Goal: Information Seeking & Learning: Find contact information

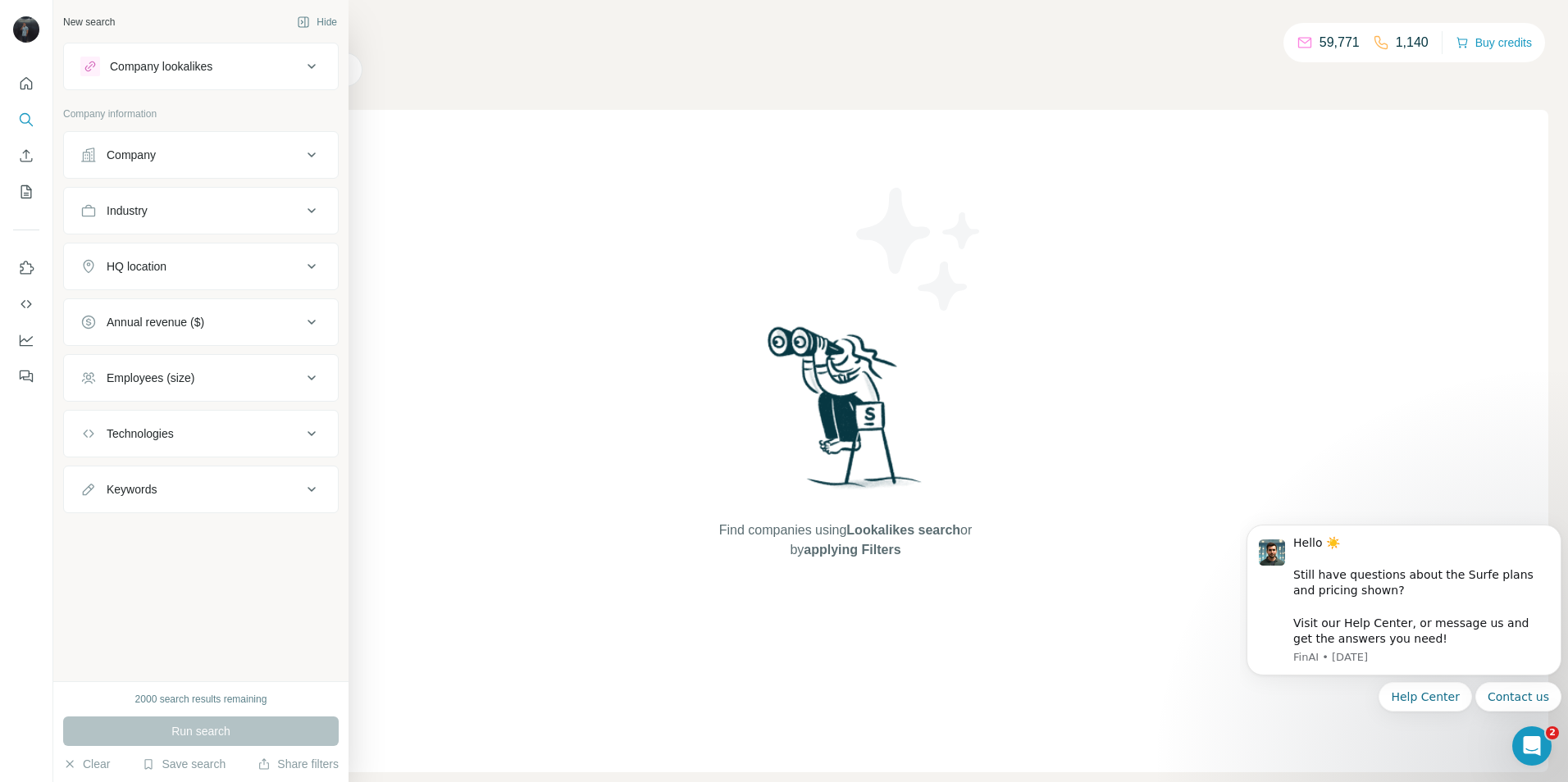
click at [150, 158] on div "Company" at bounding box center [131, 155] width 49 height 17
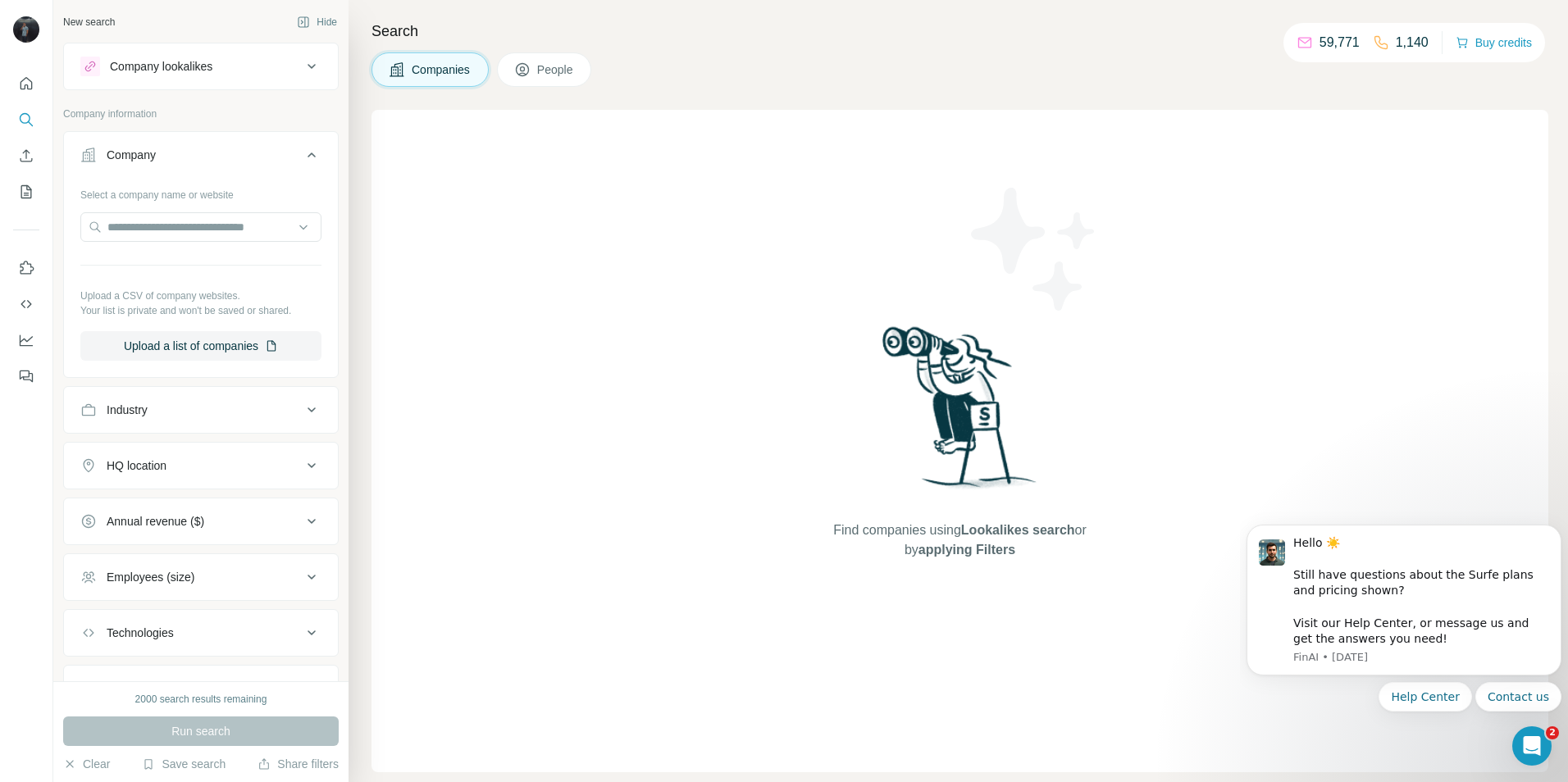
click at [150, 157] on div "Company" at bounding box center [131, 155] width 49 height 17
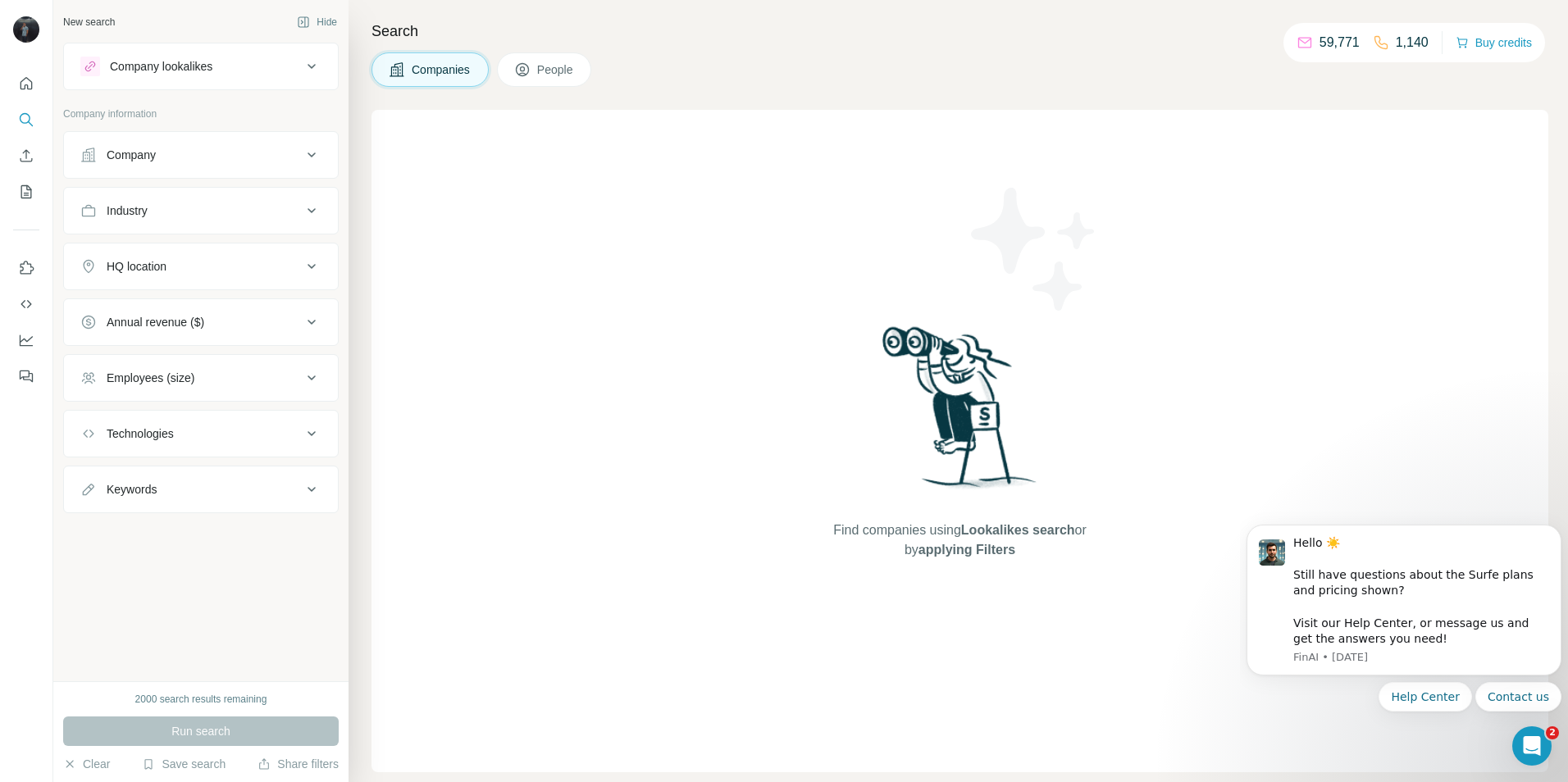
click at [159, 213] on div "Industry" at bounding box center [191, 211] width 221 height 17
click at [184, 256] on input at bounding box center [192, 251] width 202 height 18
click at [160, 248] on input at bounding box center [192, 251] width 202 height 18
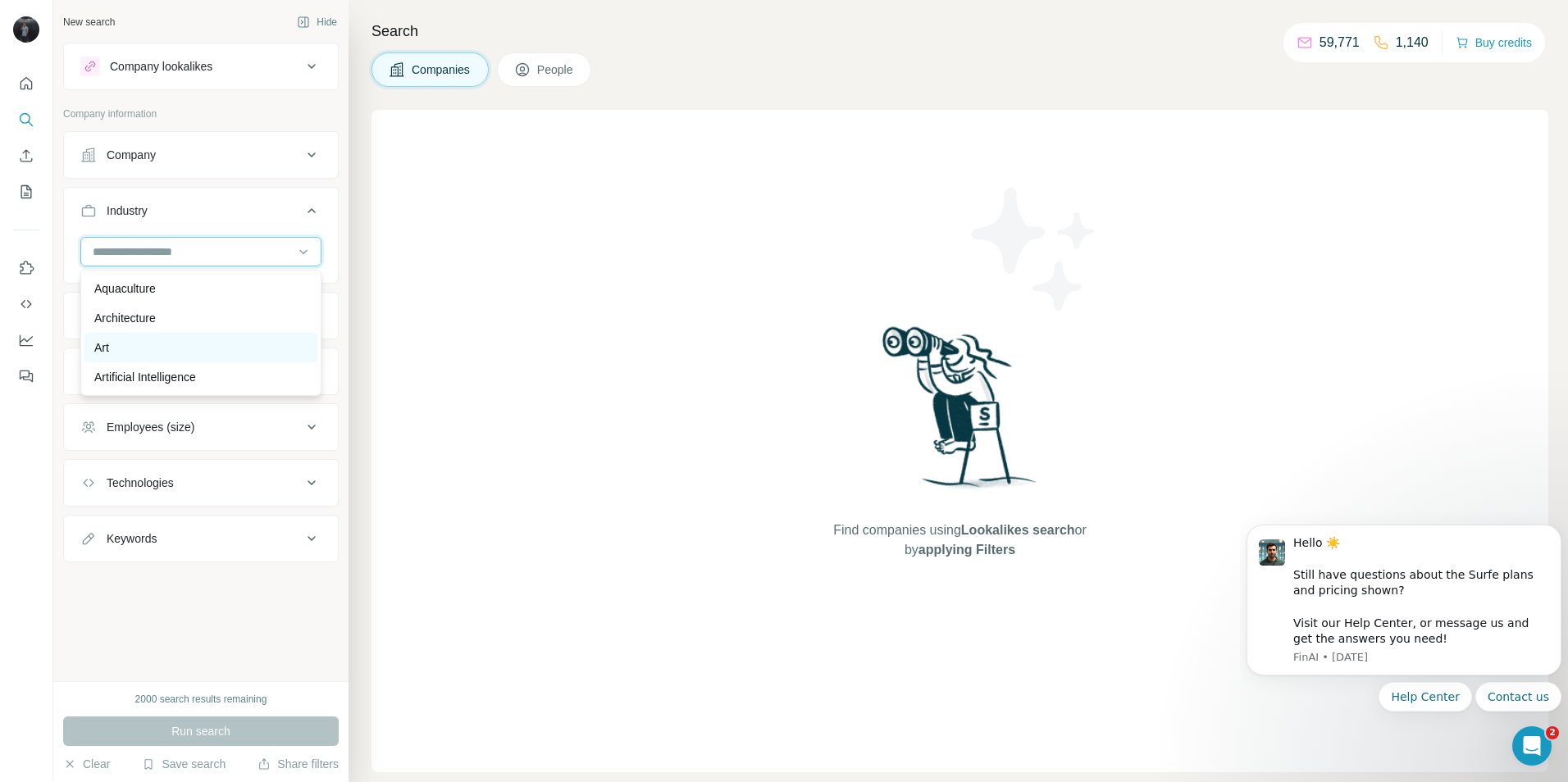
scroll to position [784, 0]
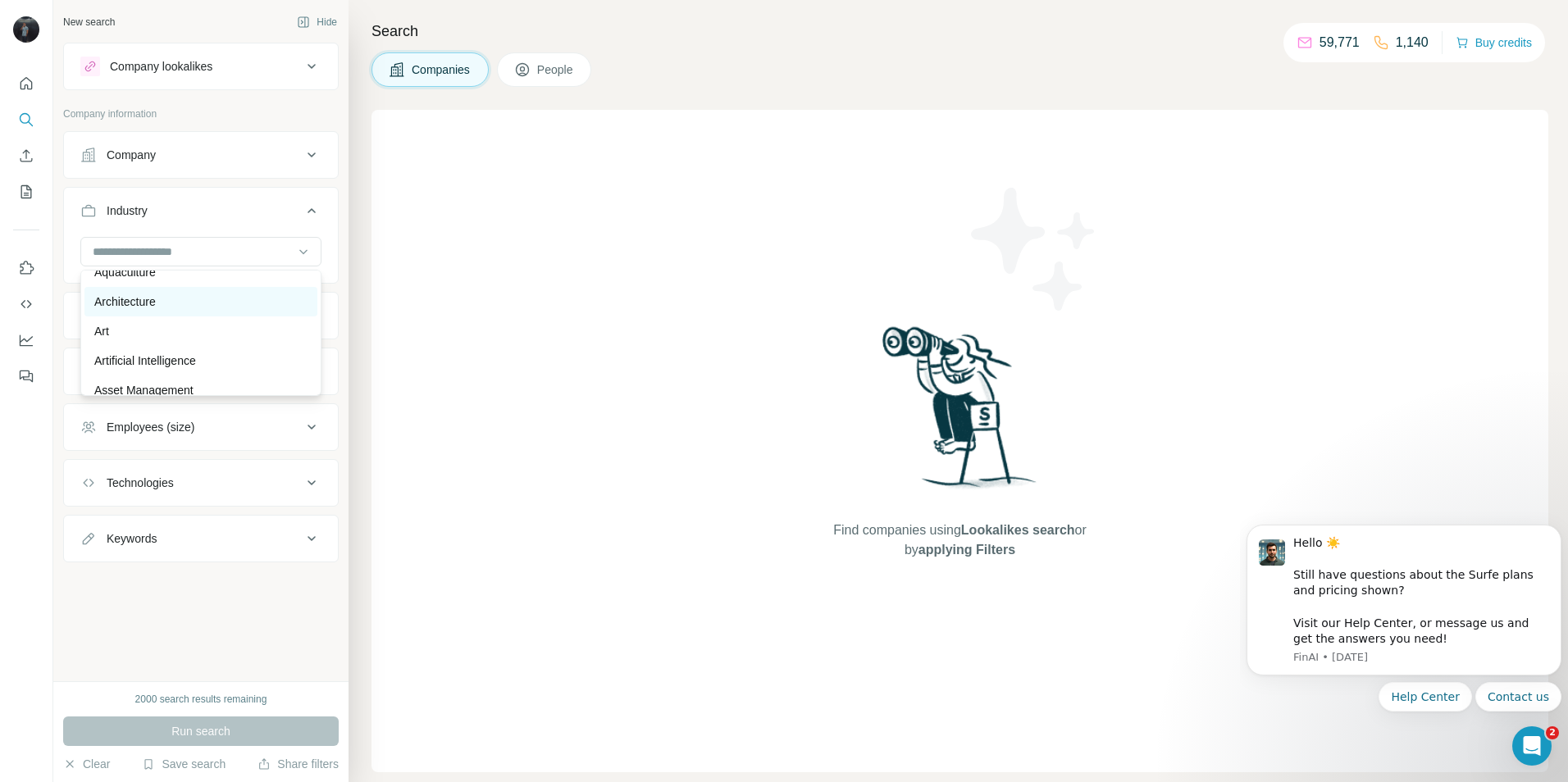
click at [145, 310] on p "Architecture" at bounding box center [125, 302] width 62 height 17
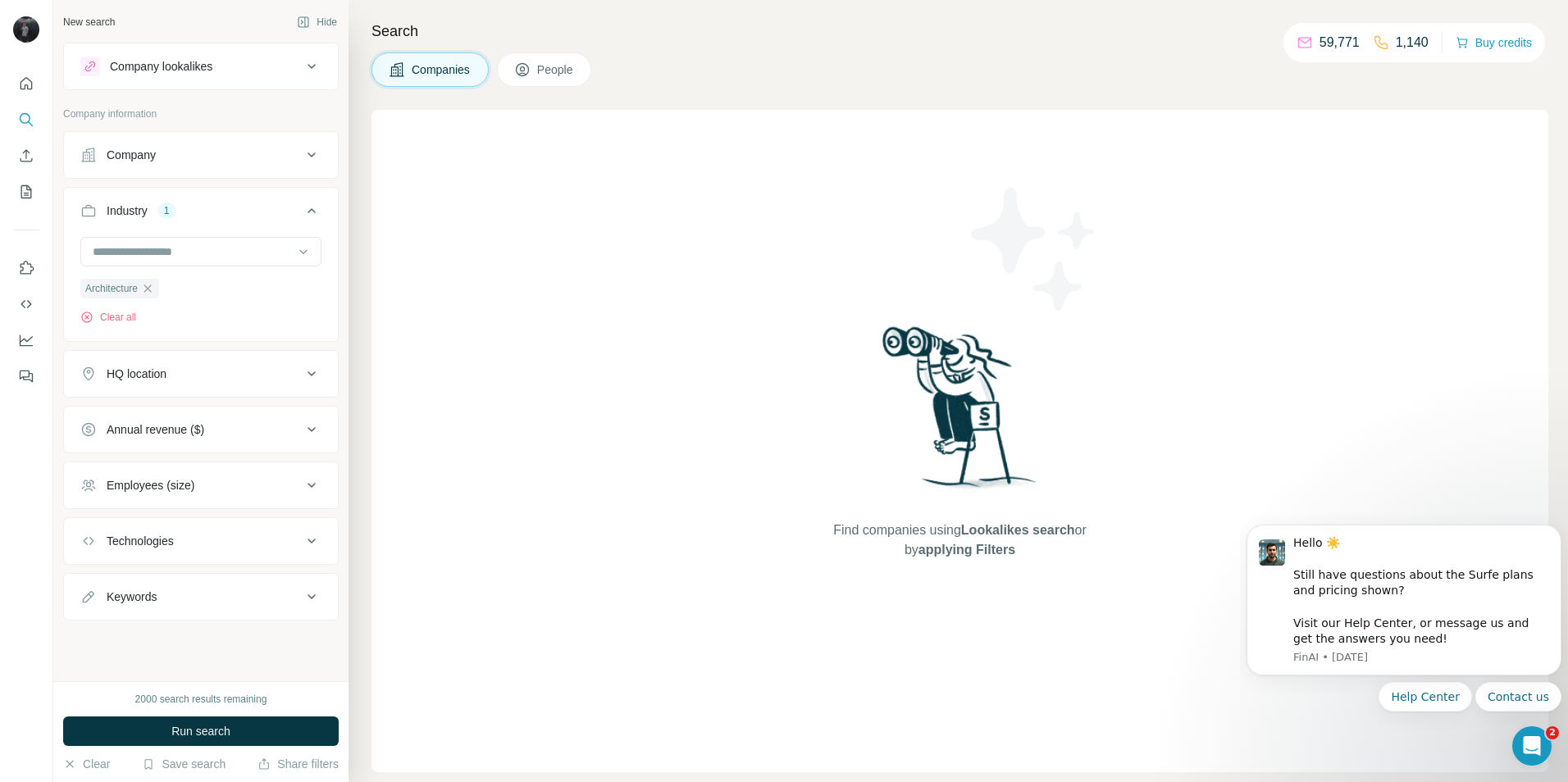
click at [202, 376] on div "HQ location" at bounding box center [191, 374] width 221 height 17
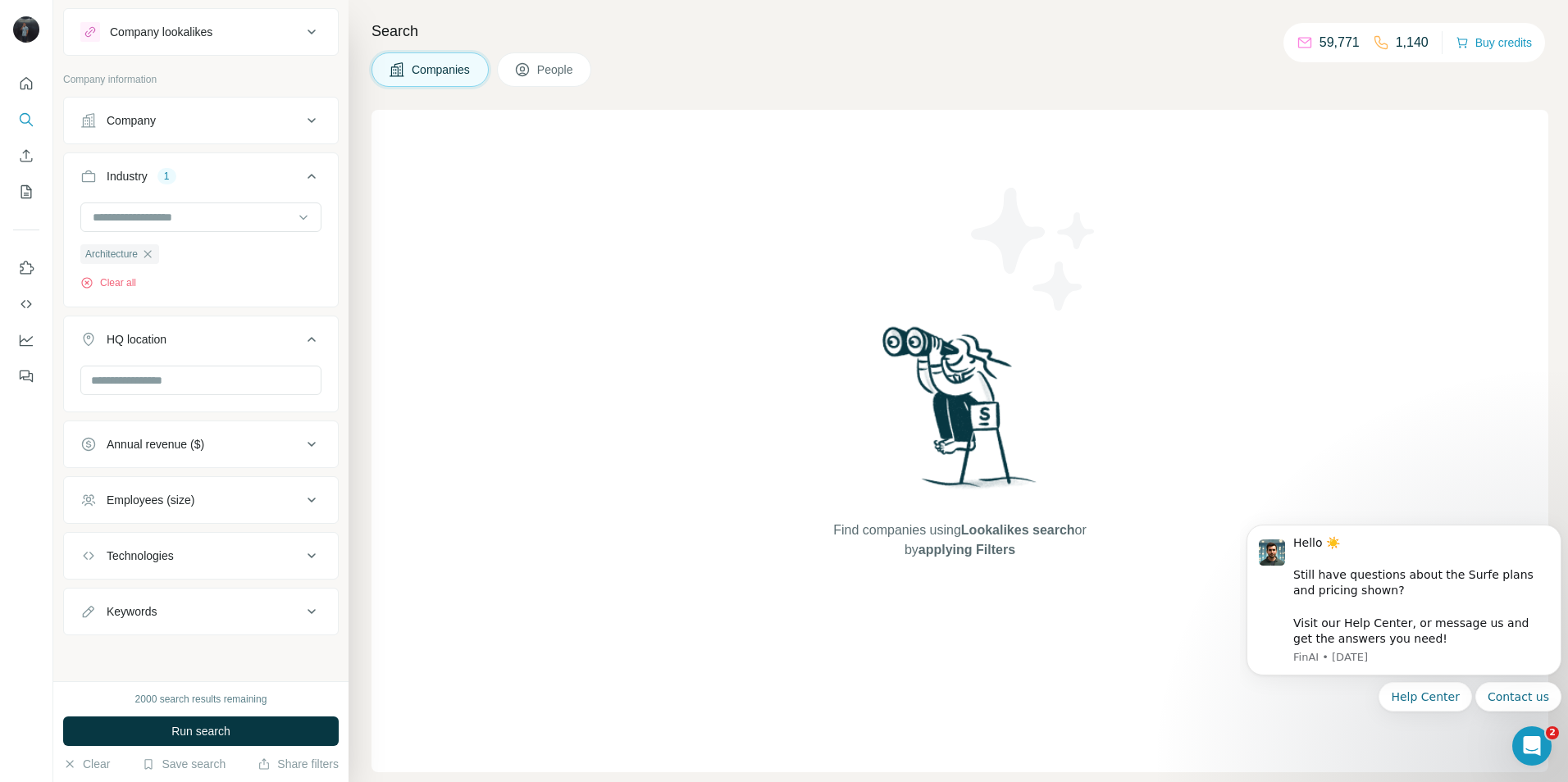
click at [186, 555] on div "Technologies" at bounding box center [191, 556] width 221 height 17
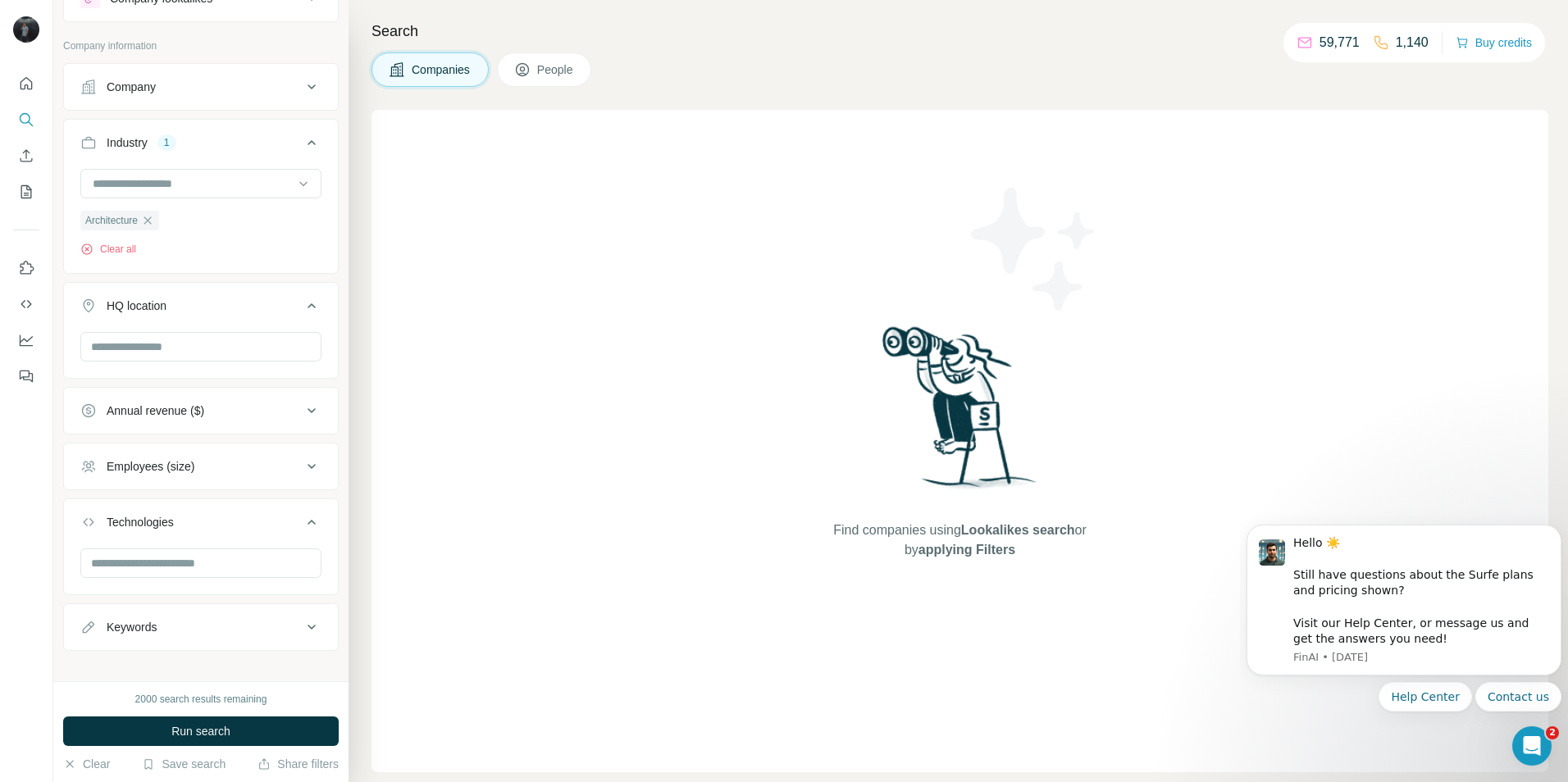
scroll to position [84, 0]
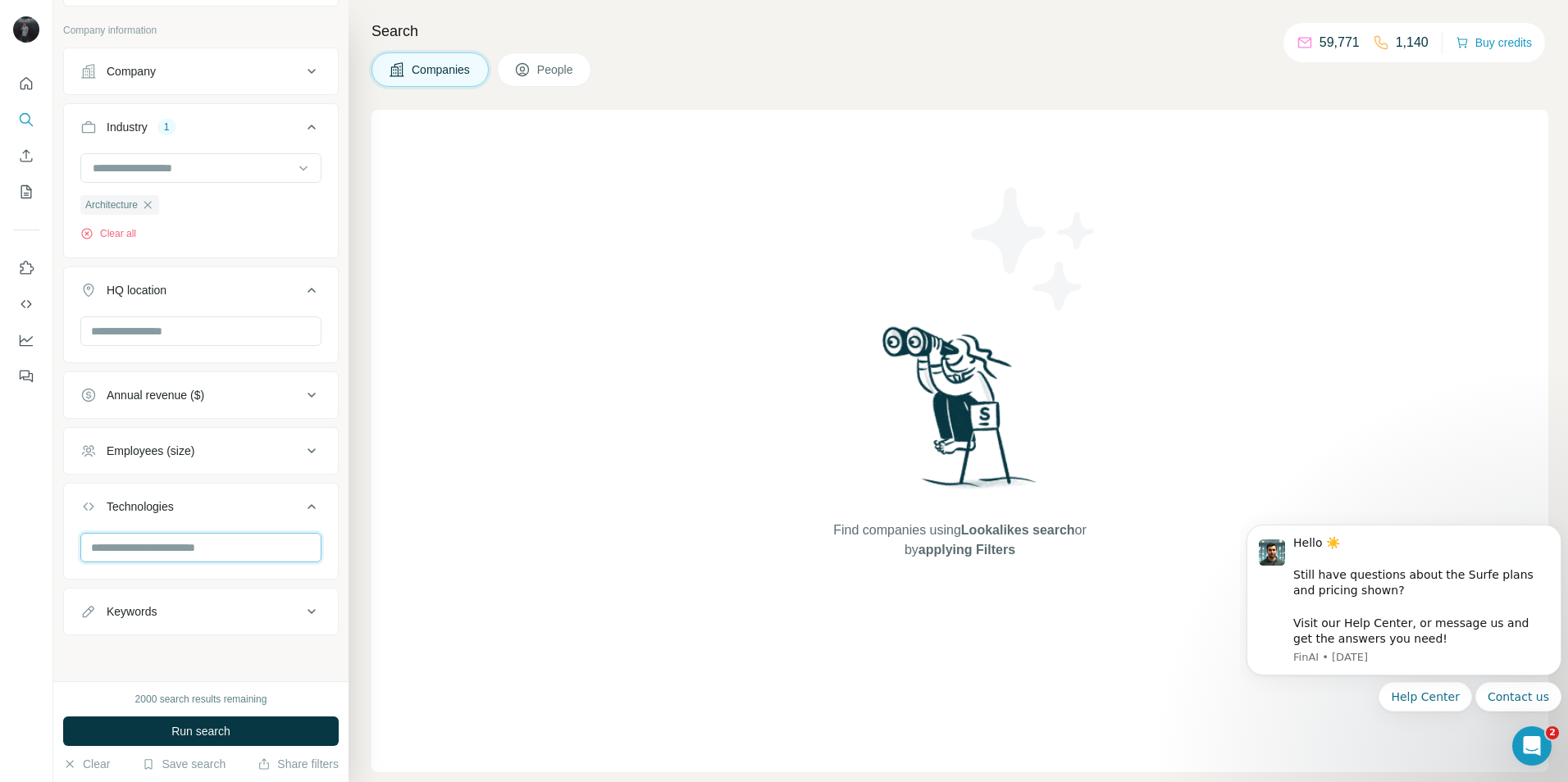
click at [231, 548] on input "text" at bounding box center [201, 547] width 241 height 29
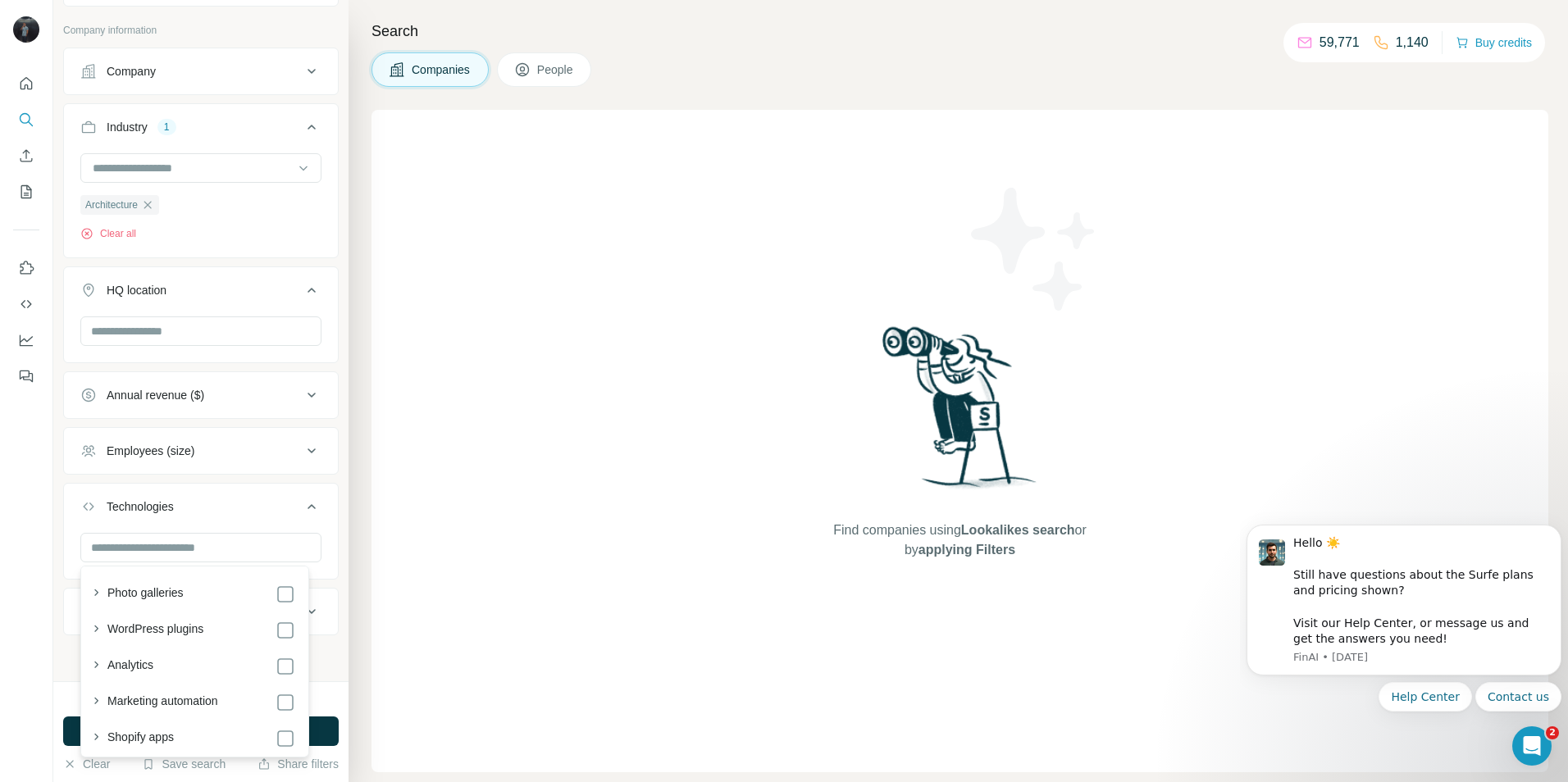
click at [630, 513] on div "Find companies using Lookalikes search or by applying Filters" at bounding box center [960, 440] width 1177 height 663
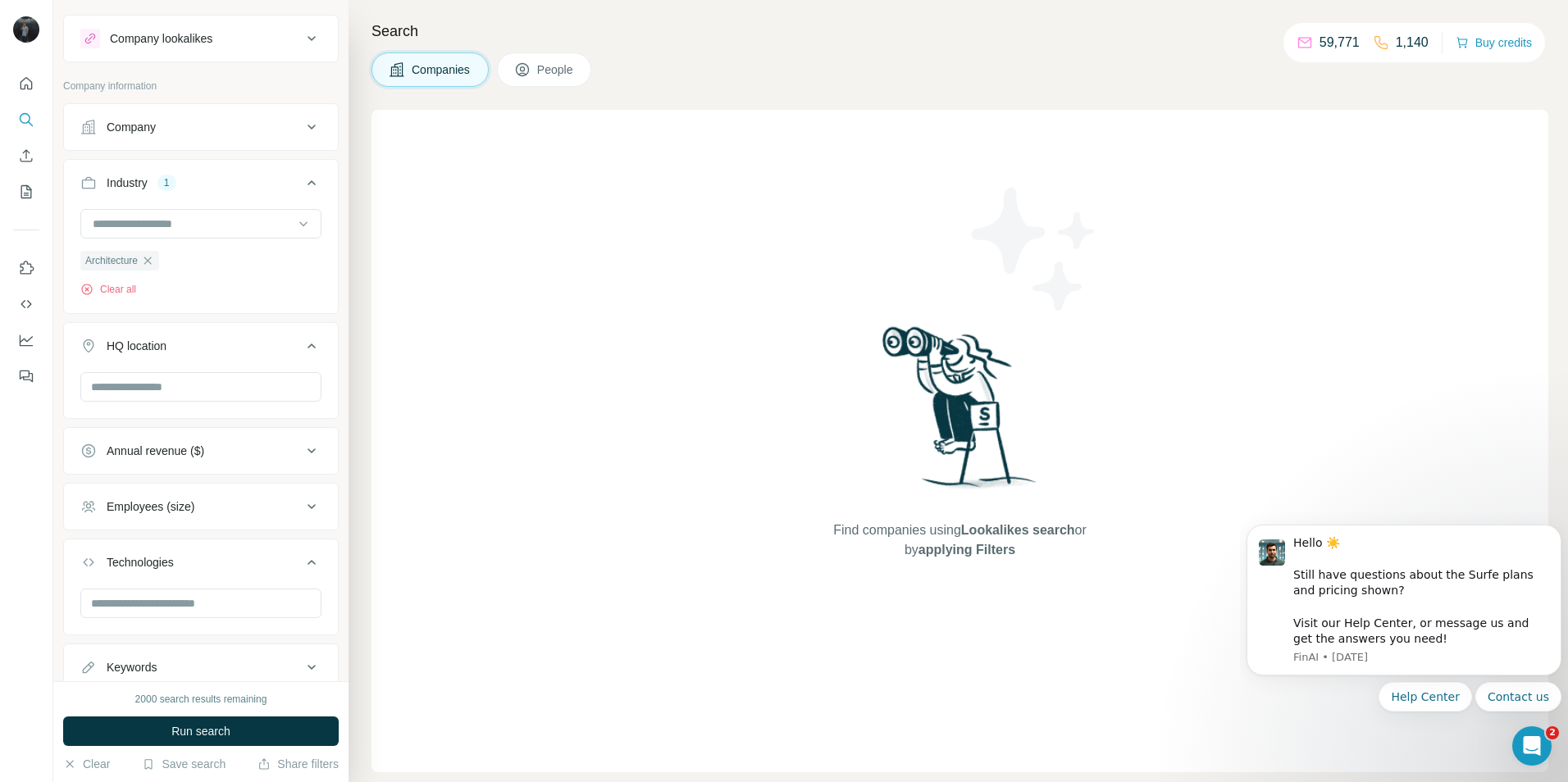
scroll to position [0, 0]
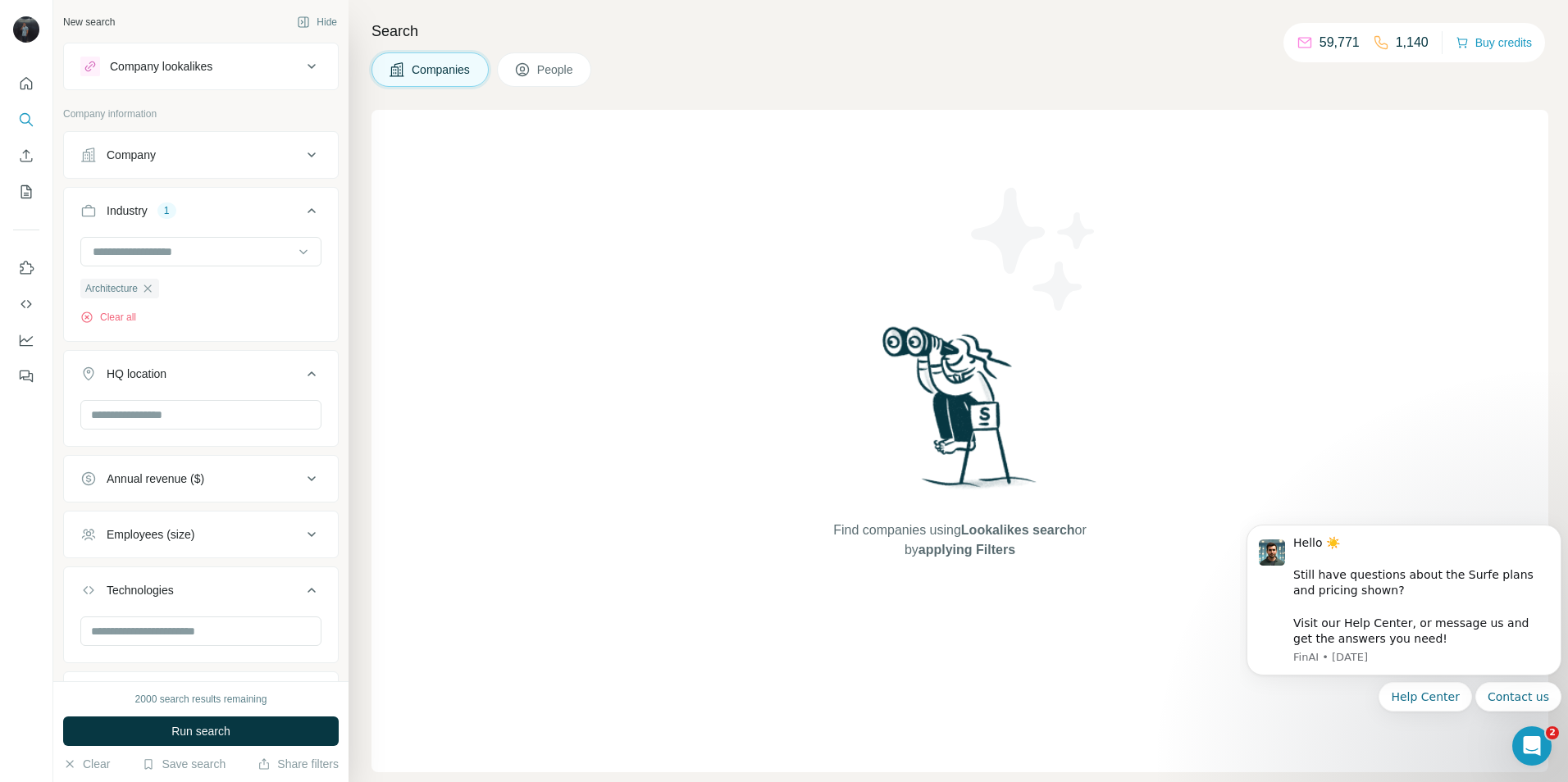
click at [154, 290] on icon "button" at bounding box center [148, 288] width 13 height 13
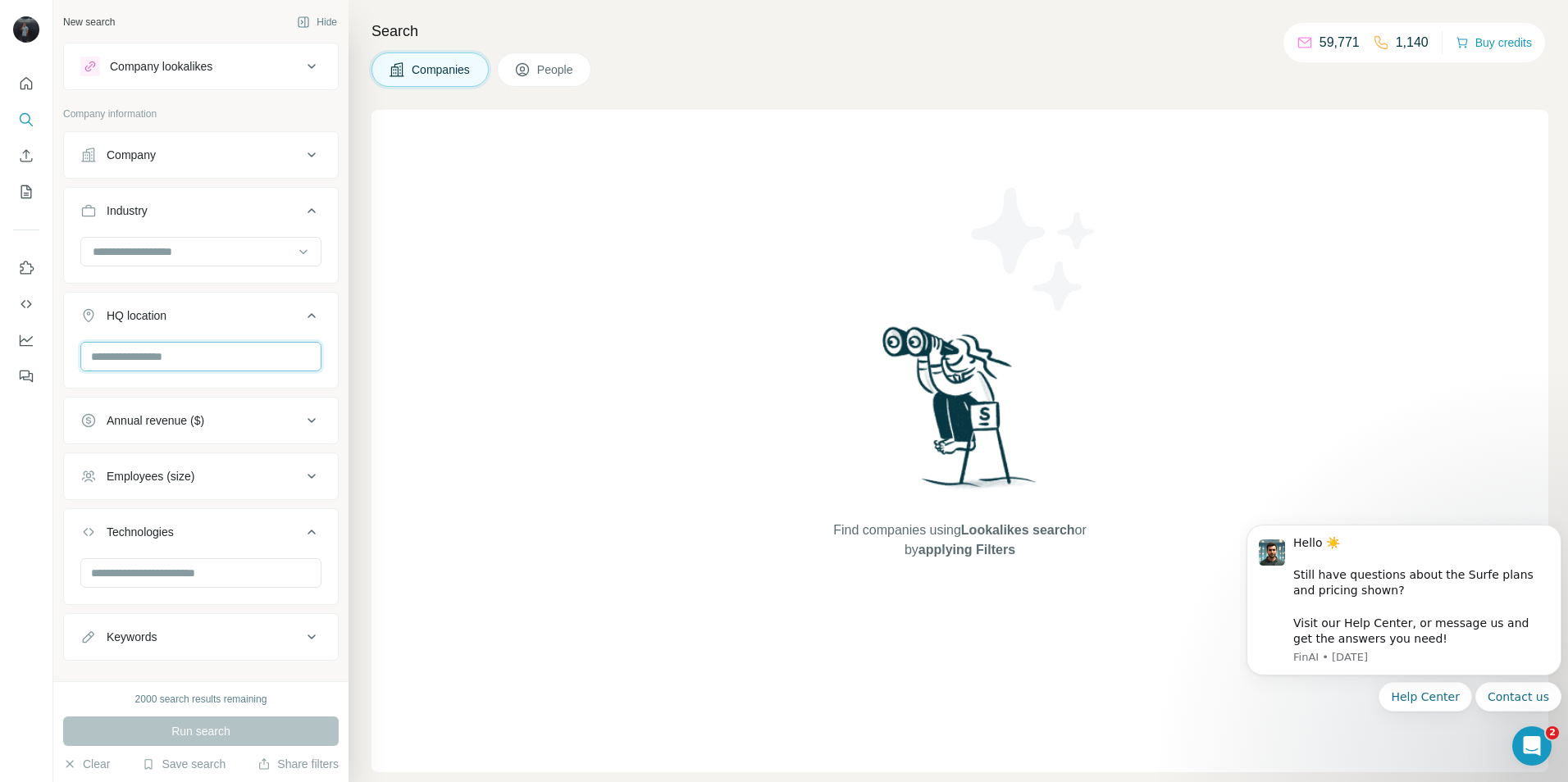
click at [167, 347] on input "text" at bounding box center [201, 356] width 241 height 29
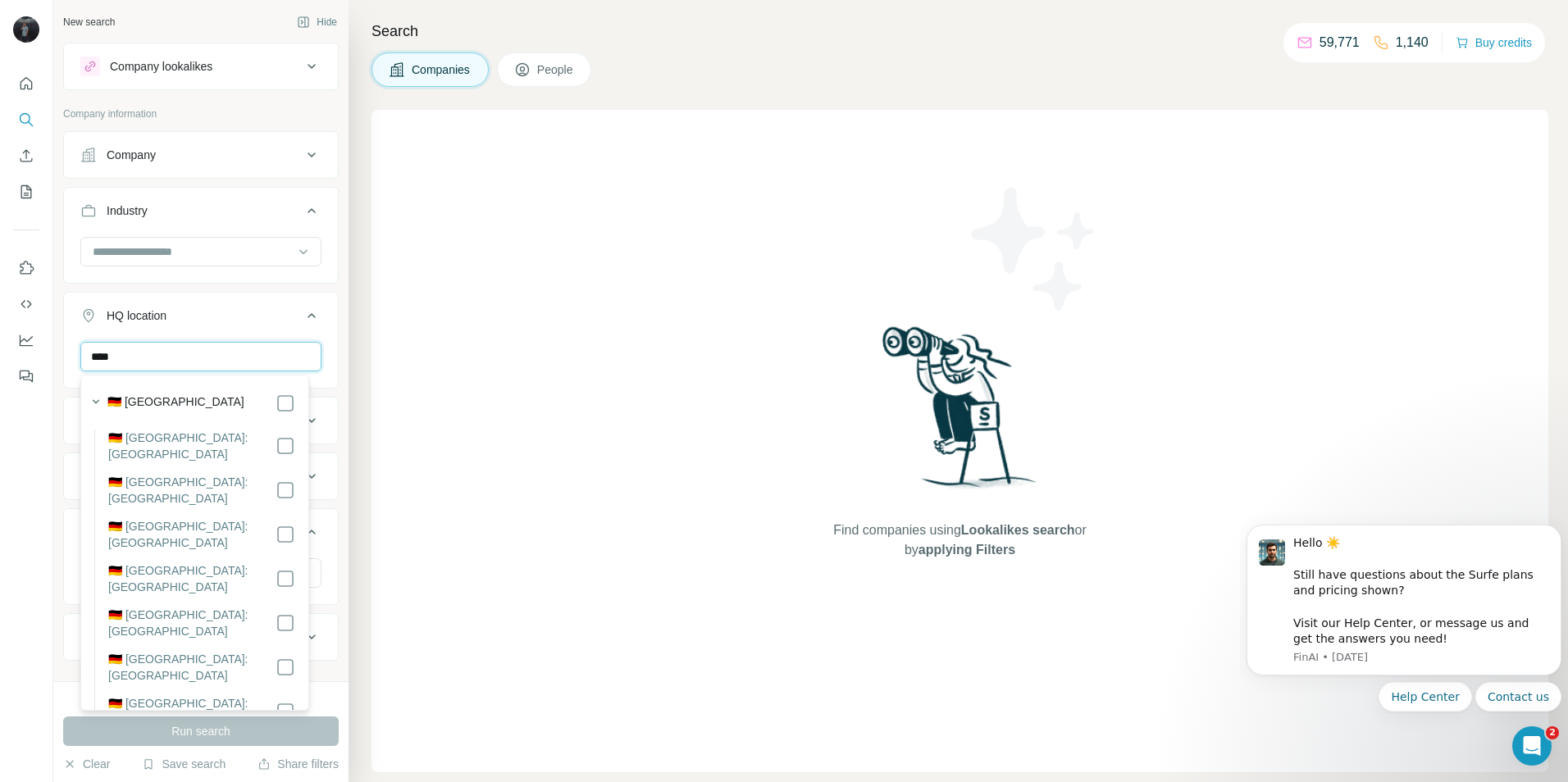
type input "****"
click at [153, 408] on label "🇩🇪 [GEOGRAPHIC_DATA]" at bounding box center [176, 404] width 137 height 20
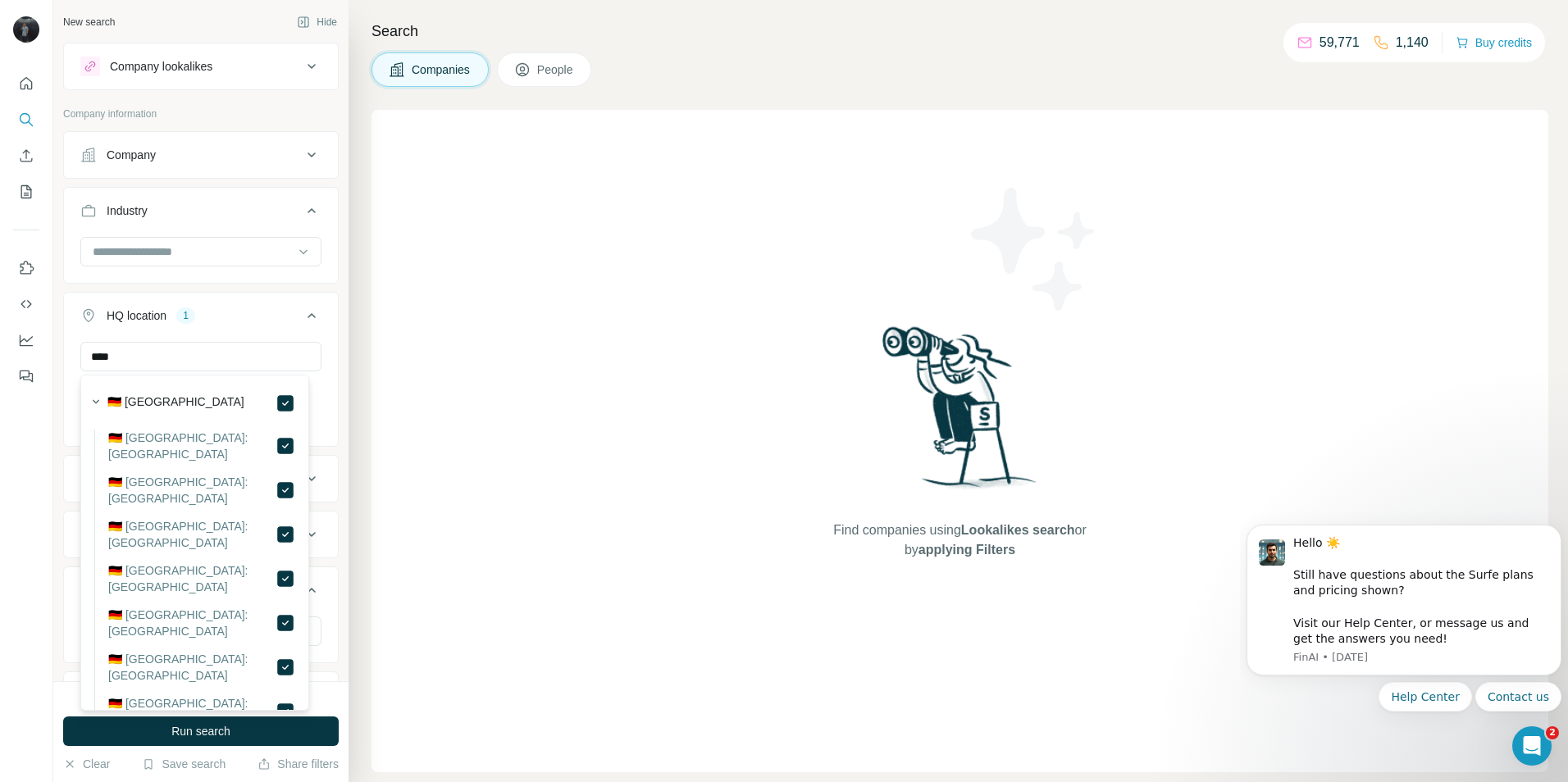
click at [256, 293] on div "HQ location 1 **** [GEOGRAPHIC_DATA] Clear all" at bounding box center [201, 368] width 276 height 155
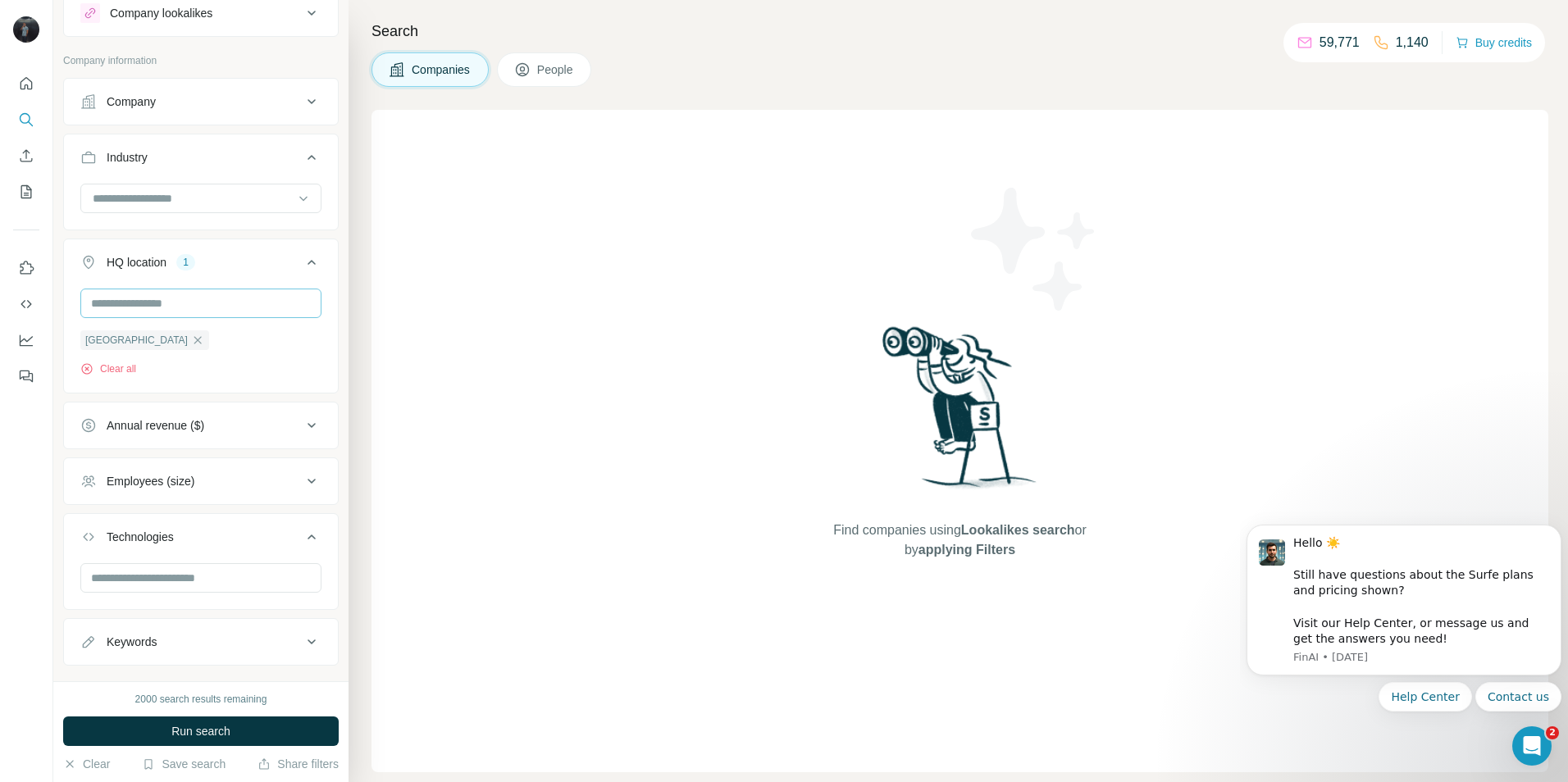
scroll to position [84, 0]
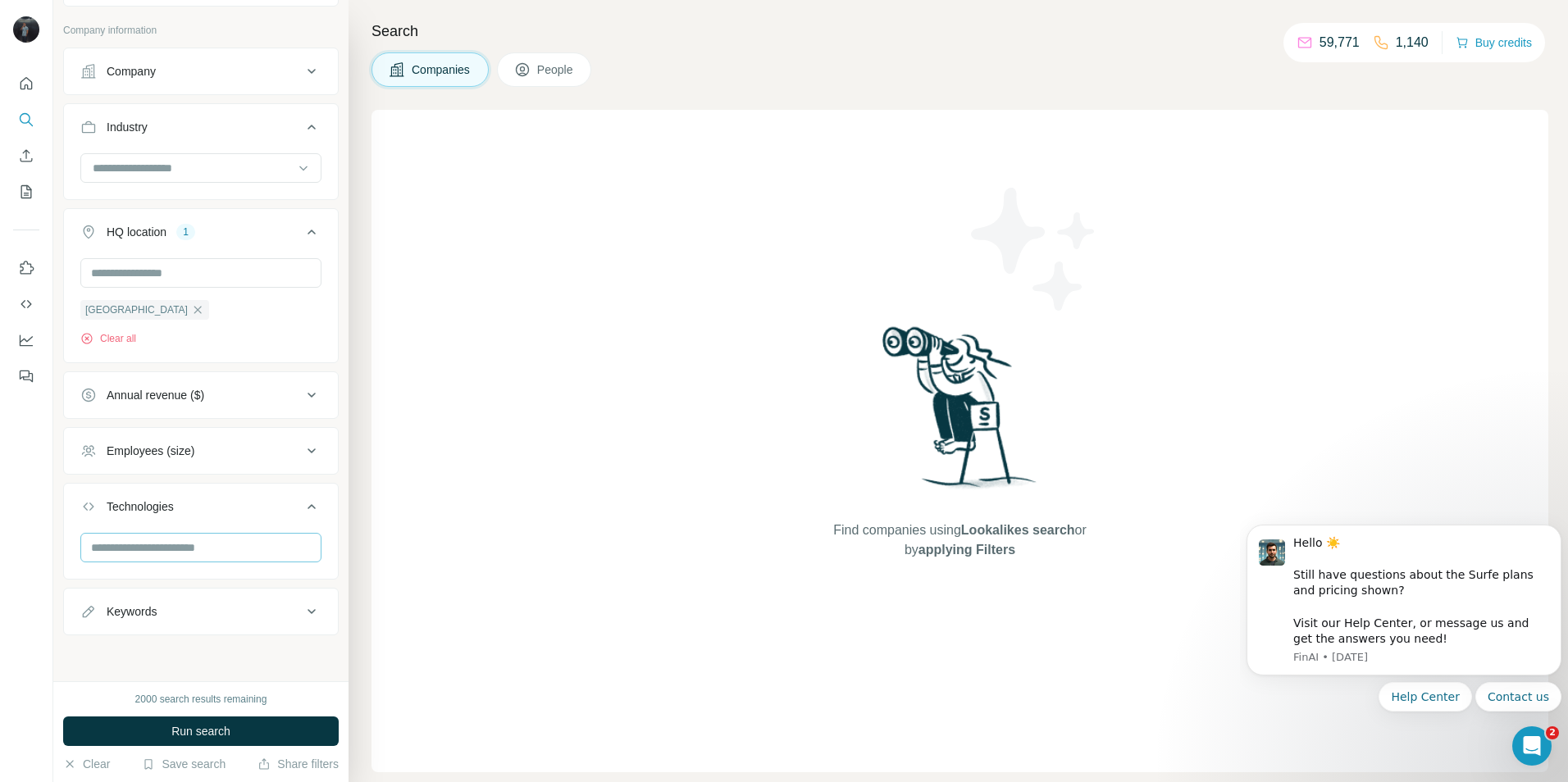
click at [215, 607] on div "Keywords" at bounding box center [191, 612] width 221 height 17
click at [156, 653] on input "text" at bounding box center [184, 651] width 208 height 29
type input "*"
type input "**********"
click at [229, 727] on span "Run search" at bounding box center [201, 731] width 59 height 17
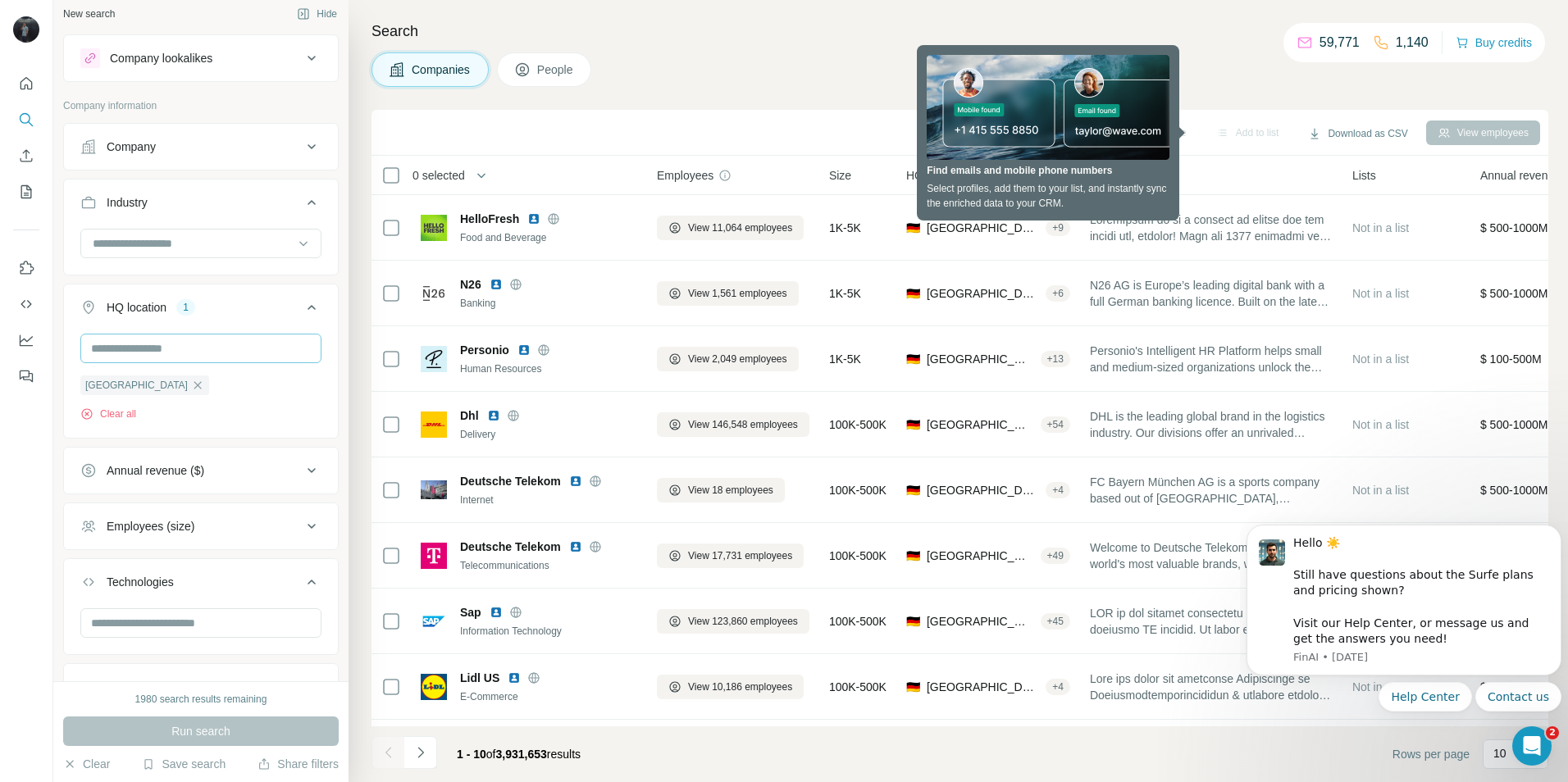
scroll to position [3, 0]
click at [173, 248] on input at bounding box center [192, 249] width 202 height 18
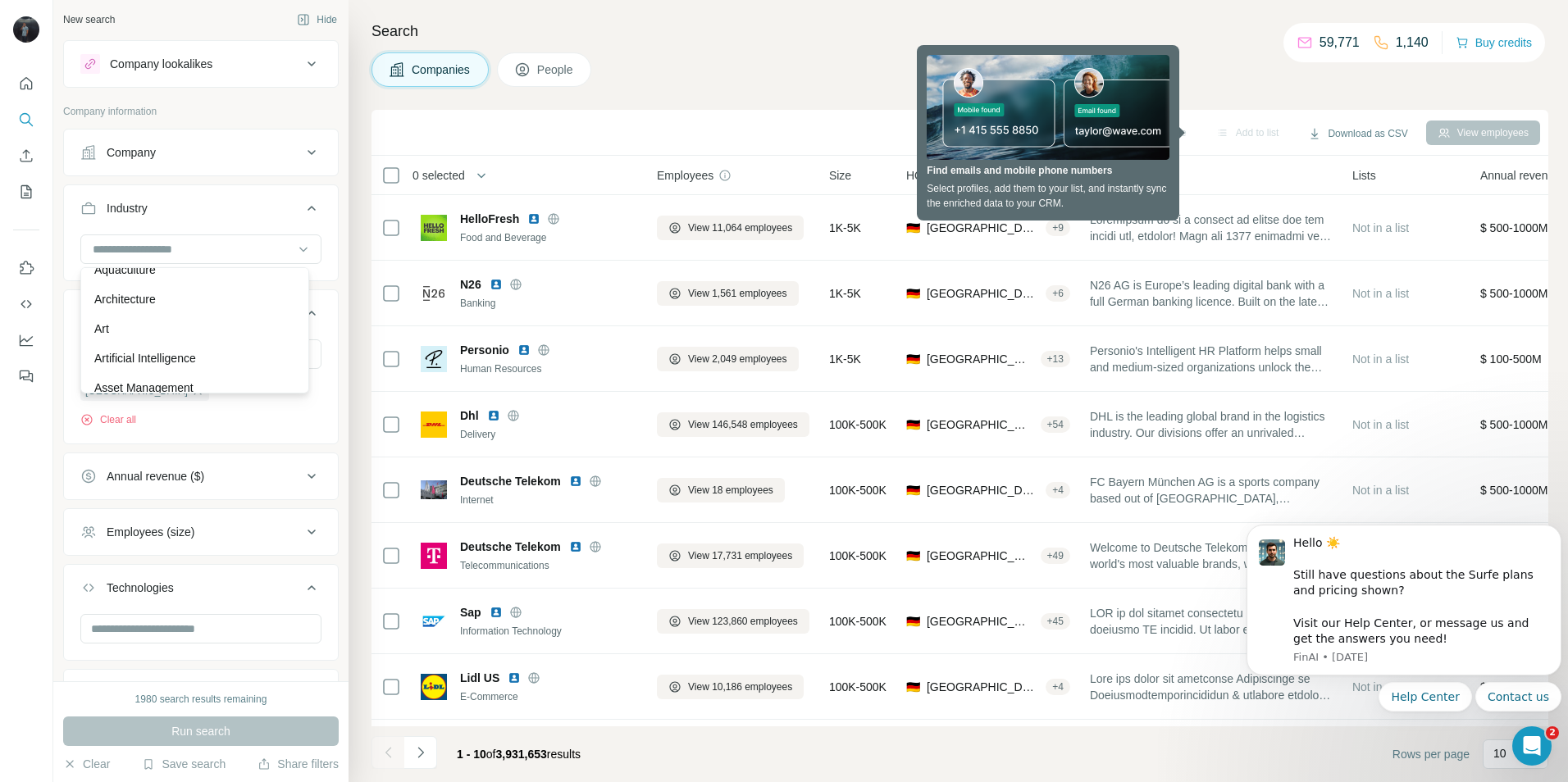
click at [159, 211] on div "Industry" at bounding box center [191, 208] width 221 height 17
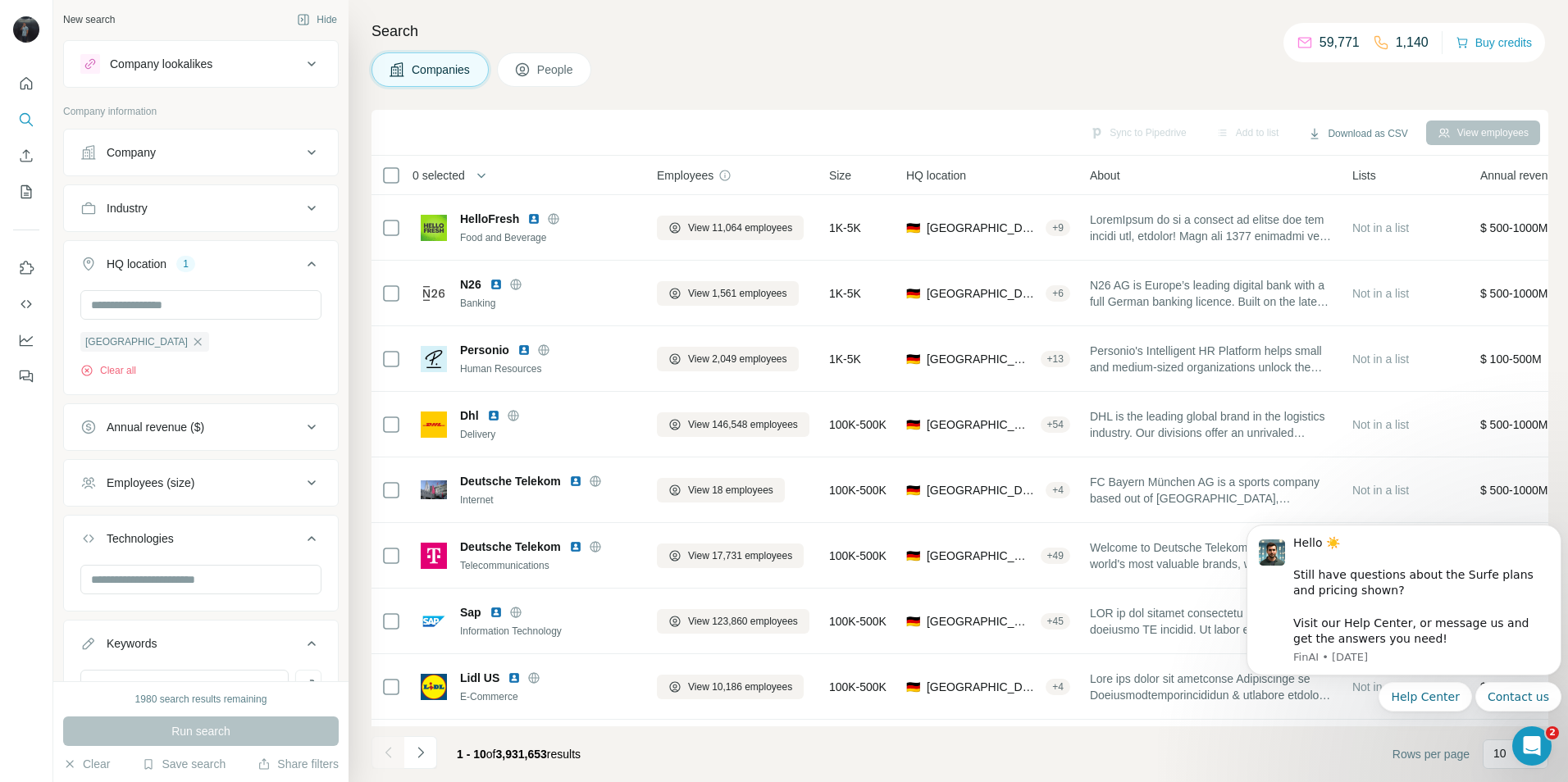
click at [159, 206] on div "Industry" at bounding box center [191, 208] width 221 height 17
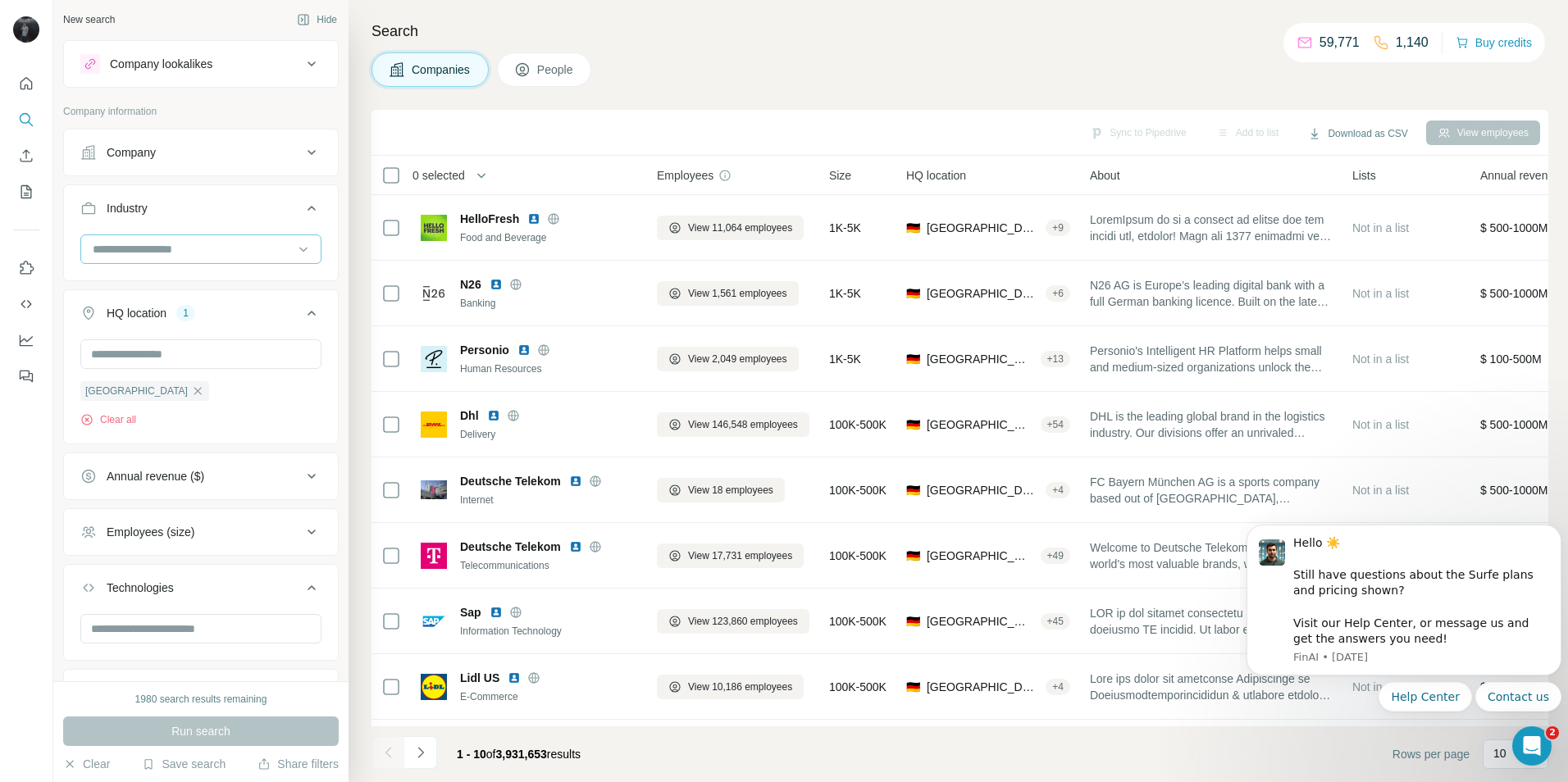
click at [145, 251] on input at bounding box center [192, 249] width 202 height 18
type input "****"
click at [183, 283] on div "Real Estate" at bounding box center [195, 287] width 201 height 17
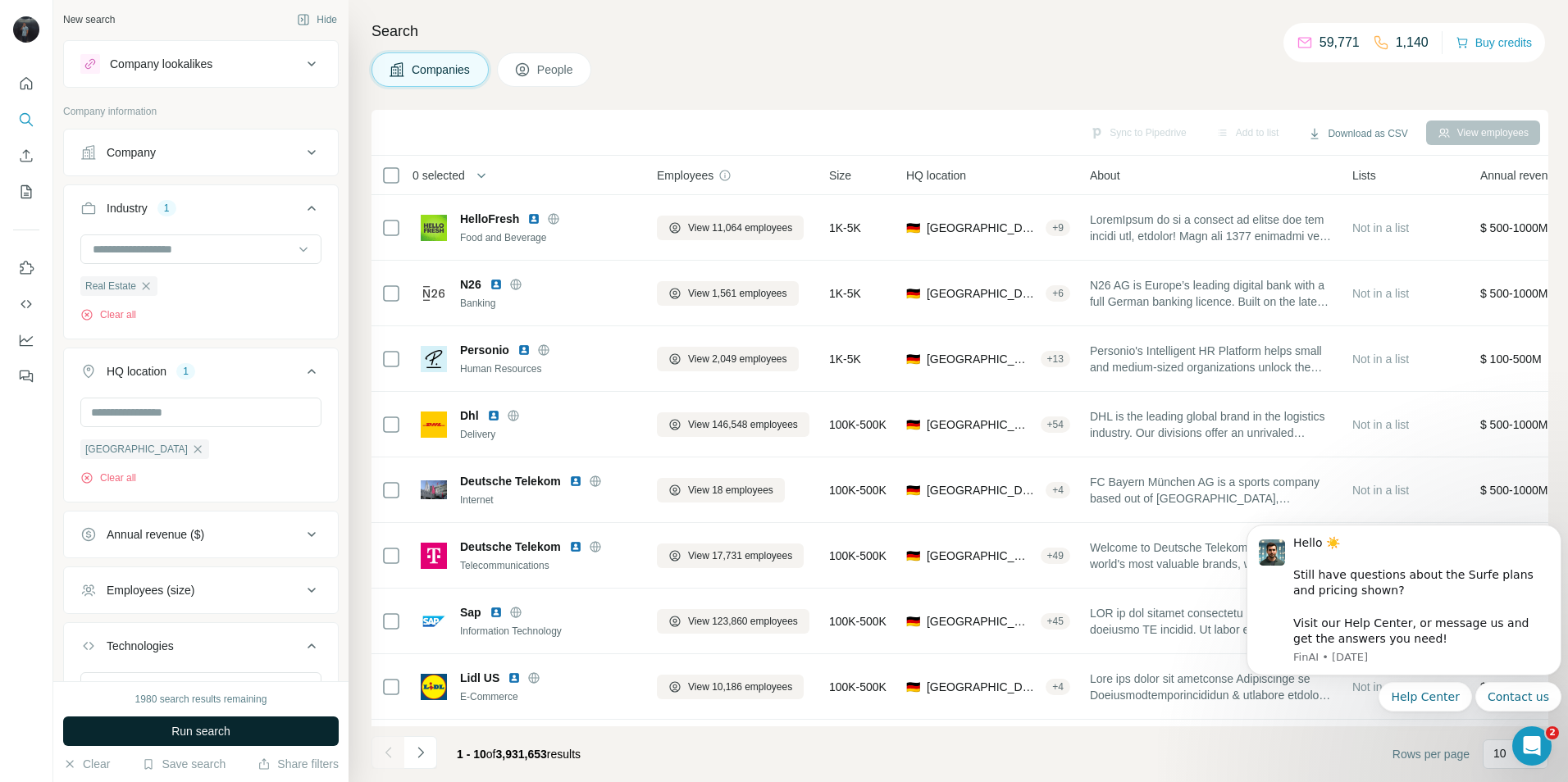
click at [202, 734] on span "Run search" at bounding box center [201, 731] width 59 height 17
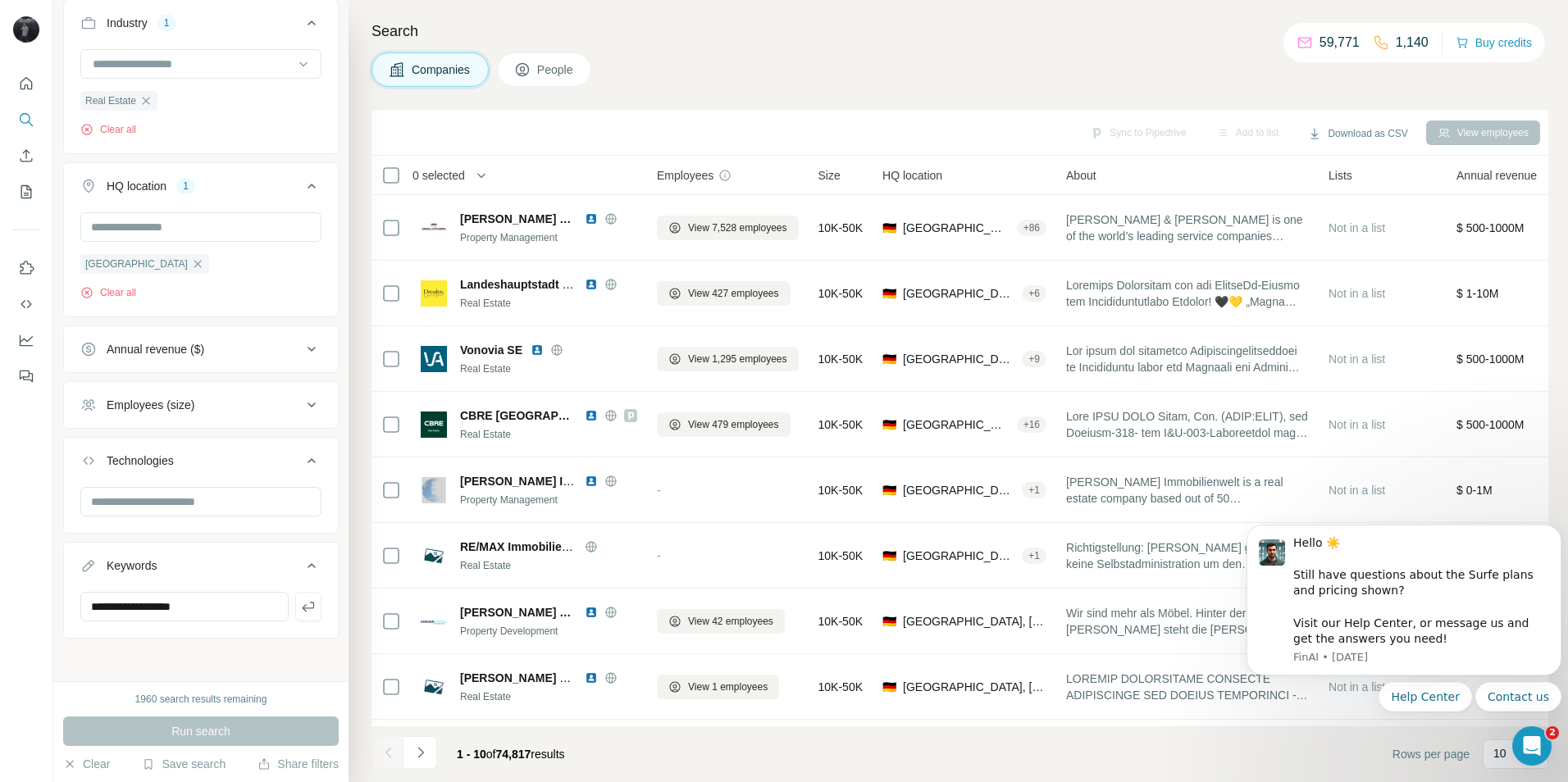
scroll to position [193, 0]
click at [1554, 531] on icon "Dismiss notification" at bounding box center [1556, 529] width 8 height 8
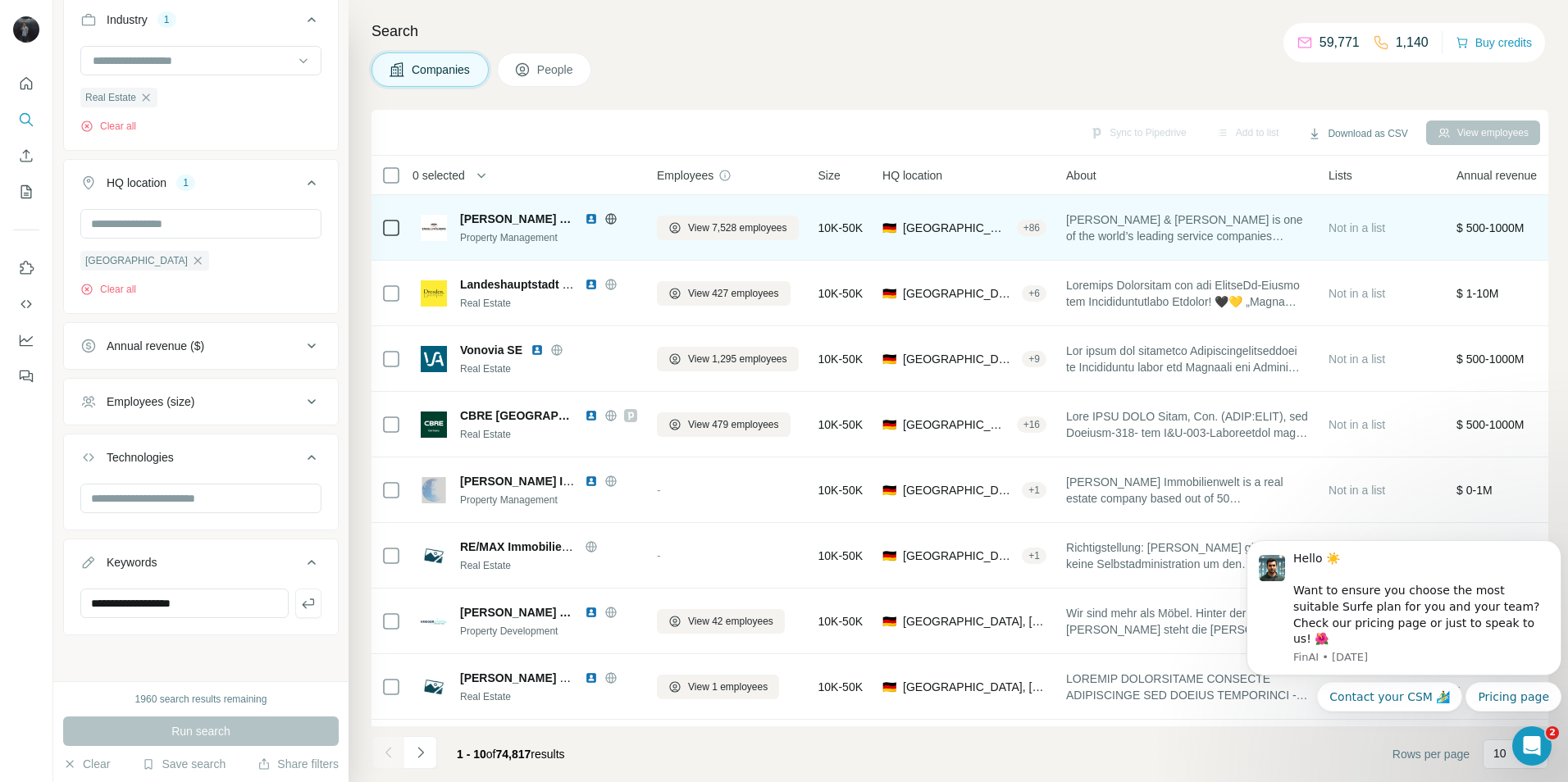
click at [499, 221] on span "[PERSON_NAME] & [PERSON_NAME]" at bounding box center [517, 219] width 116 height 17
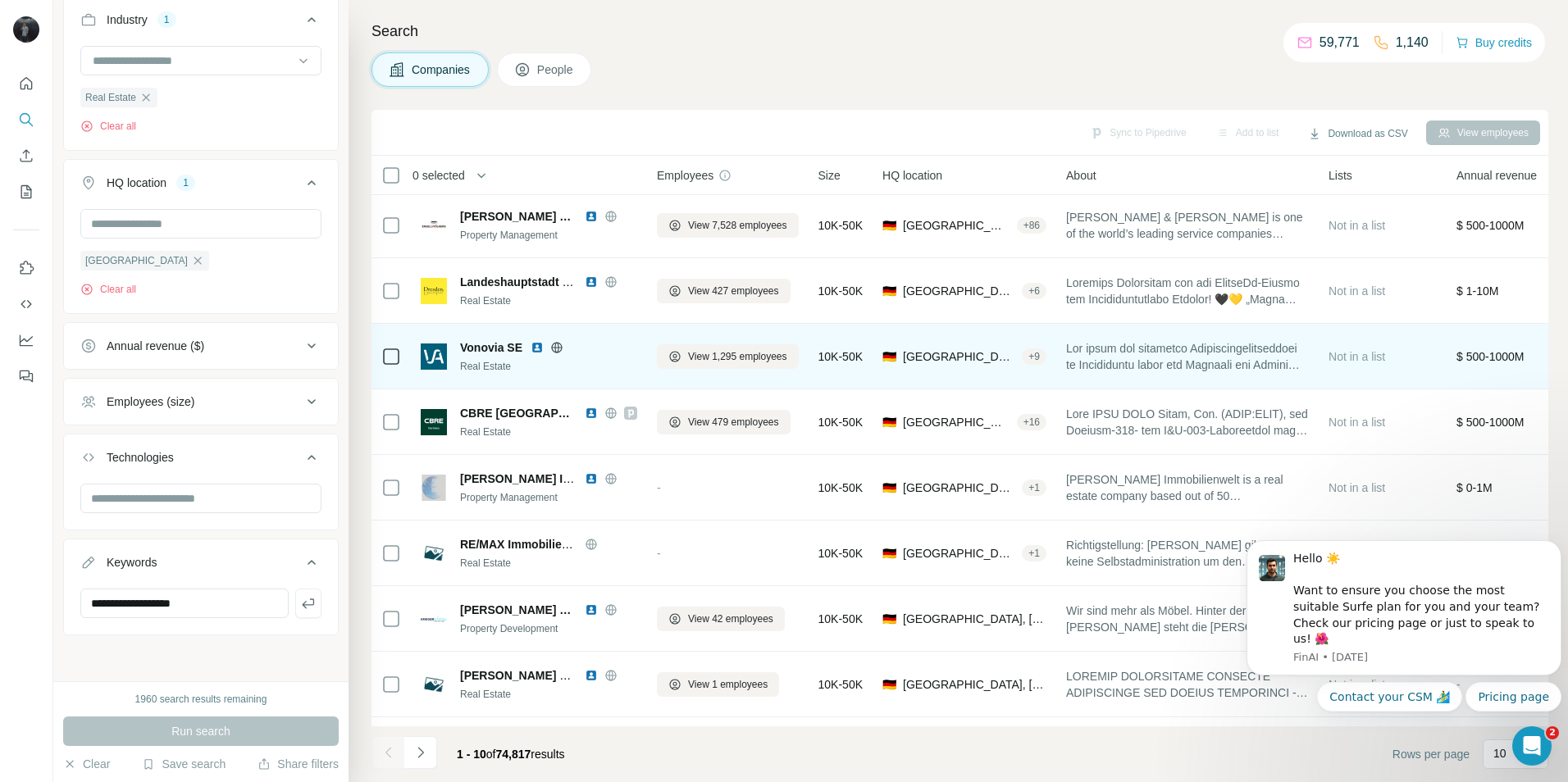
scroll to position [0, 0]
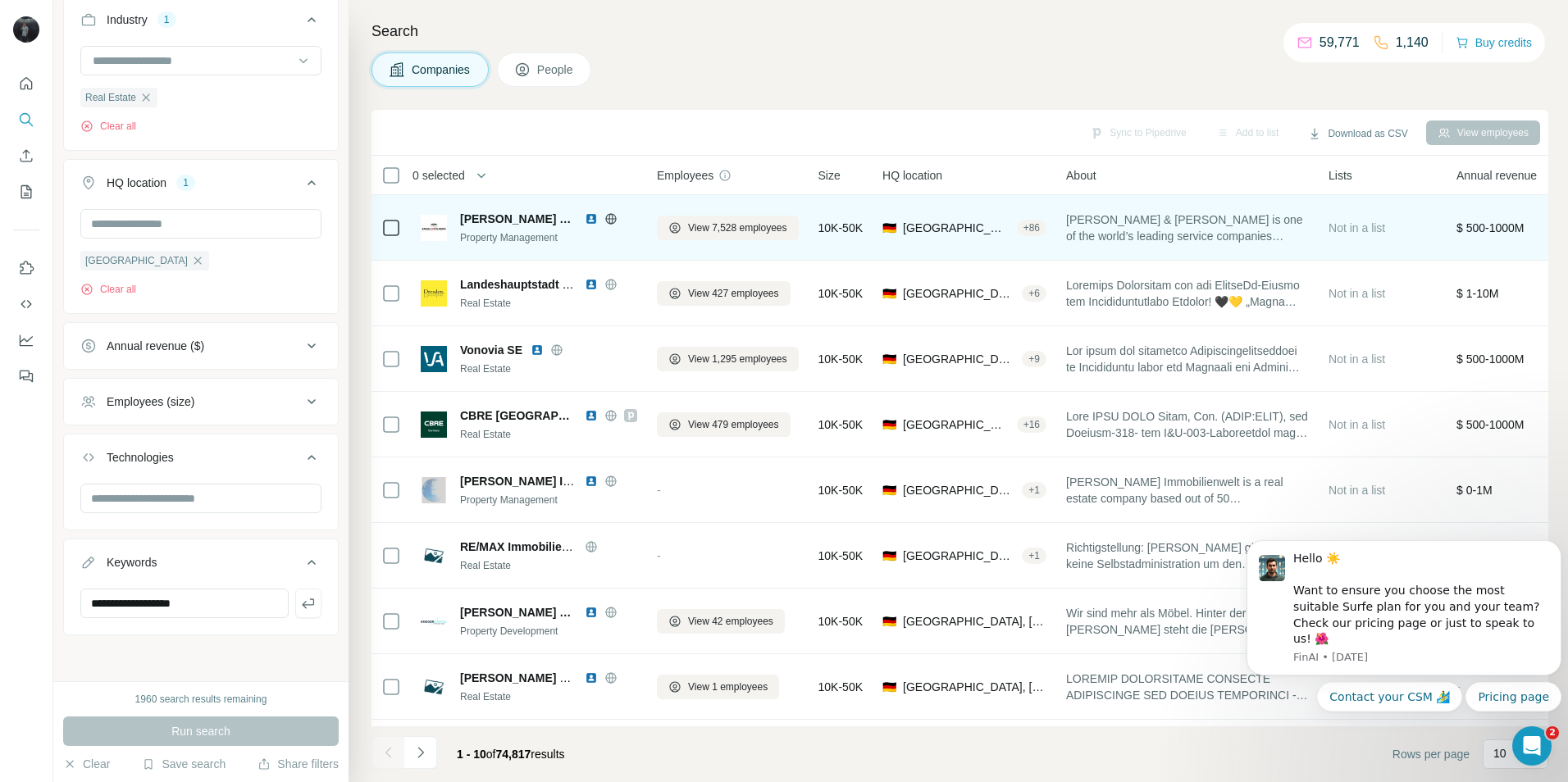
click at [509, 222] on span "[PERSON_NAME] & [PERSON_NAME]" at bounding box center [517, 219] width 116 height 17
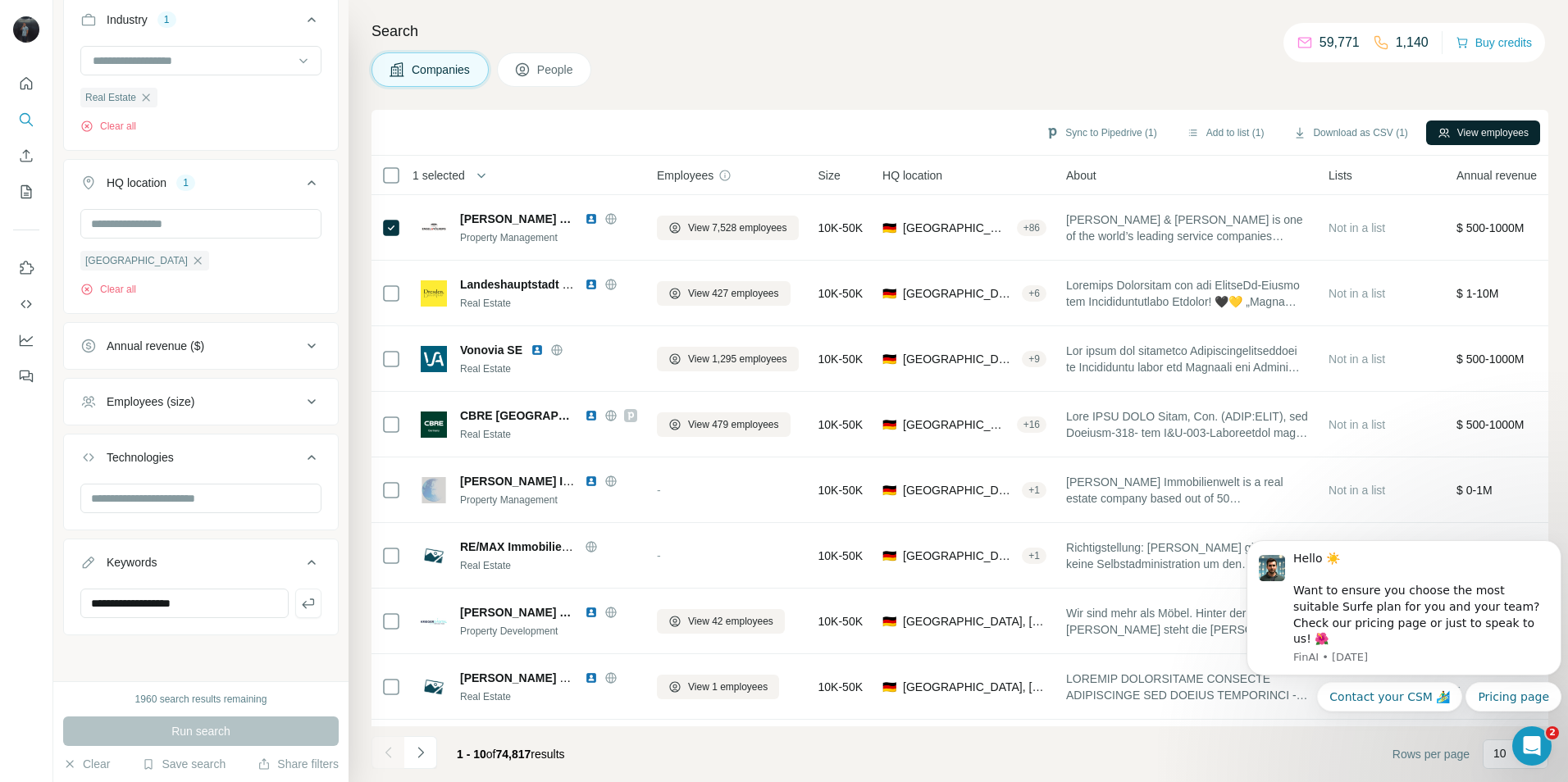
click at [1471, 135] on button "View employees" at bounding box center [1483, 132] width 114 height 24
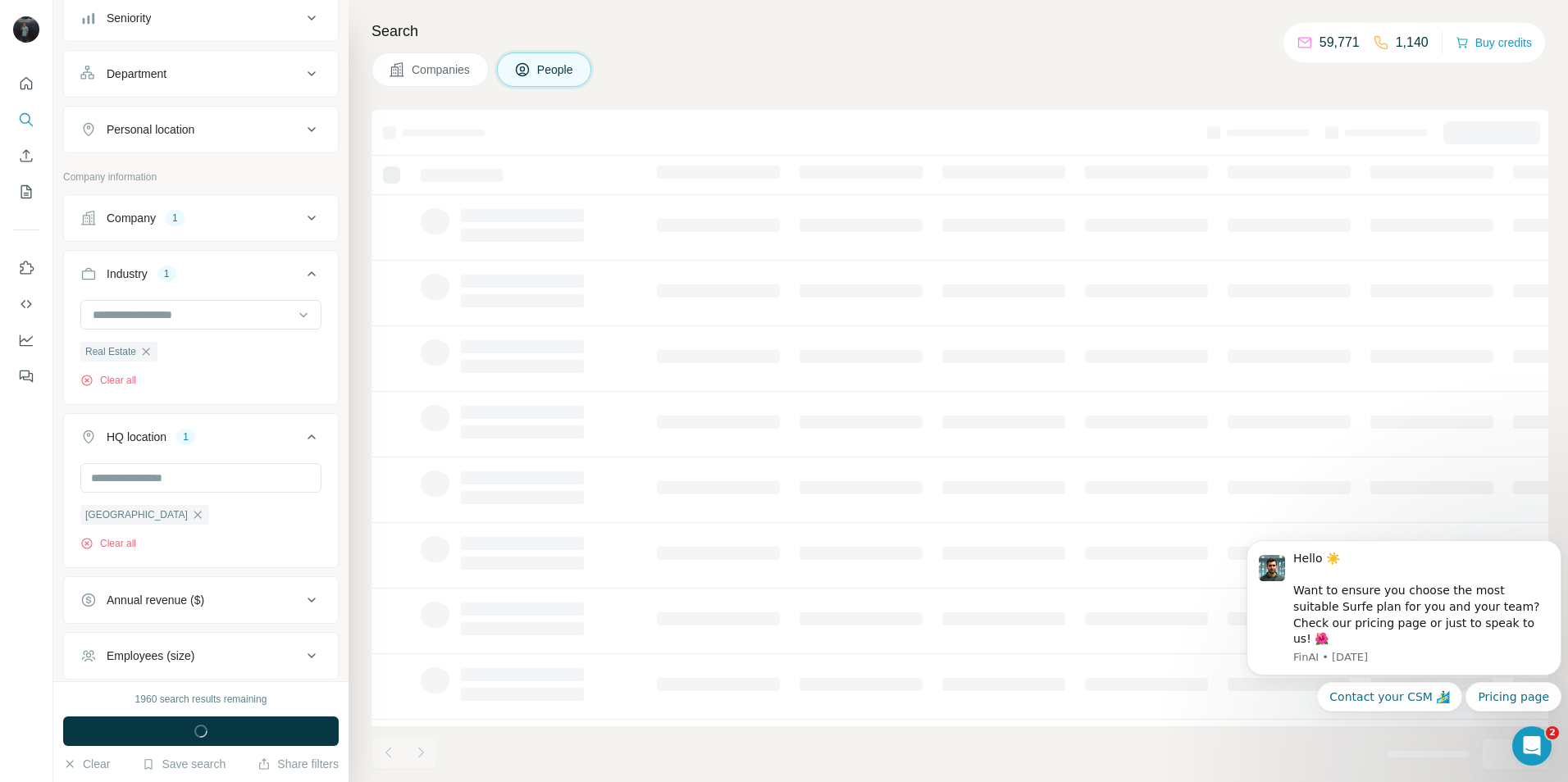
scroll to position [449, 0]
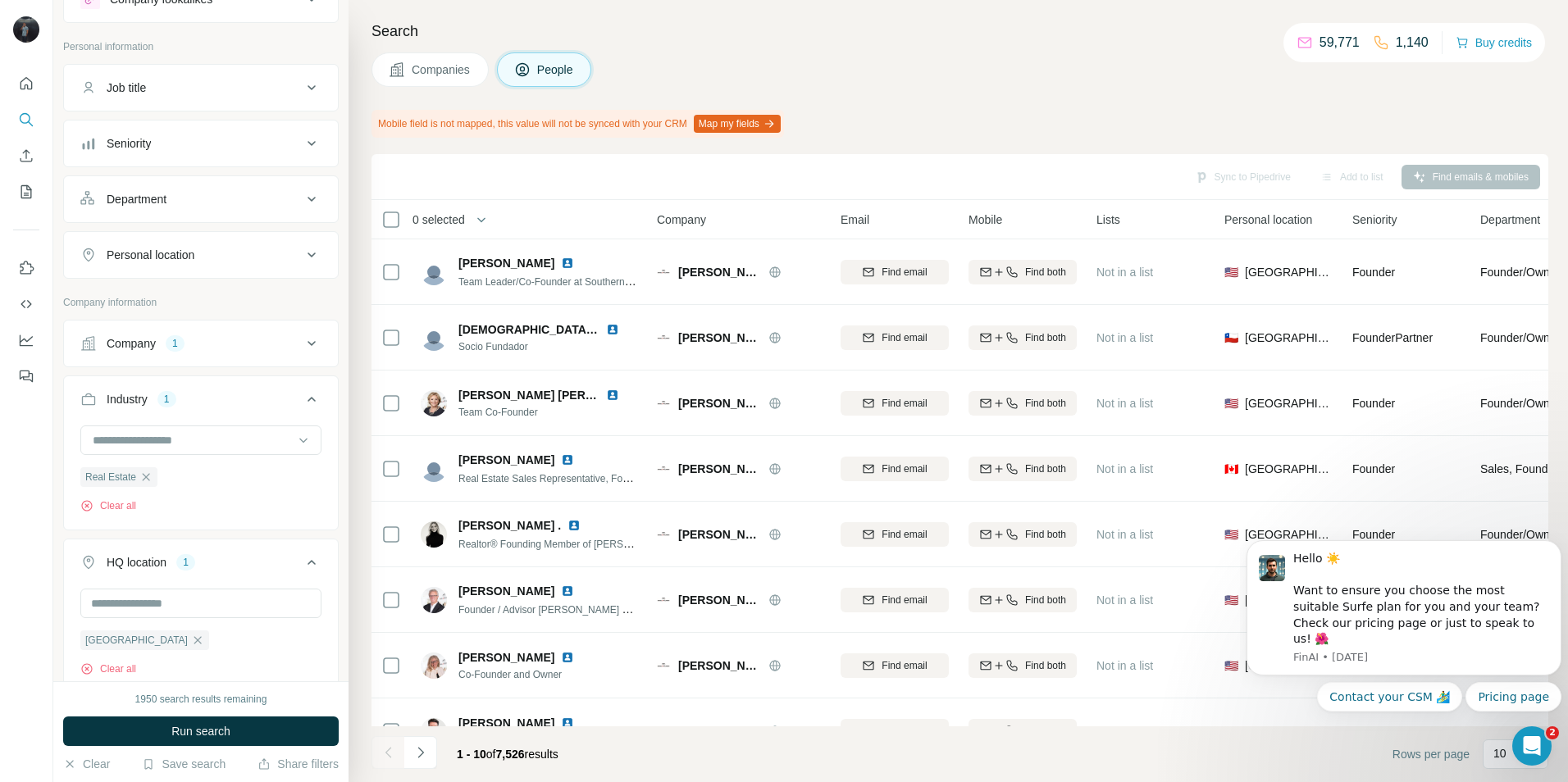
scroll to position [38, 0]
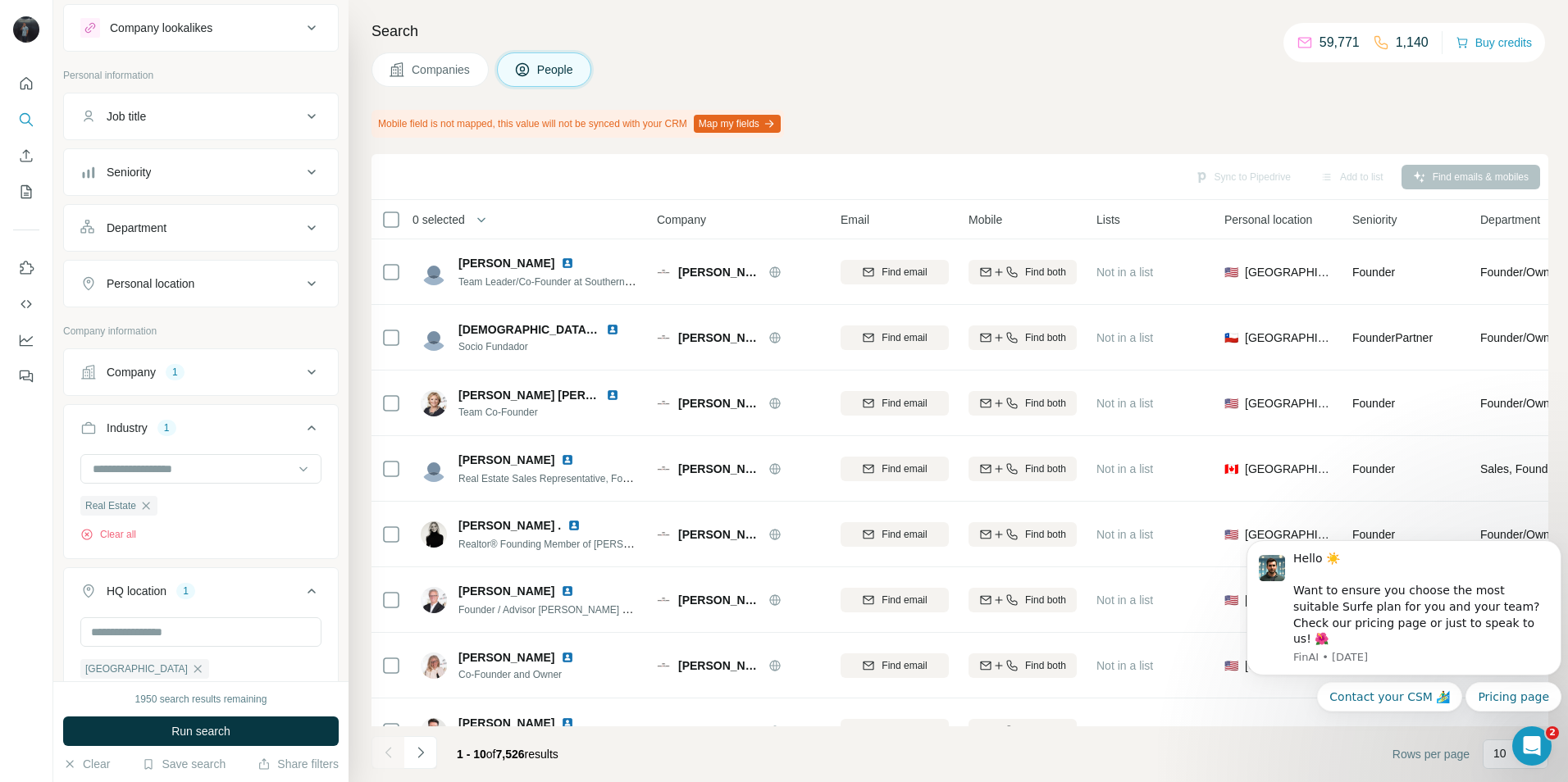
click at [224, 290] on div "Personal location" at bounding box center [191, 284] width 221 height 17
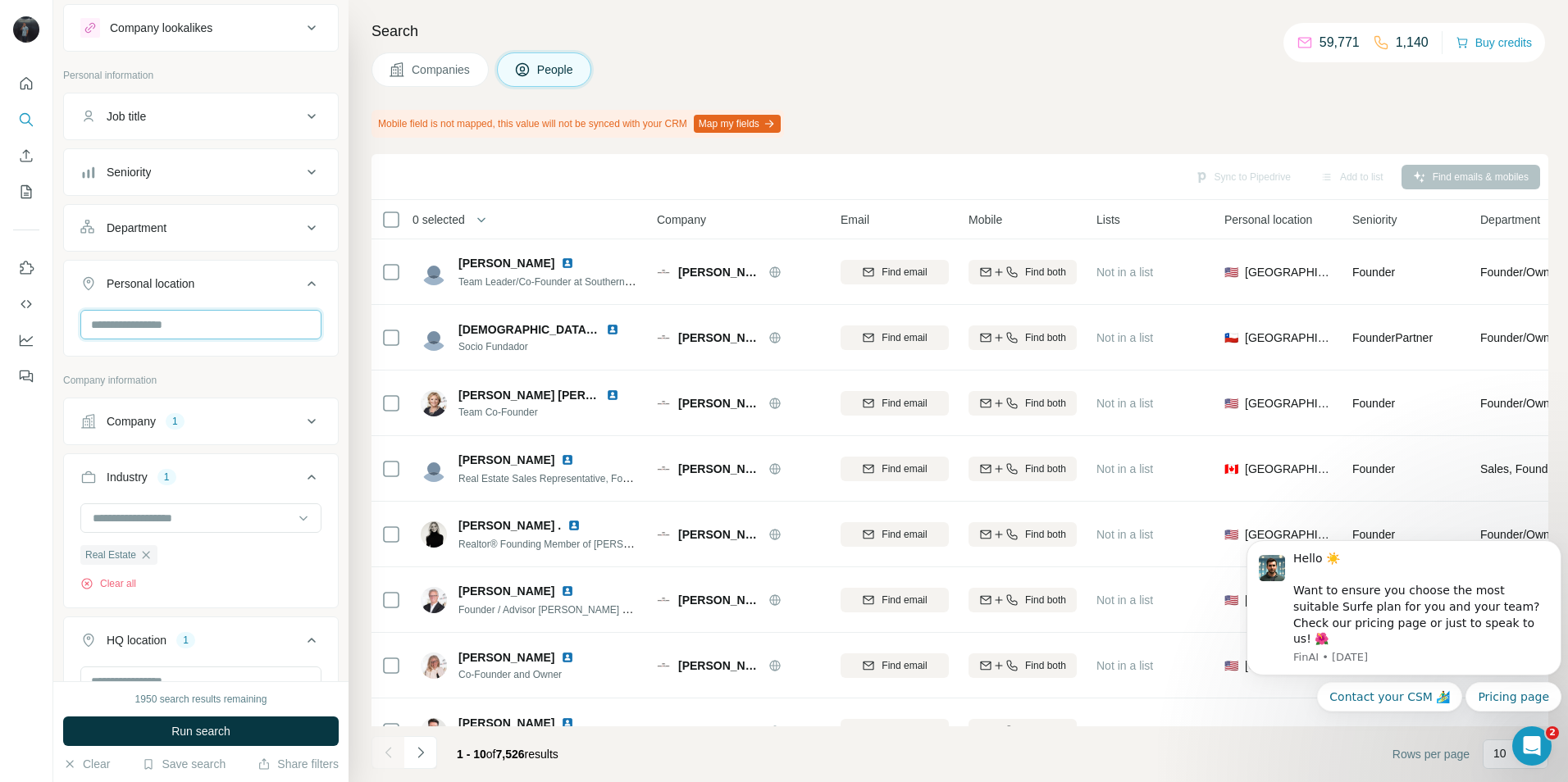
click at [198, 328] on input "text" at bounding box center [201, 324] width 241 height 29
type input "***"
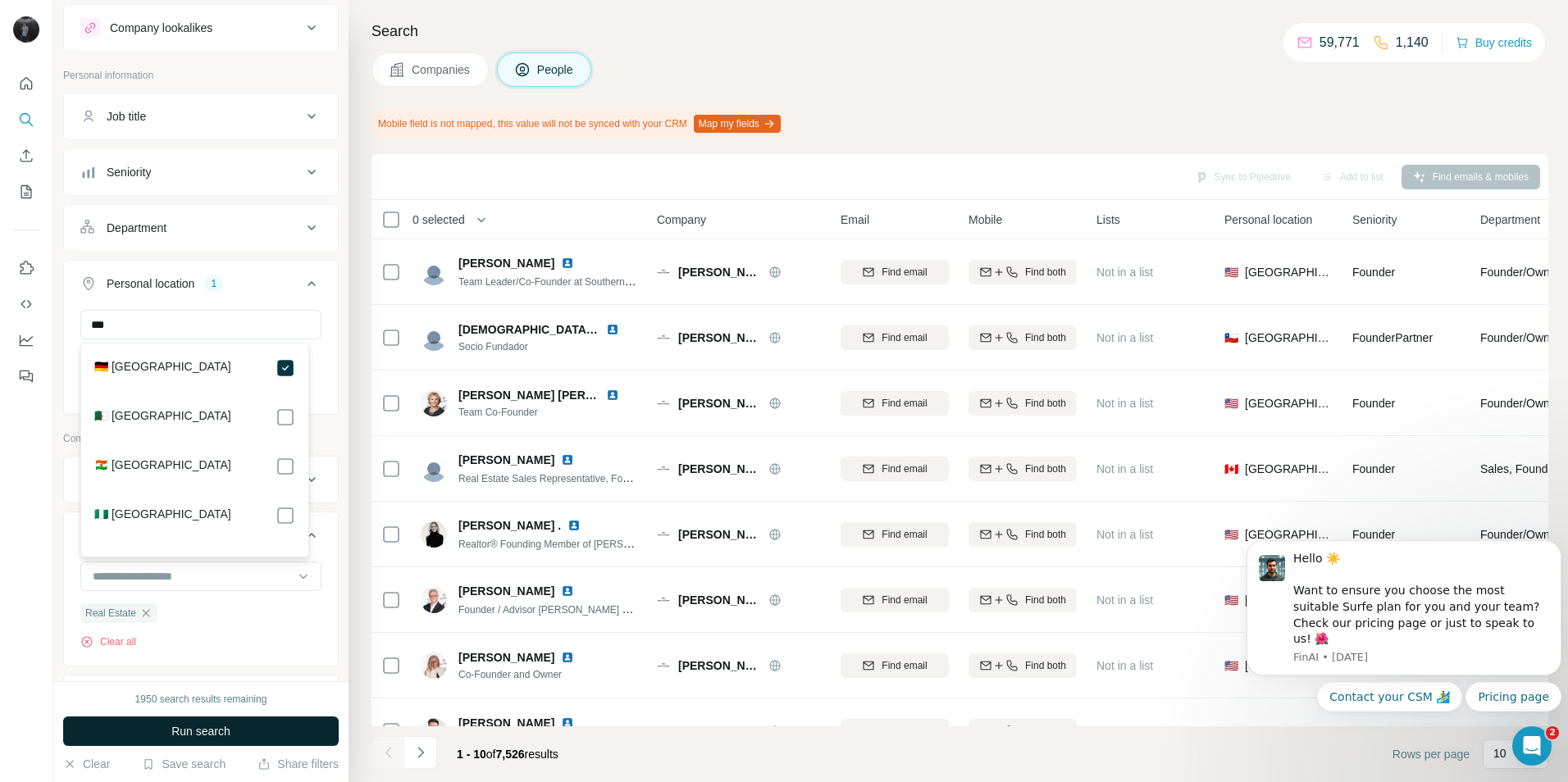
click at [221, 732] on span "Run search" at bounding box center [201, 731] width 59 height 17
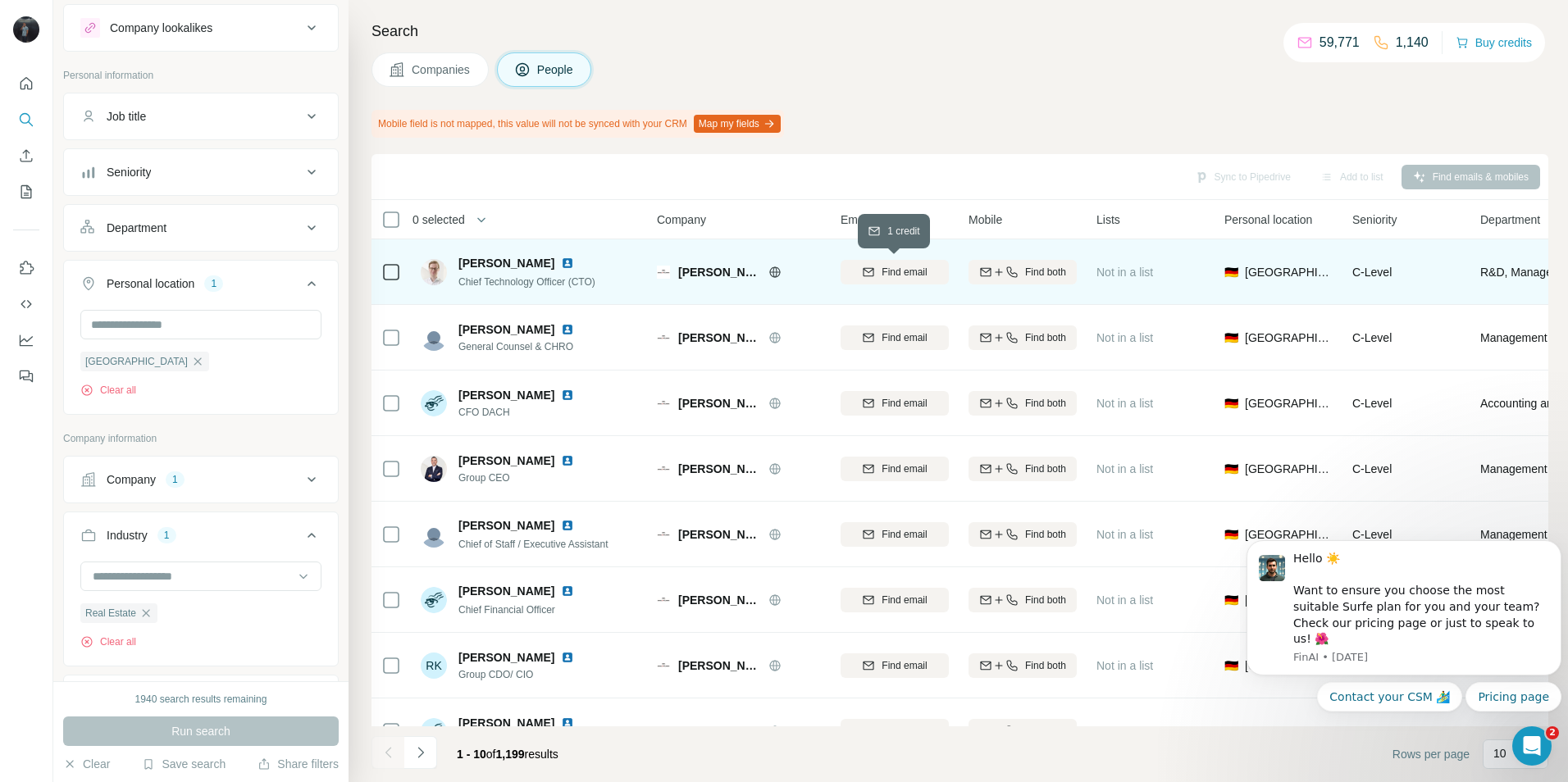
click at [874, 267] on div "Find email" at bounding box center [894, 272] width 108 height 15
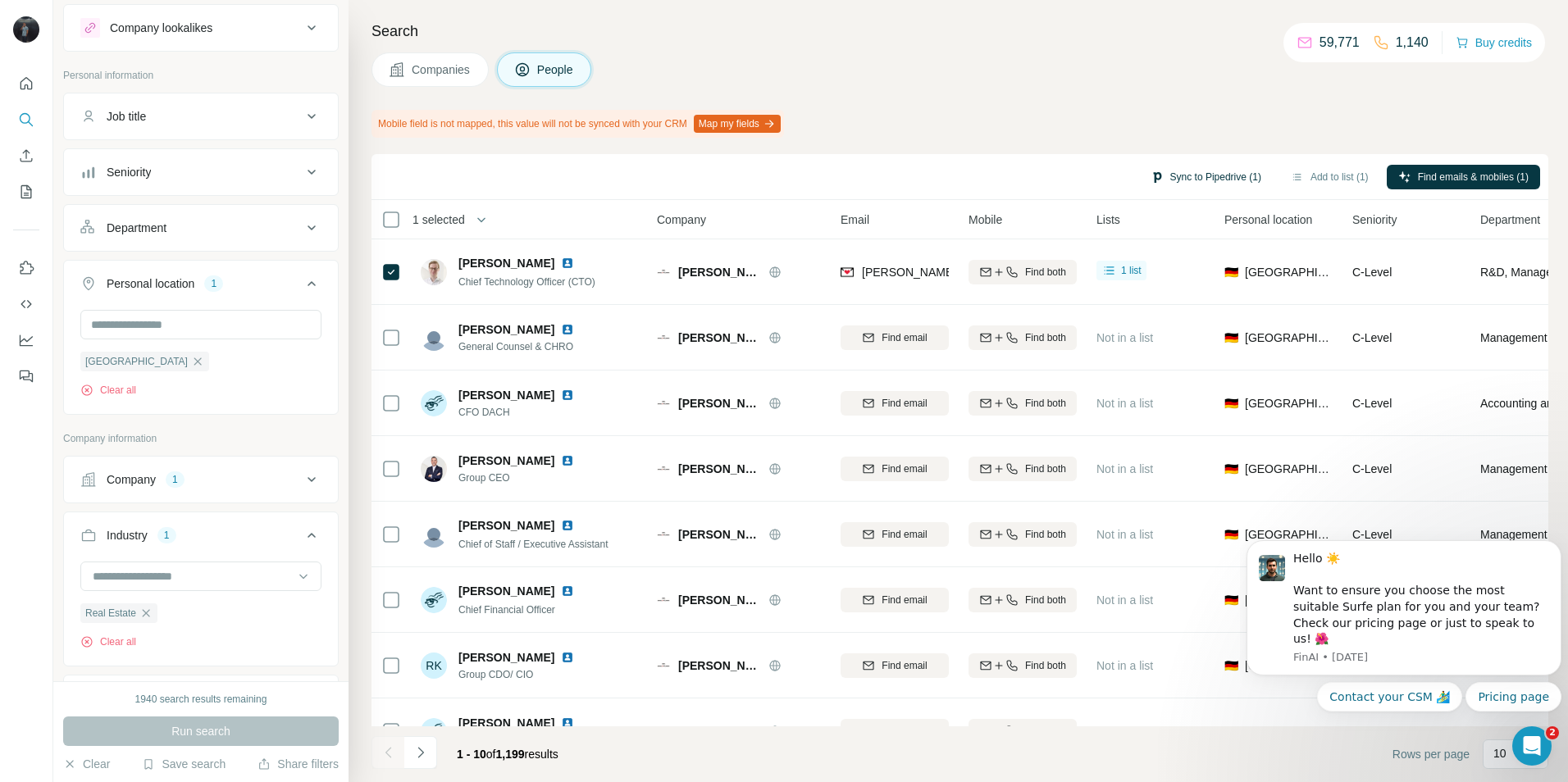
click at [1202, 175] on button "Sync to Pipedrive (1)" at bounding box center [1206, 176] width 134 height 24
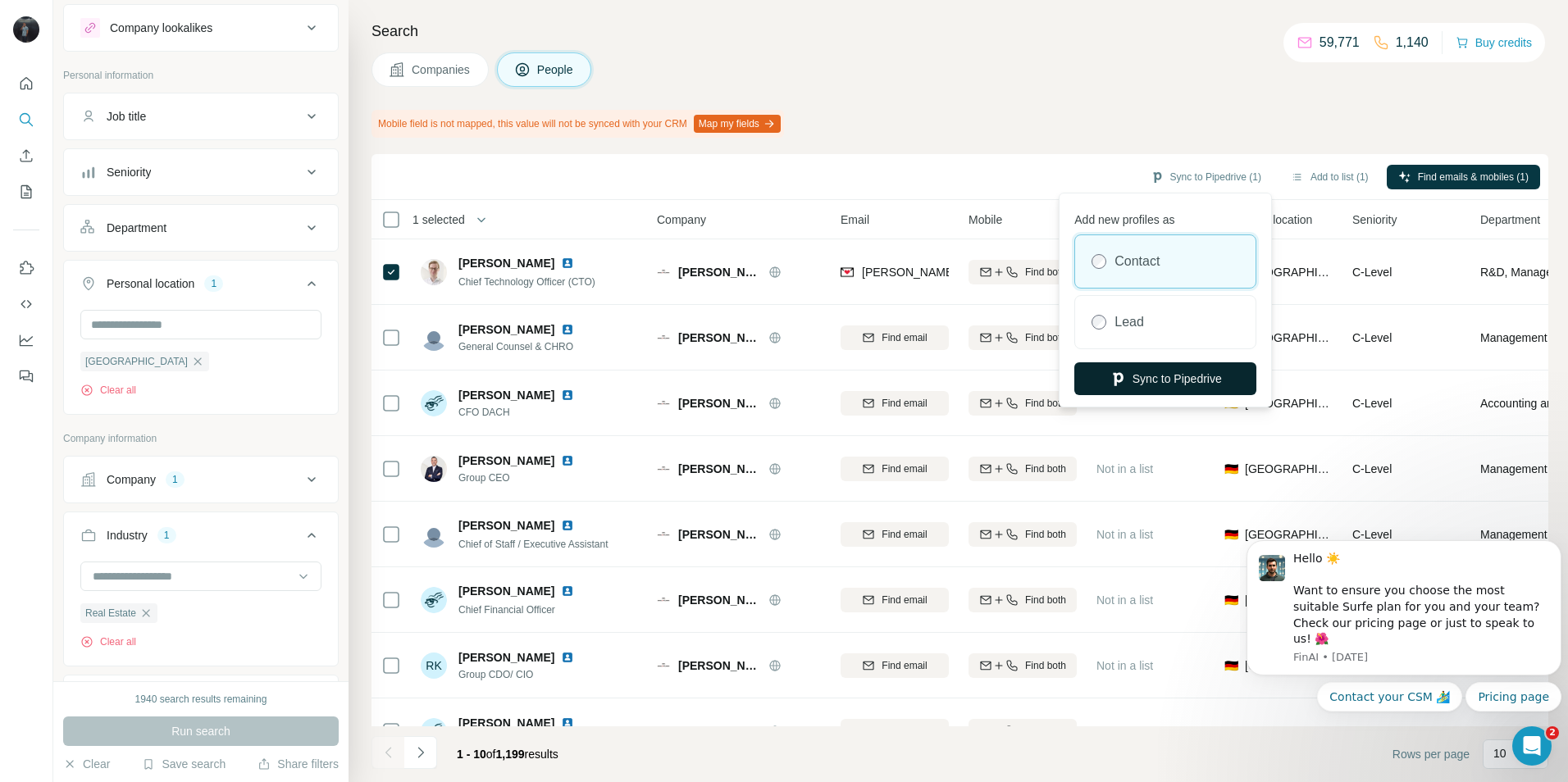
click at [1164, 386] on button "Sync to Pipedrive" at bounding box center [1165, 378] width 182 height 33
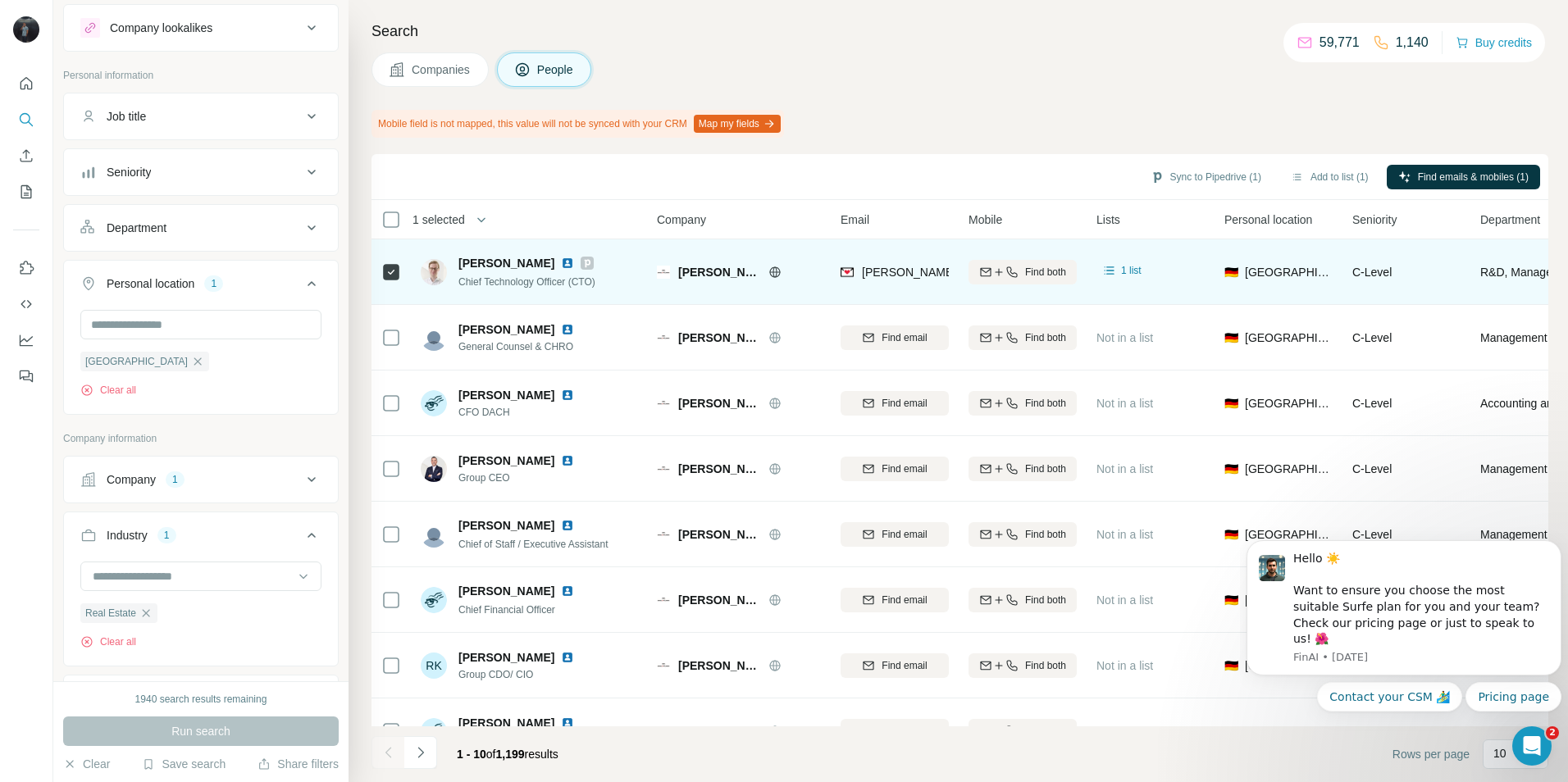
click at [647, 270] on td "[PERSON_NAME] Chief Technology Officer (CTO)" at bounding box center [530, 272] width 238 height 65
click at [1125, 272] on span "1 list" at bounding box center [1131, 271] width 21 height 15
click at [1186, 246] on td "1 list" at bounding box center [1150, 272] width 128 height 65
click at [595, 272] on div "[PERSON_NAME] Chief Technology Officer (CTO)" at bounding box center [527, 272] width 137 height 34
click at [554, 262] on span "[PERSON_NAME]" at bounding box center [506, 263] width 96 height 17
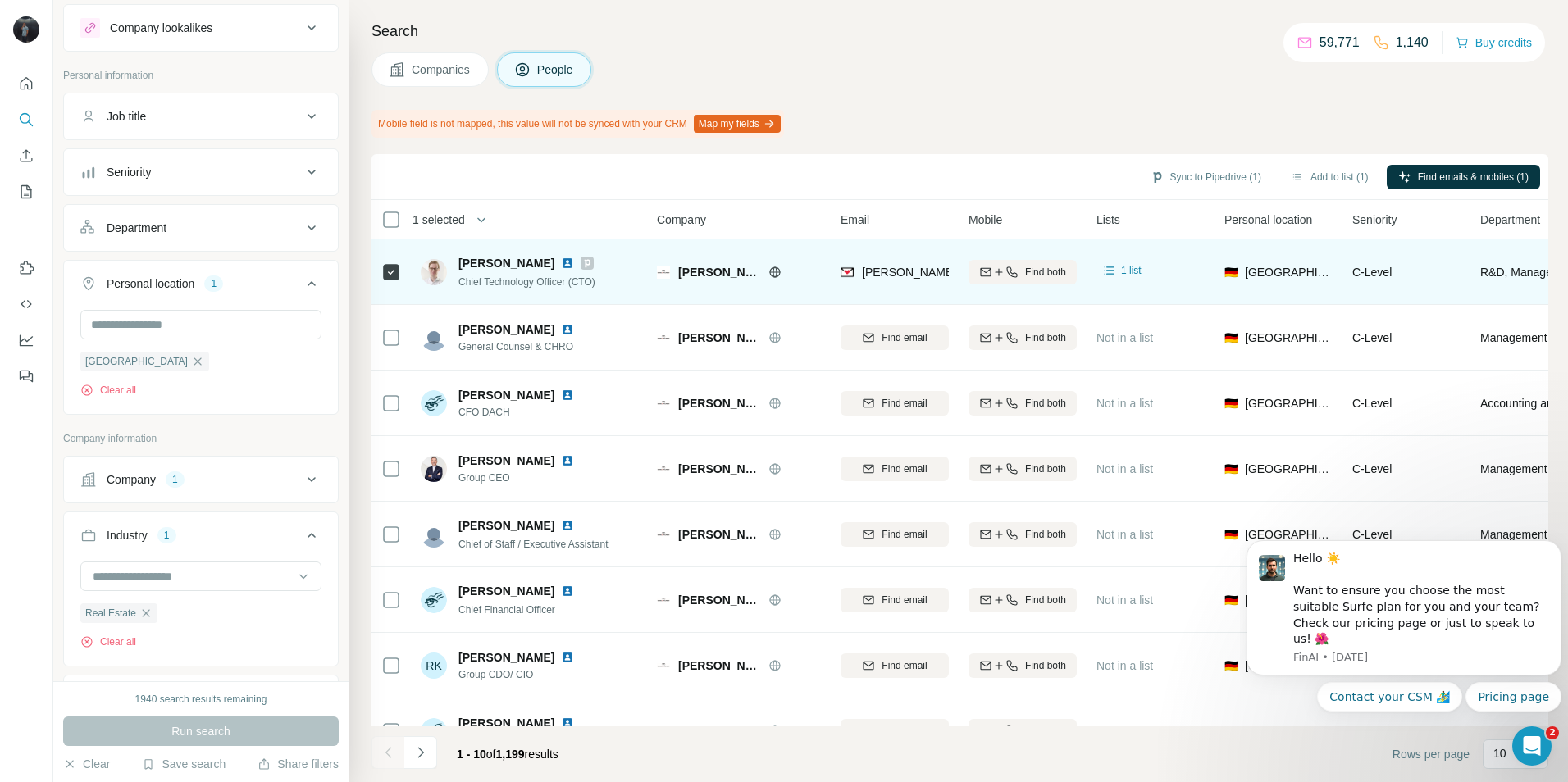
click at [592, 259] on icon at bounding box center [588, 263] width 10 height 13
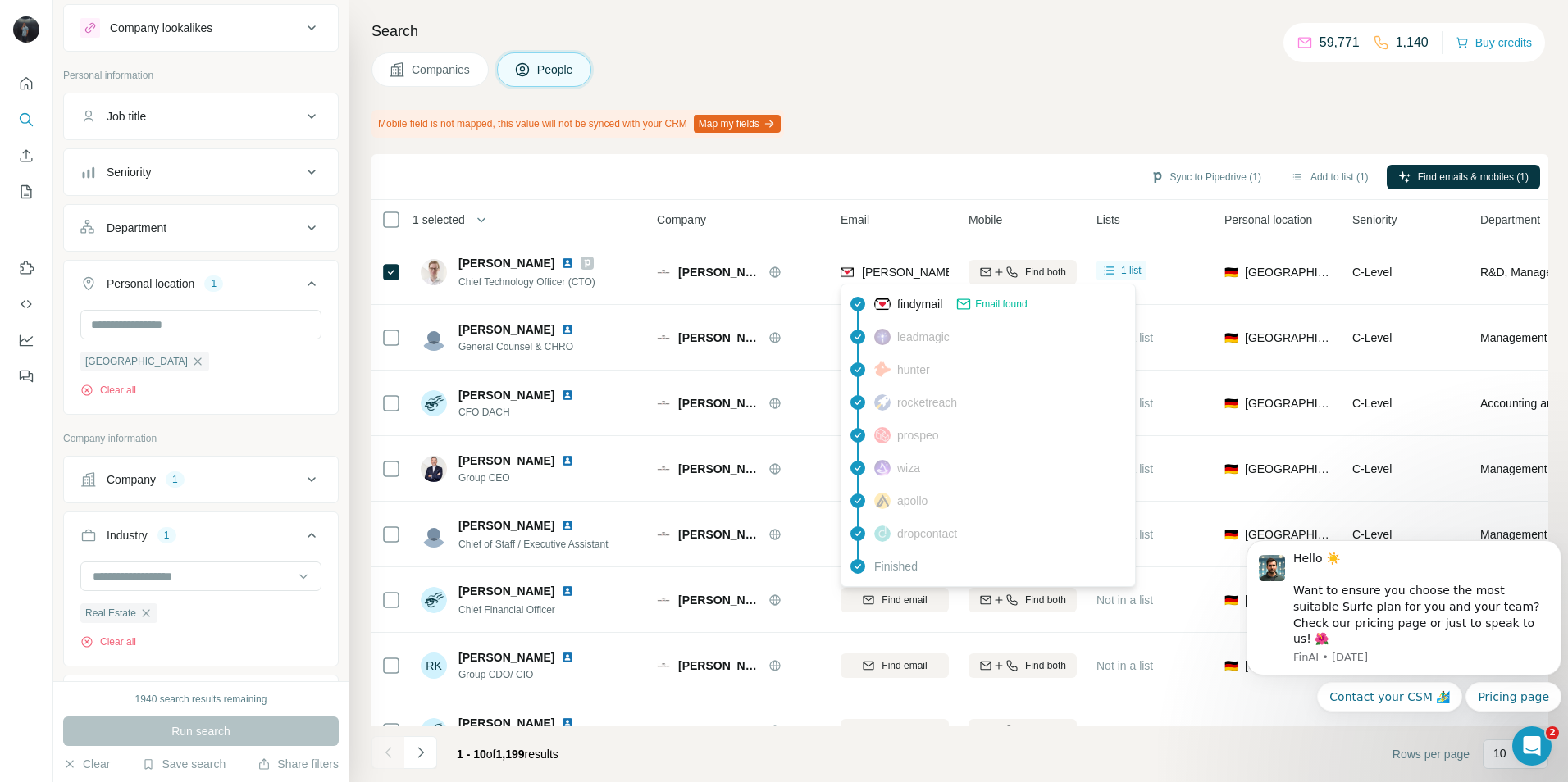
click at [878, 272] on span "[PERSON_NAME][EMAIL_ADDRESS][DOMAIN_NAME]" at bounding box center [1005, 272] width 288 height 13
copy tr "[PERSON_NAME][EMAIL_ADDRESS][DOMAIN_NAME]"
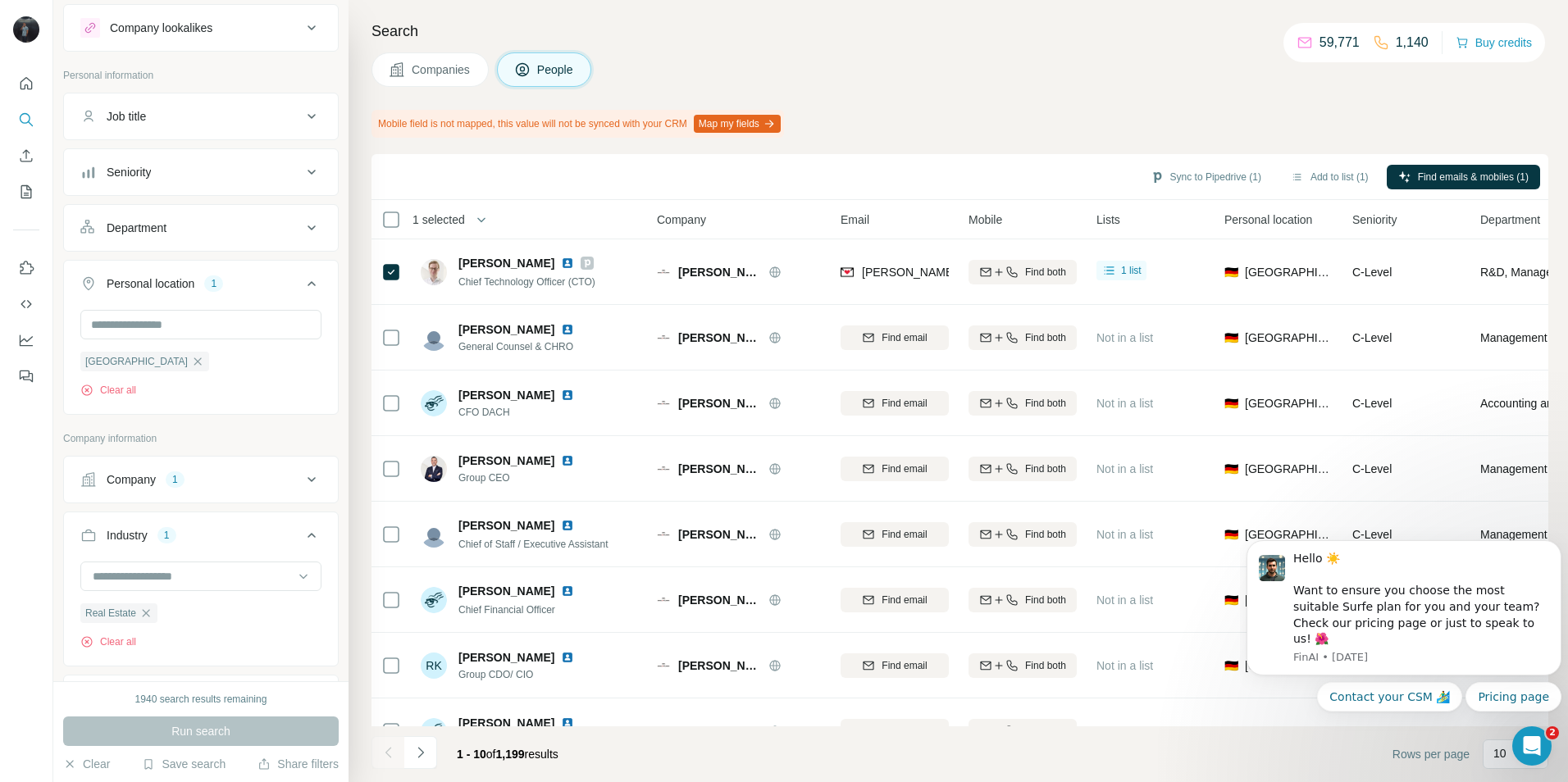
click at [598, 175] on div "Sync to Pipedrive (1) Add to list (1) Find emails & mobiles (1)" at bounding box center [960, 176] width 1160 height 28
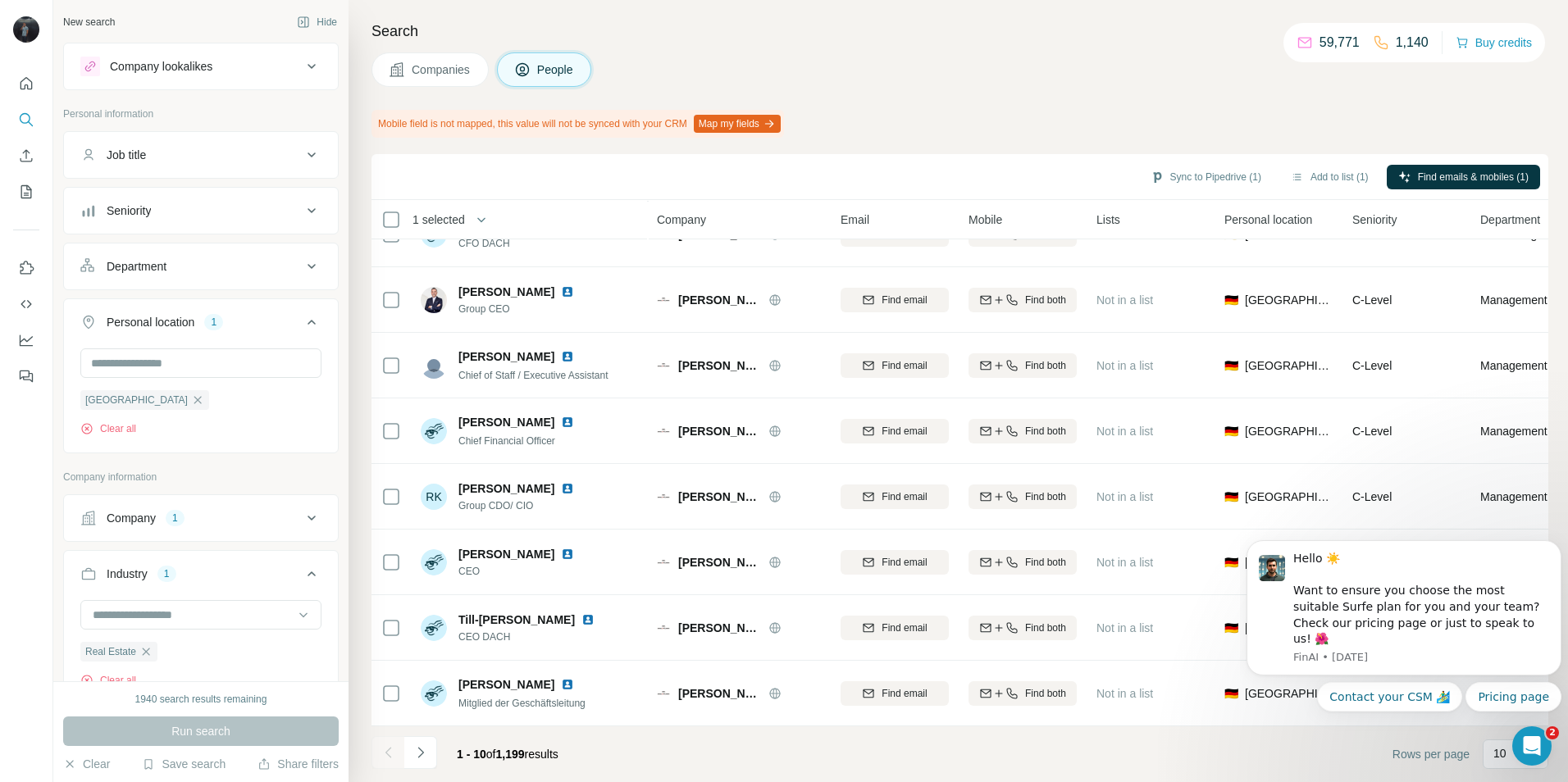
click at [189, 270] on div "Department" at bounding box center [191, 267] width 221 height 17
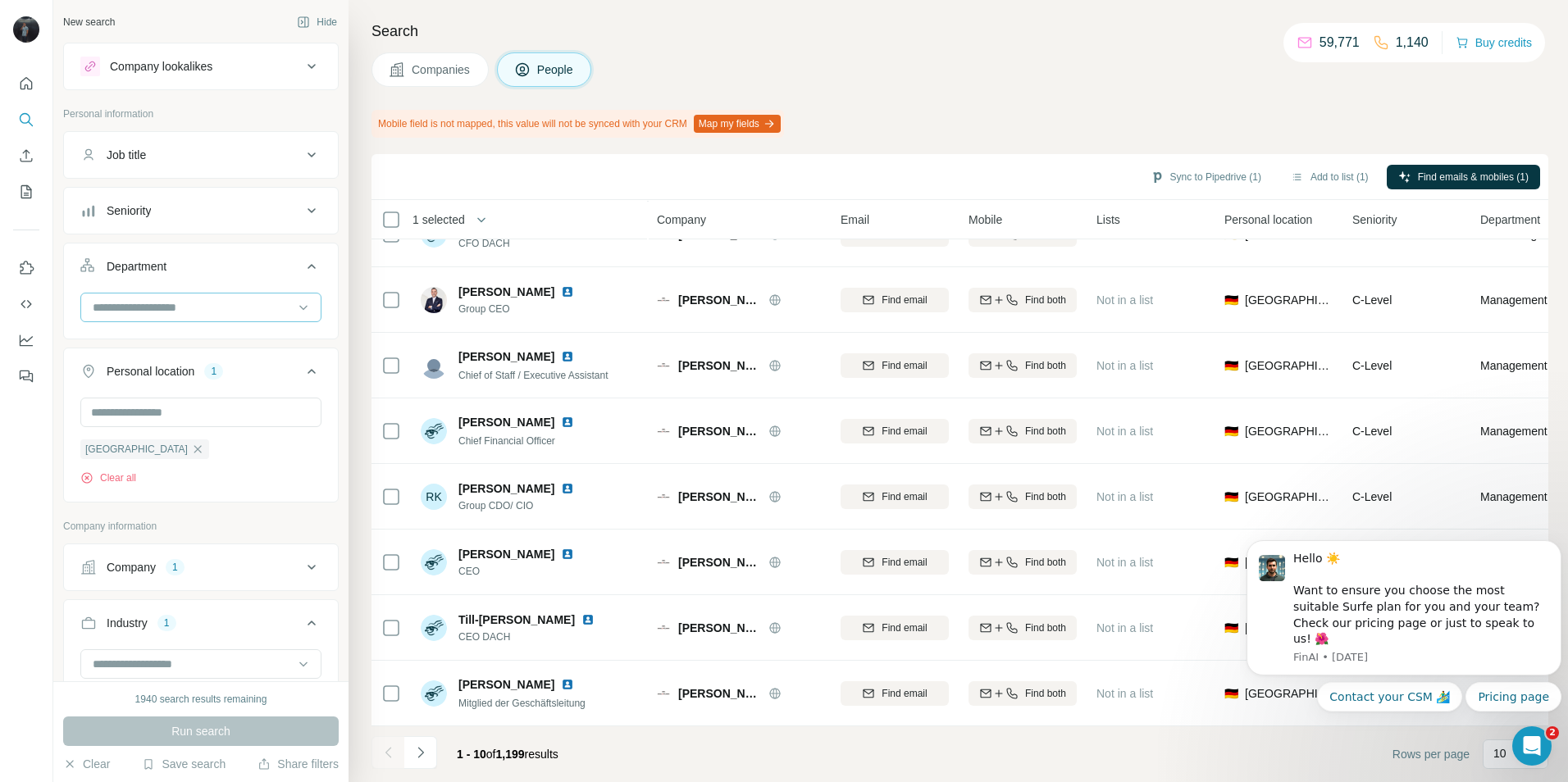
click at [205, 309] on input at bounding box center [192, 307] width 202 height 18
click at [205, 308] on input at bounding box center [192, 307] width 202 height 18
click at [206, 308] on input at bounding box center [192, 307] width 202 height 18
click at [169, 400] on div "Management" at bounding box center [195, 407] width 201 height 17
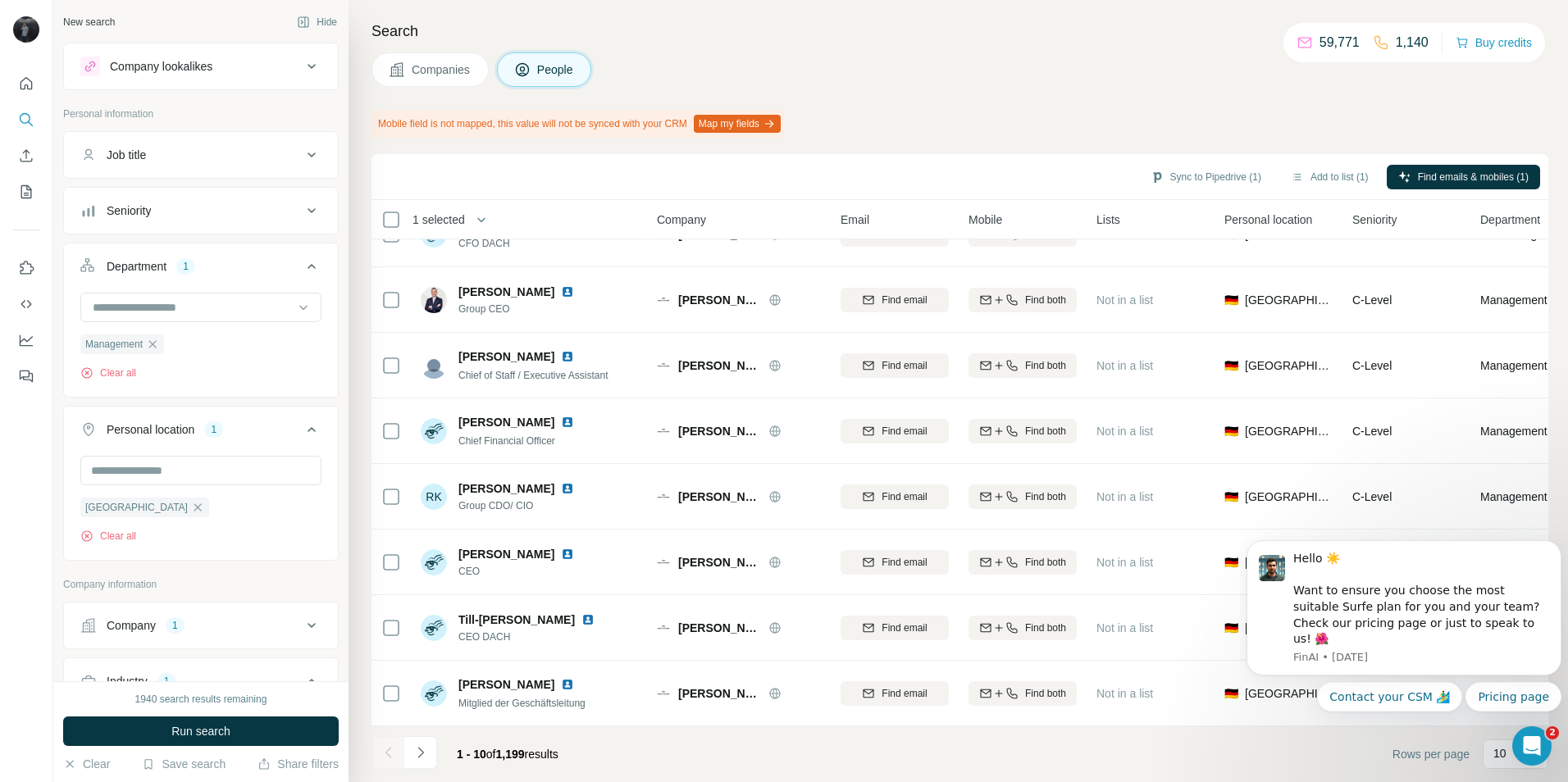
click at [216, 722] on button "Run search" at bounding box center [201, 730] width 276 height 29
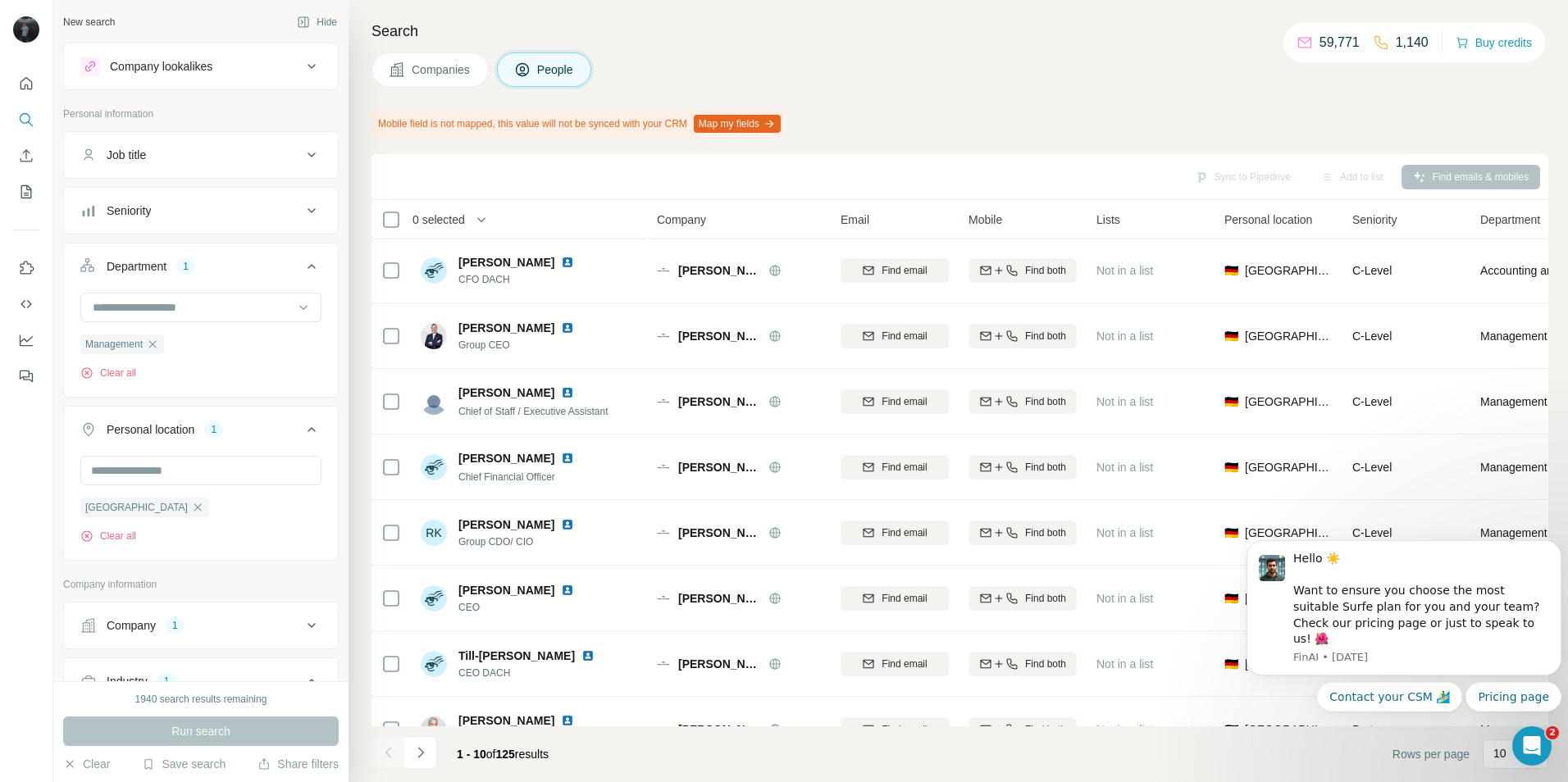
scroll to position [177, 0]
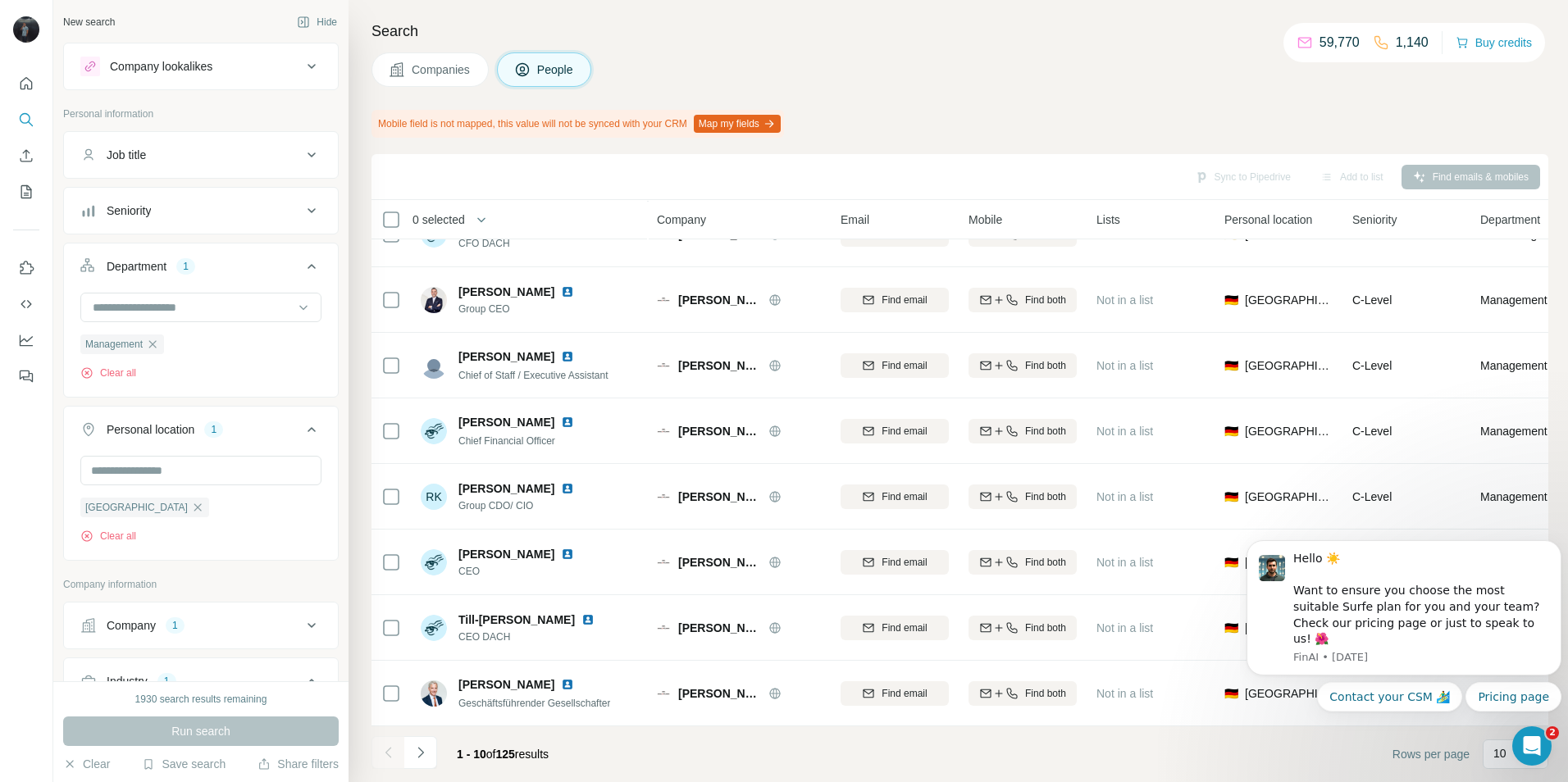
click at [456, 69] on span "Companies" at bounding box center [441, 70] width 60 height 17
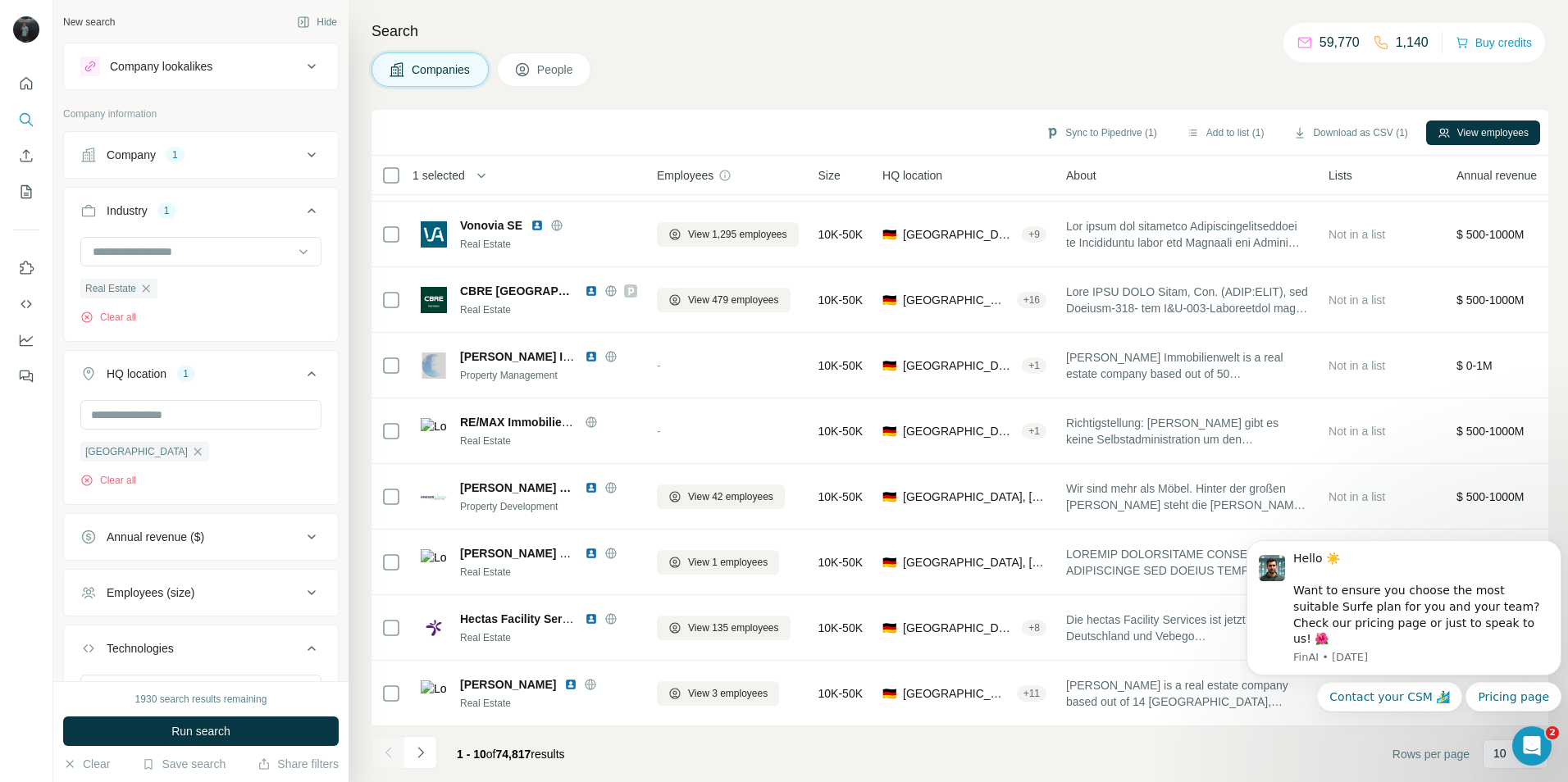
scroll to position [133, 0]
click at [1449, 127] on button "View employees" at bounding box center [1483, 132] width 114 height 24
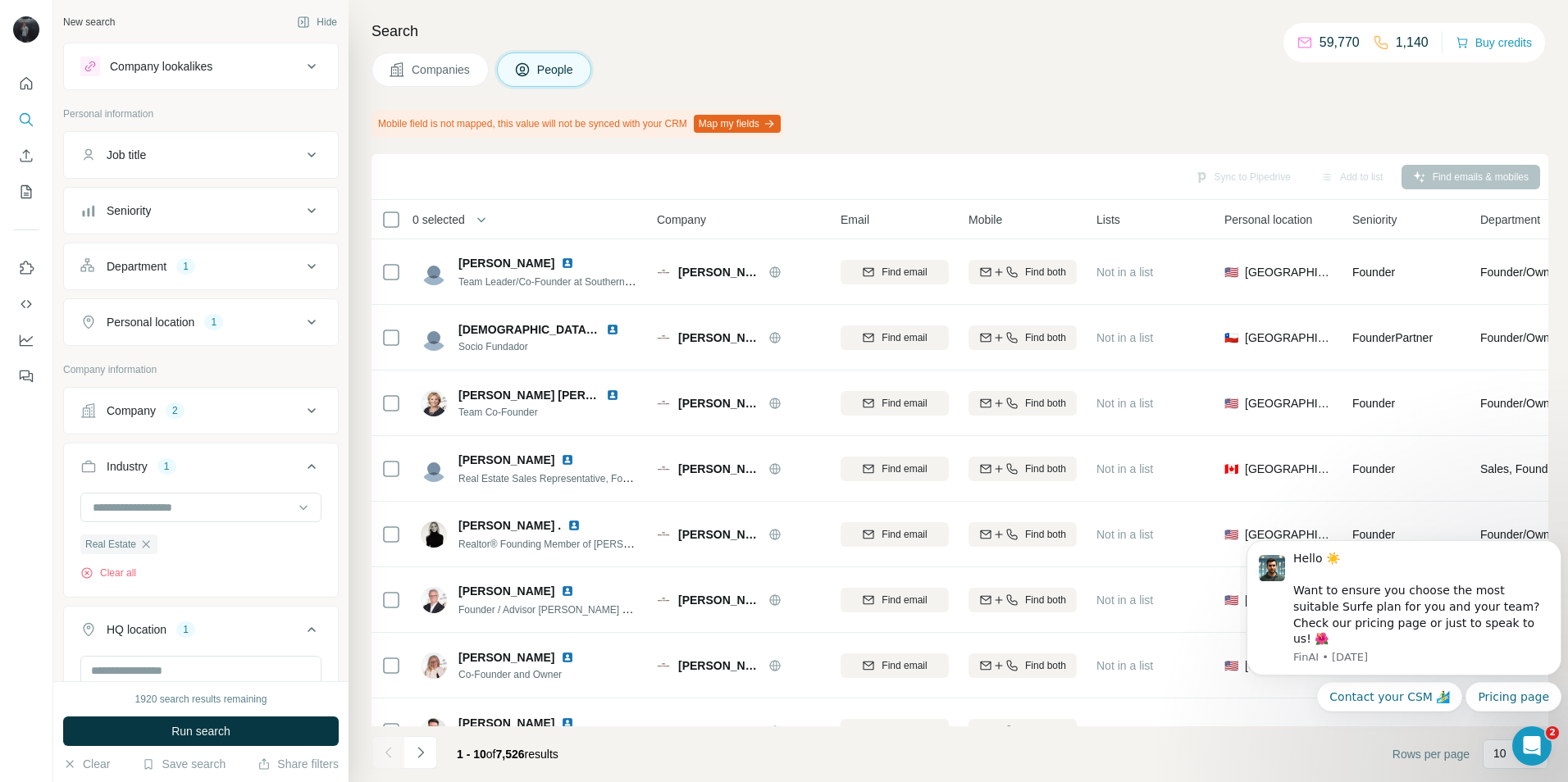
click at [434, 71] on span "Companies" at bounding box center [441, 70] width 60 height 17
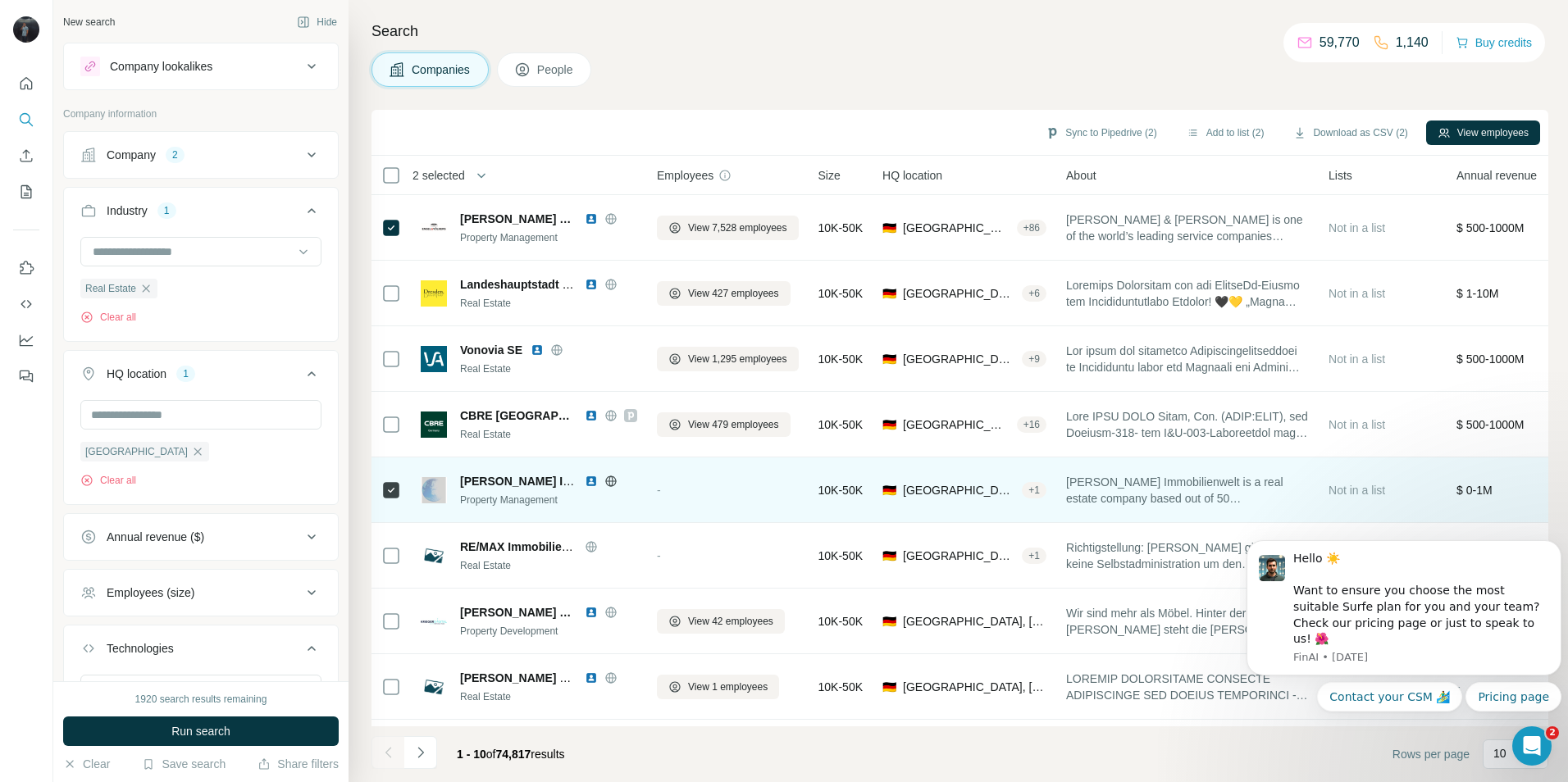
scroll to position [82, 0]
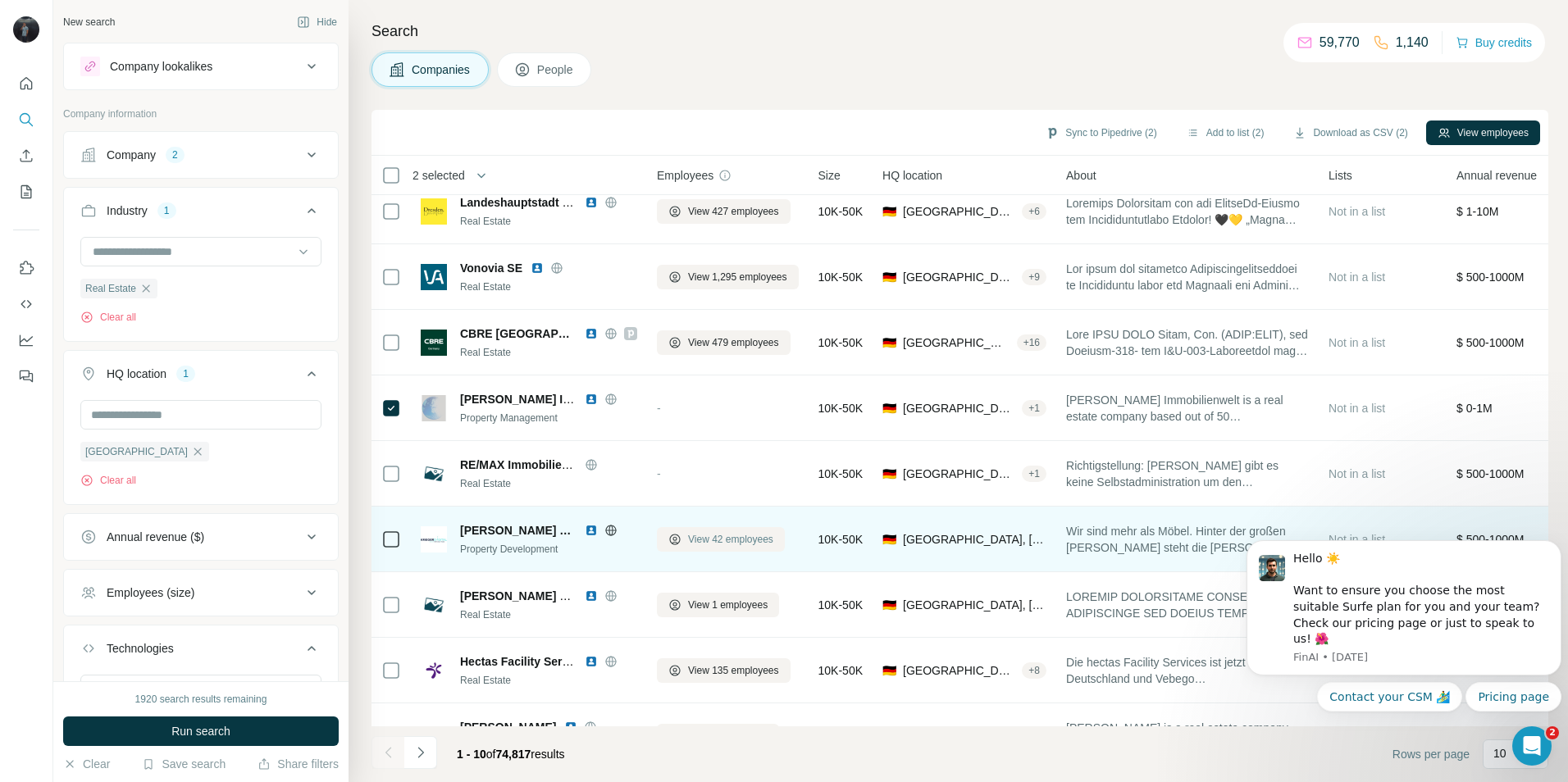
click at [693, 541] on span "View 42 employees" at bounding box center [731, 540] width 85 height 15
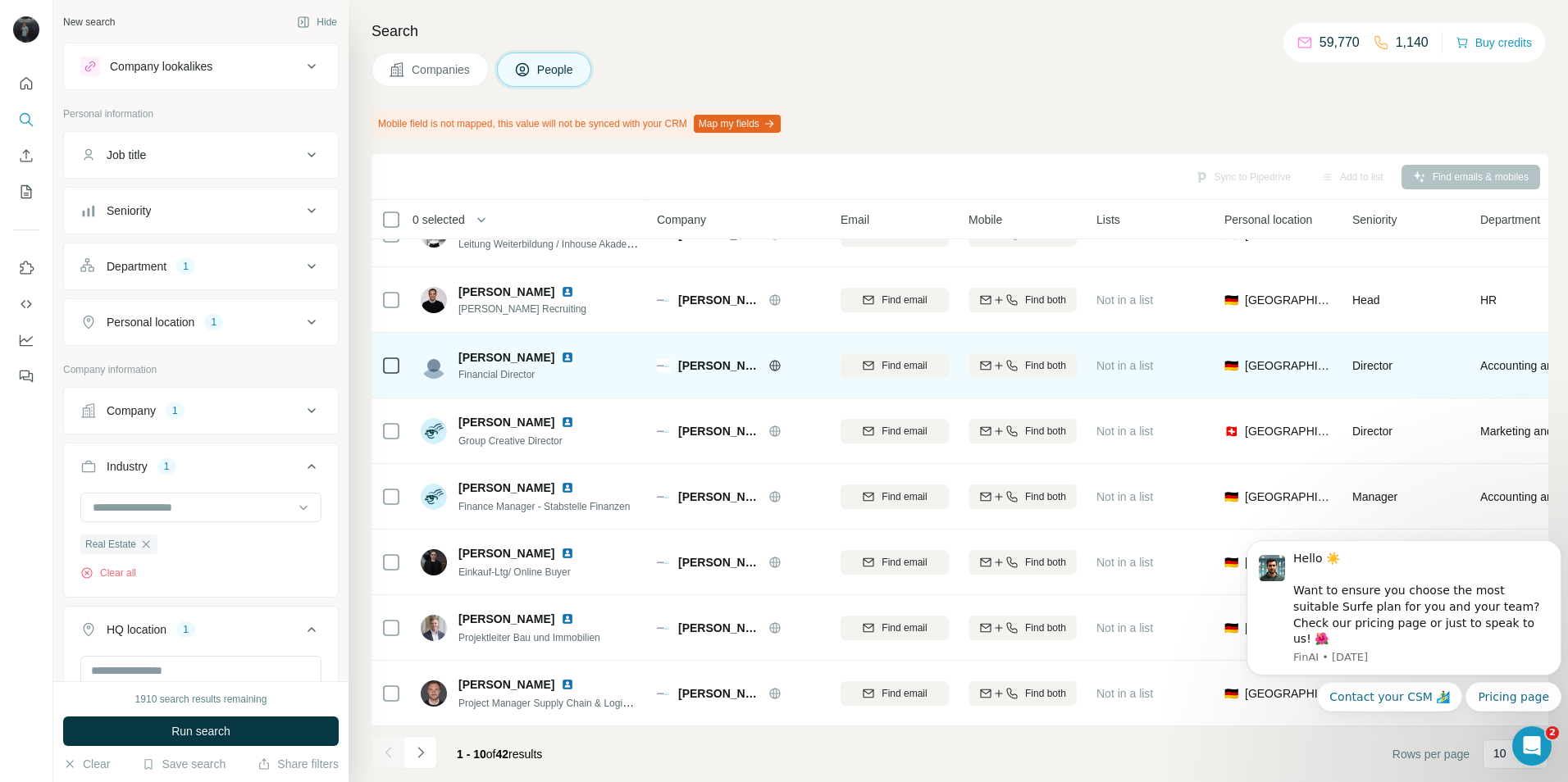
scroll to position [177, 0]
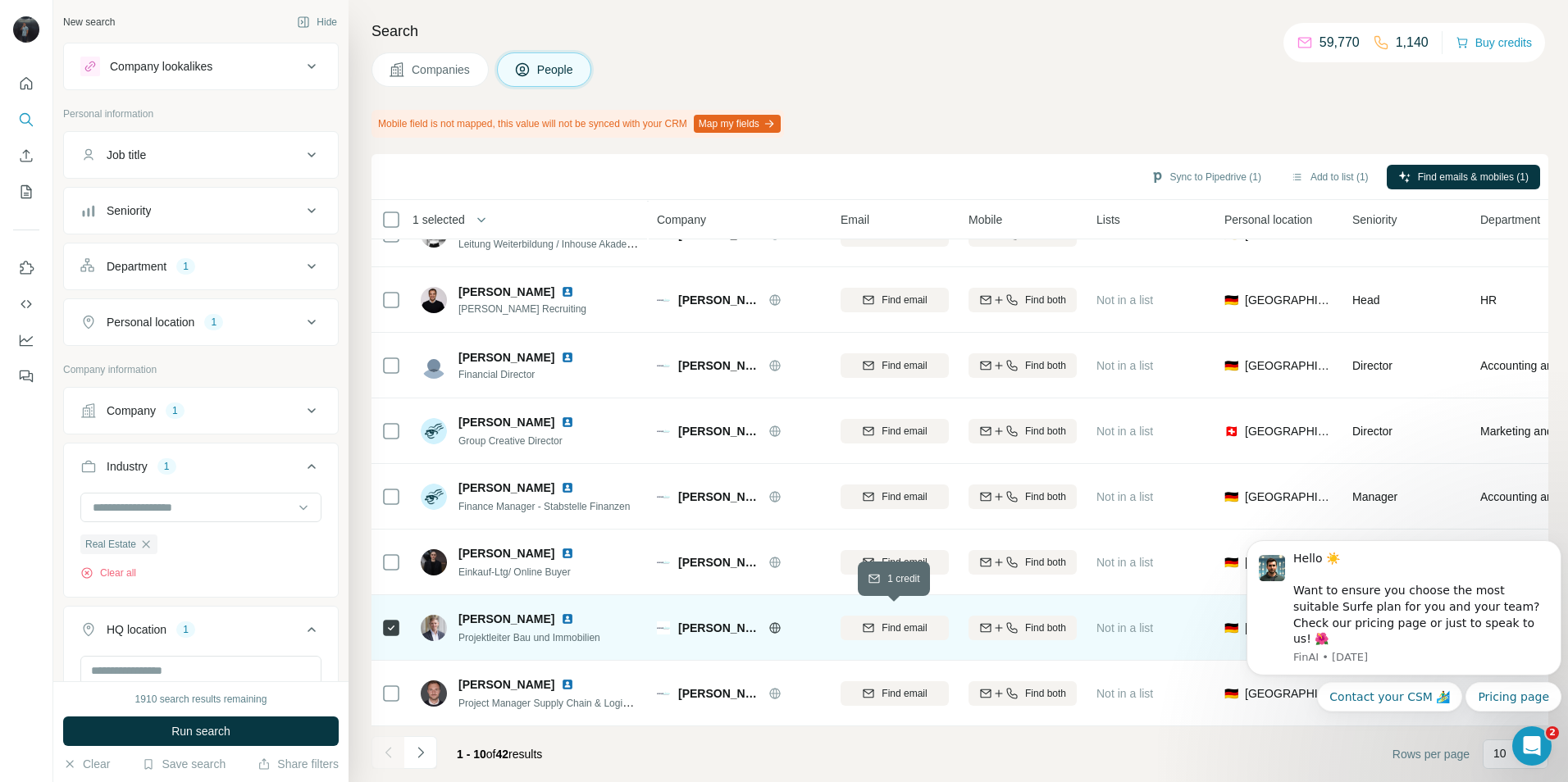
click at [892, 621] on span "Find email" at bounding box center [904, 628] width 45 height 15
click at [424, 63] on span "Companies" at bounding box center [441, 70] width 60 height 17
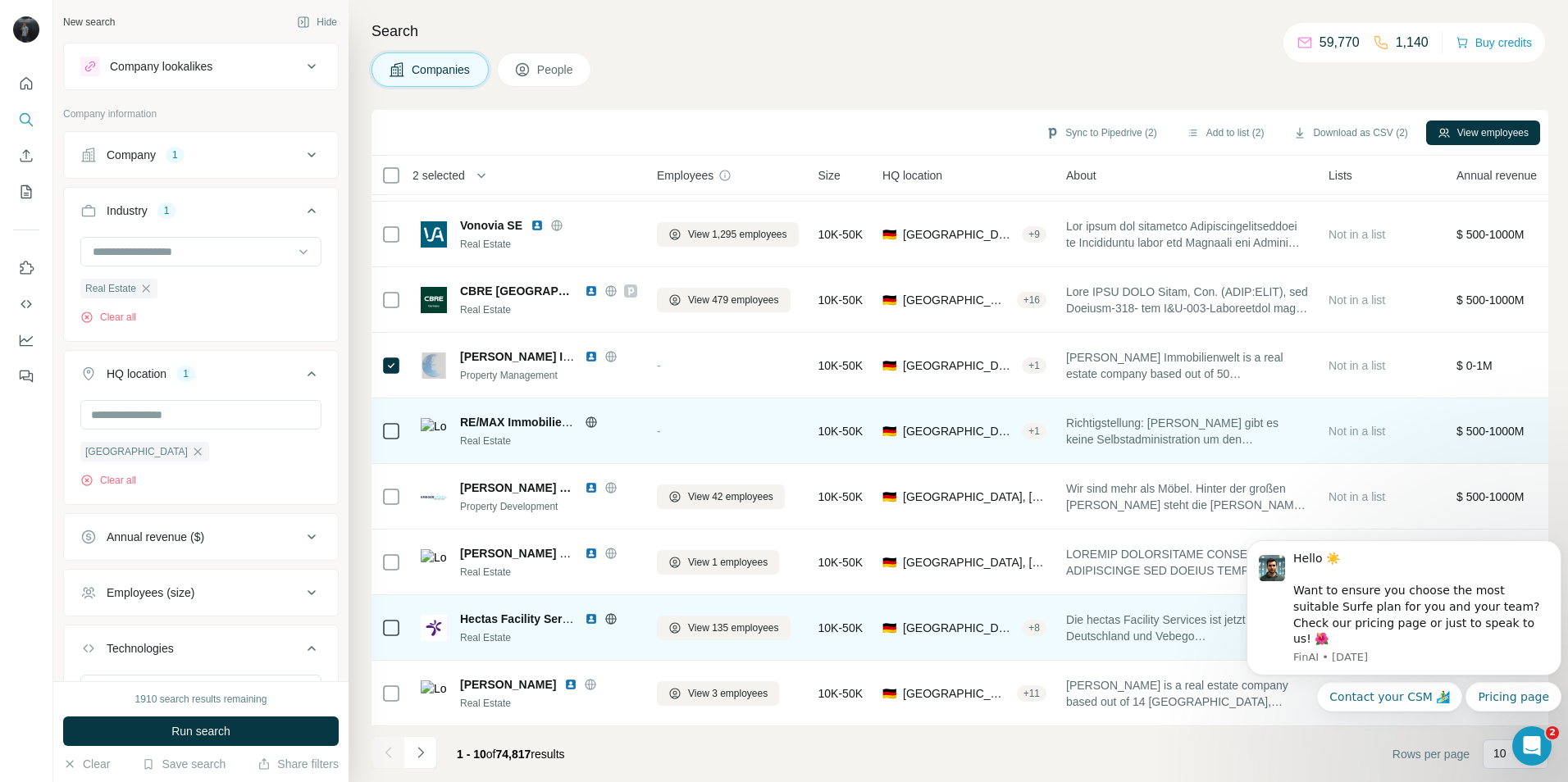
scroll to position [133, 0]
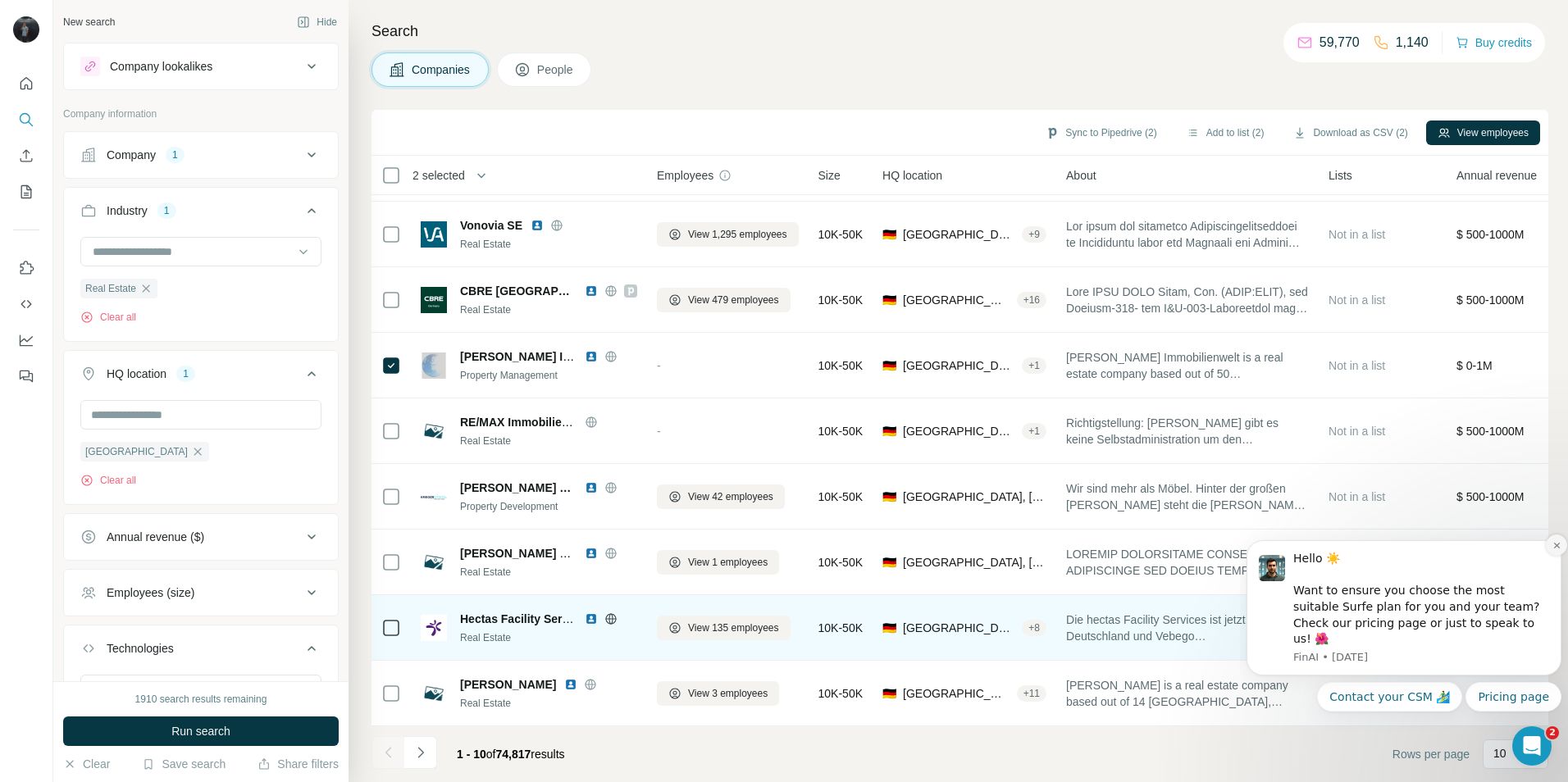
click at [1555, 550] on icon "Dismiss notification" at bounding box center [1556, 545] width 9 height 9
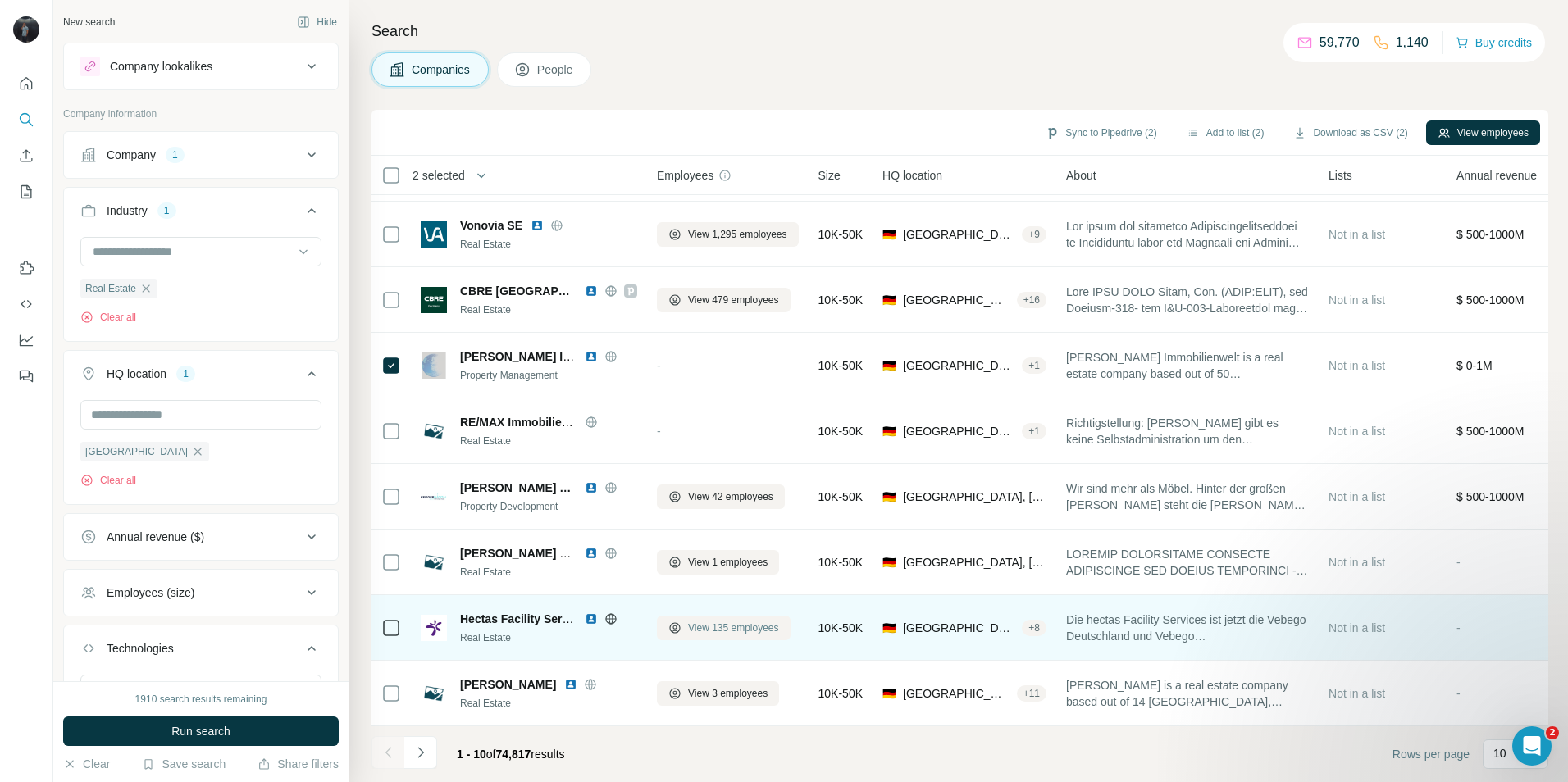
click at [708, 624] on span "View 135 employees" at bounding box center [733, 628] width 91 height 15
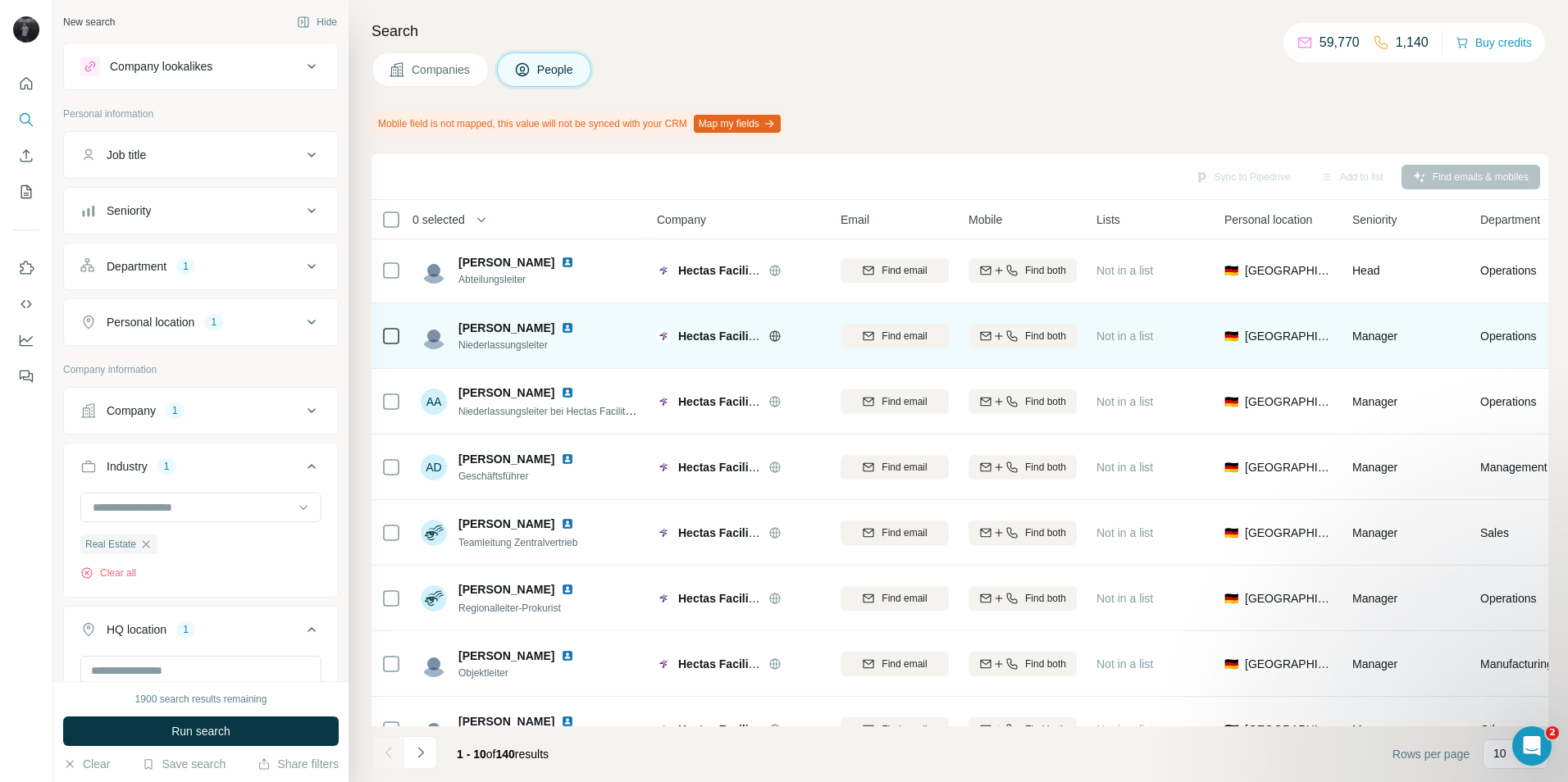
scroll to position [177, 0]
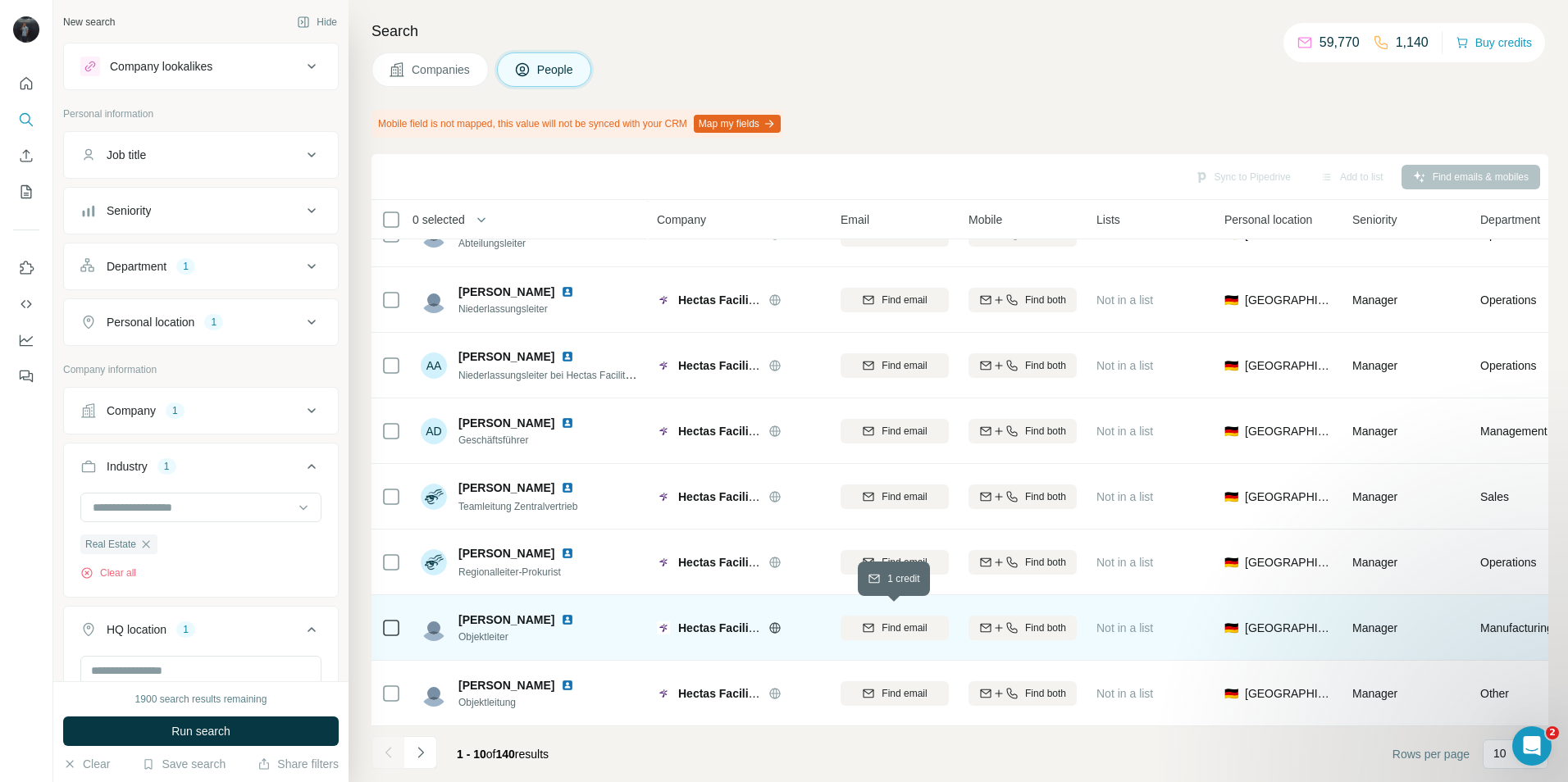
click at [901, 621] on span "Find email" at bounding box center [904, 628] width 45 height 15
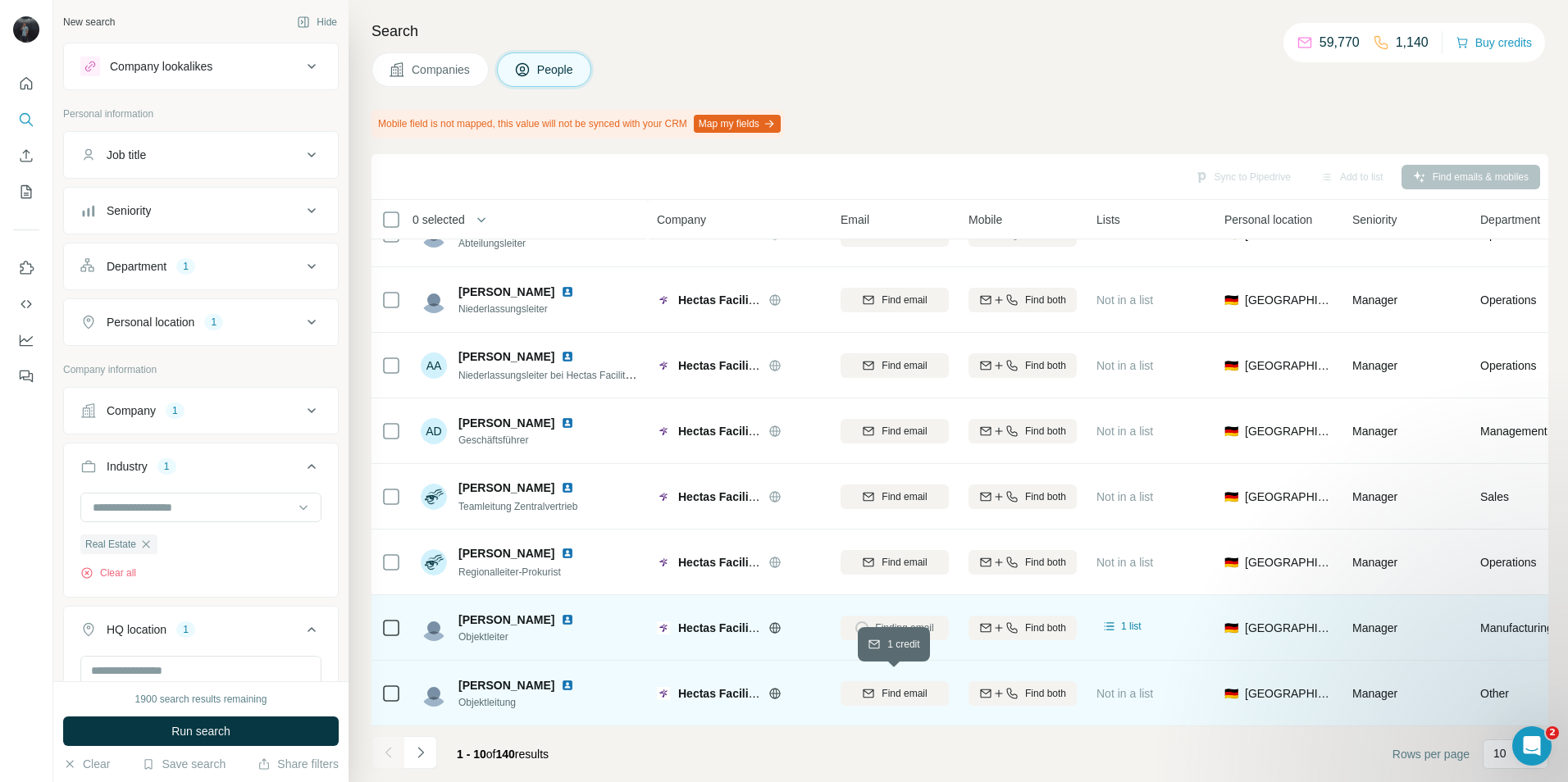
click at [904, 686] on span "Find email" at bounding box center [904, 693] width 45 height 15
click at [215, 164] on button "Job title" at bounding box center [201, 155] width 274 height 39
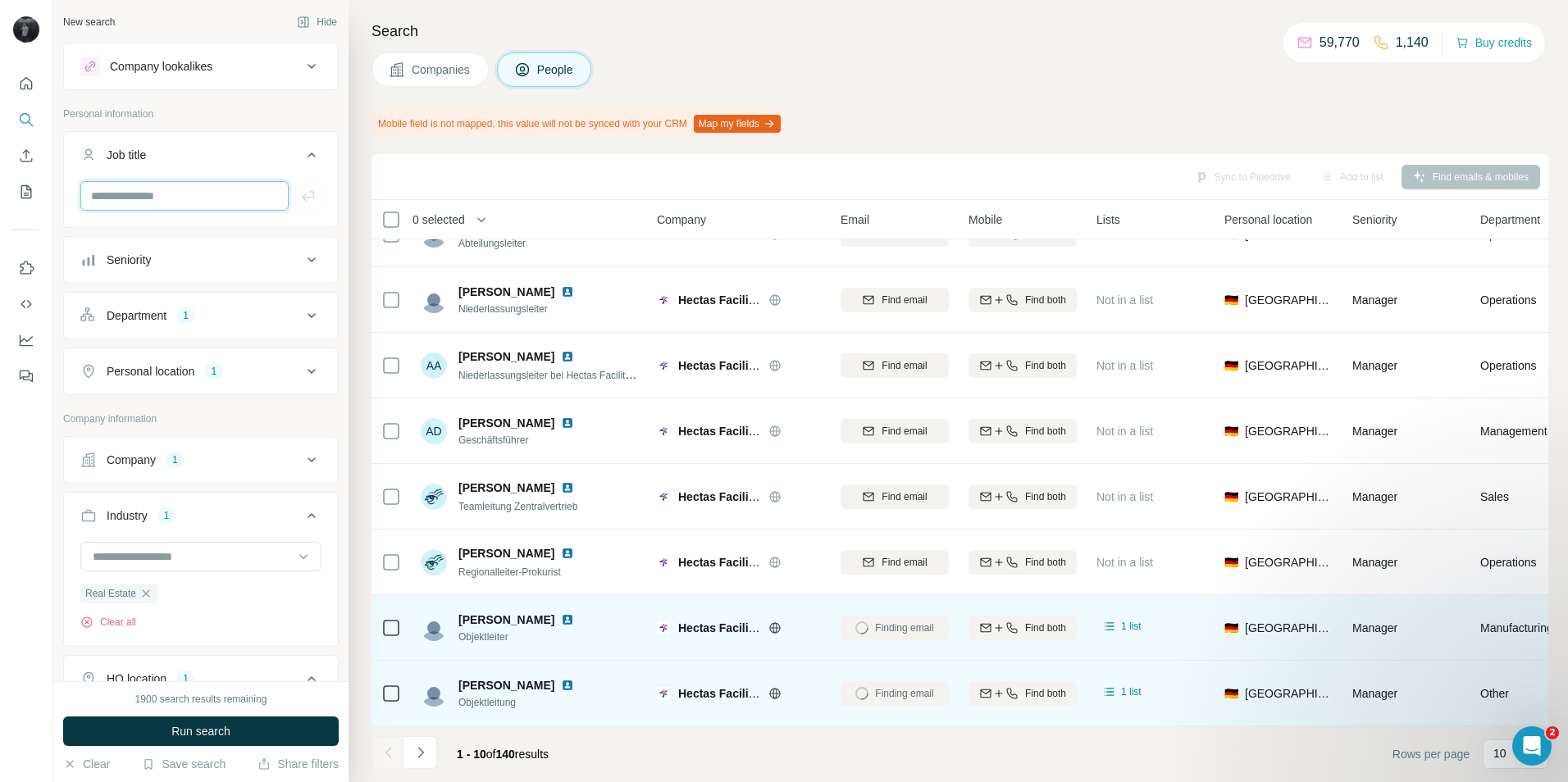
click at [183, 193] on input "text" at bounding box center [184, 196] width 208 height 29
type input "**********"
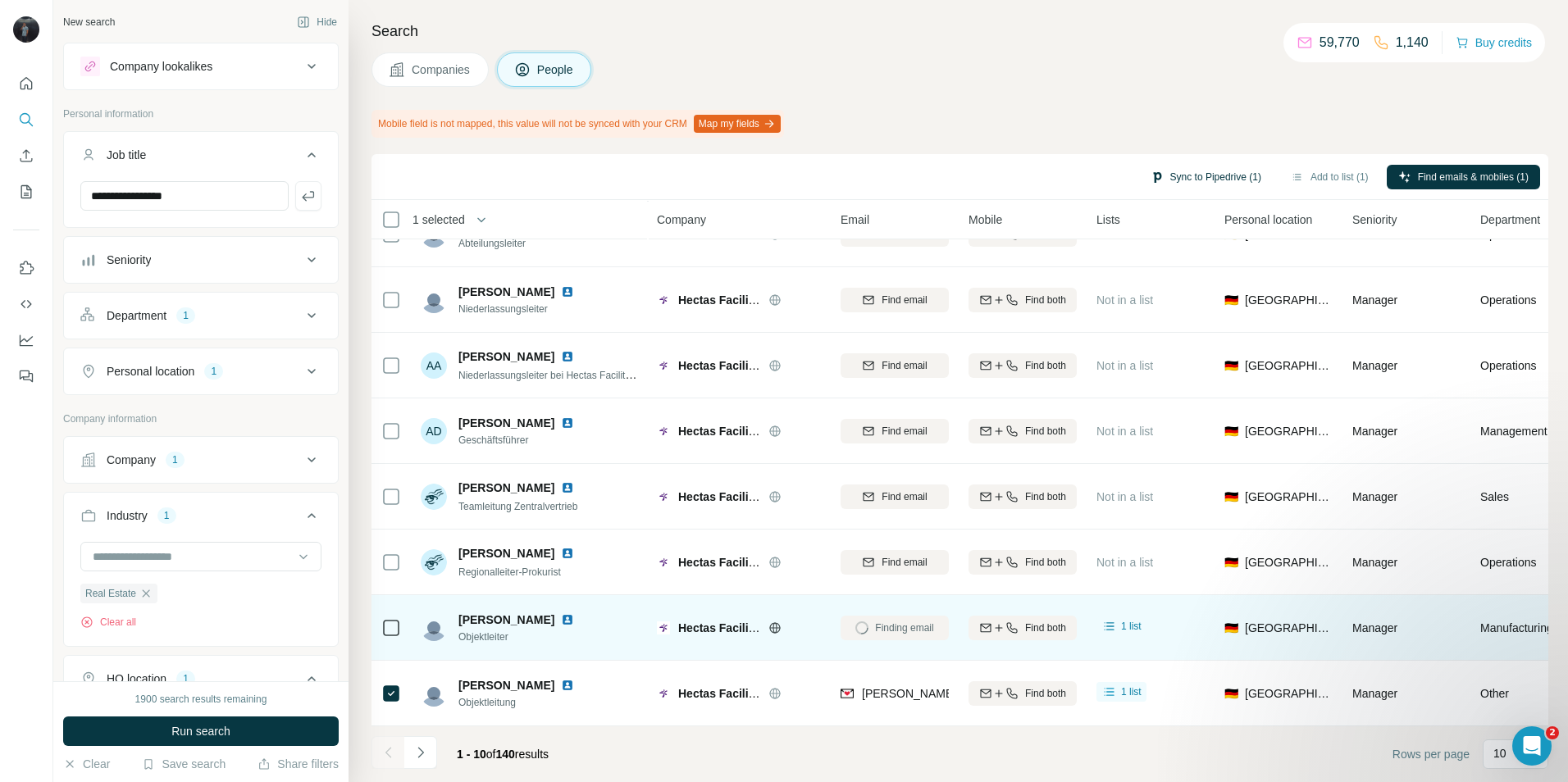
click at [1204, 178] on button "Sync to Pipedrive (1)" at bounding box center [1206, 176] width 134 height 24
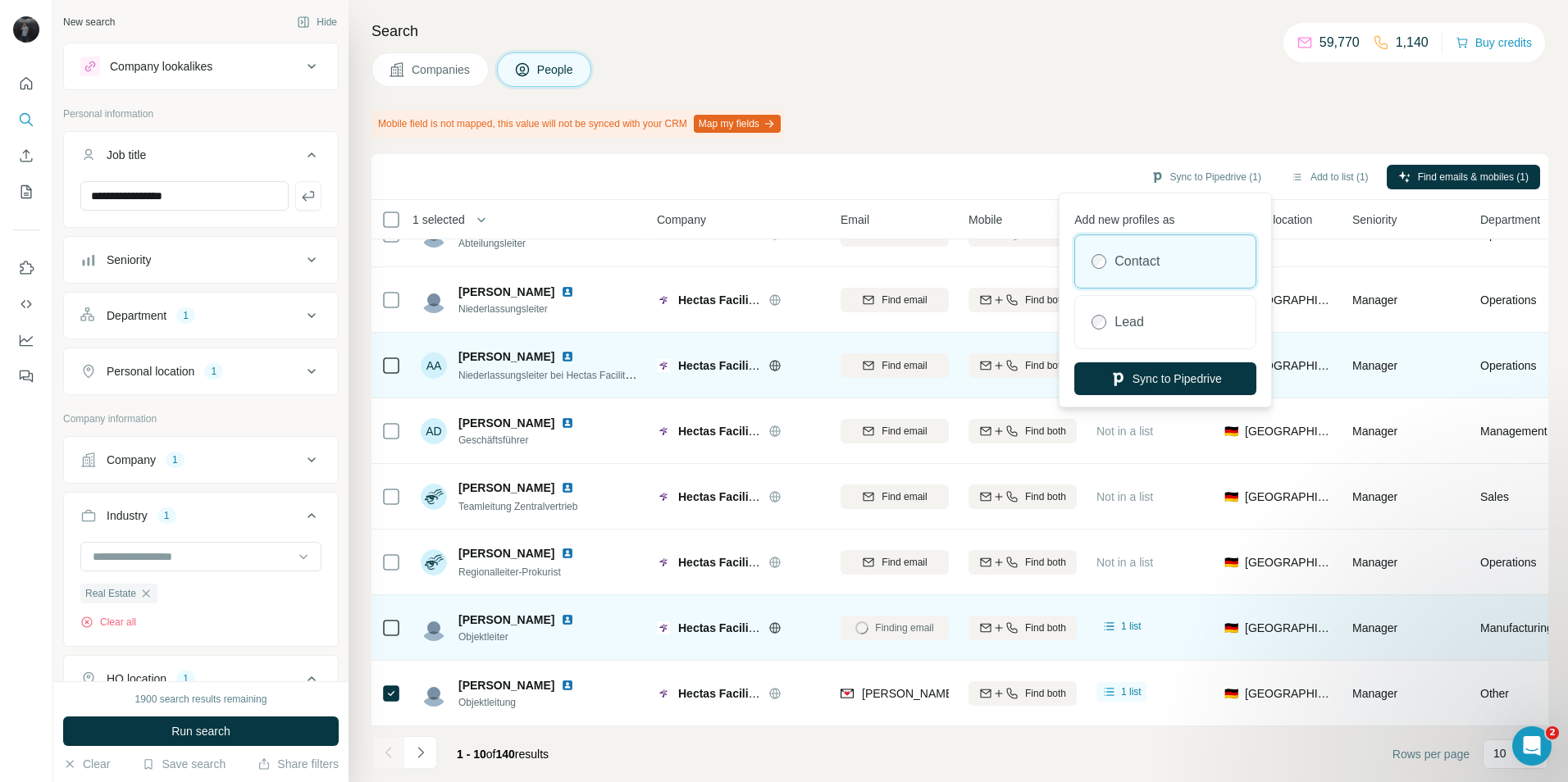
click at [1168, 382] on button "Sync to Pipedrive" at bounding box center [1165, 378] width 182 height 33
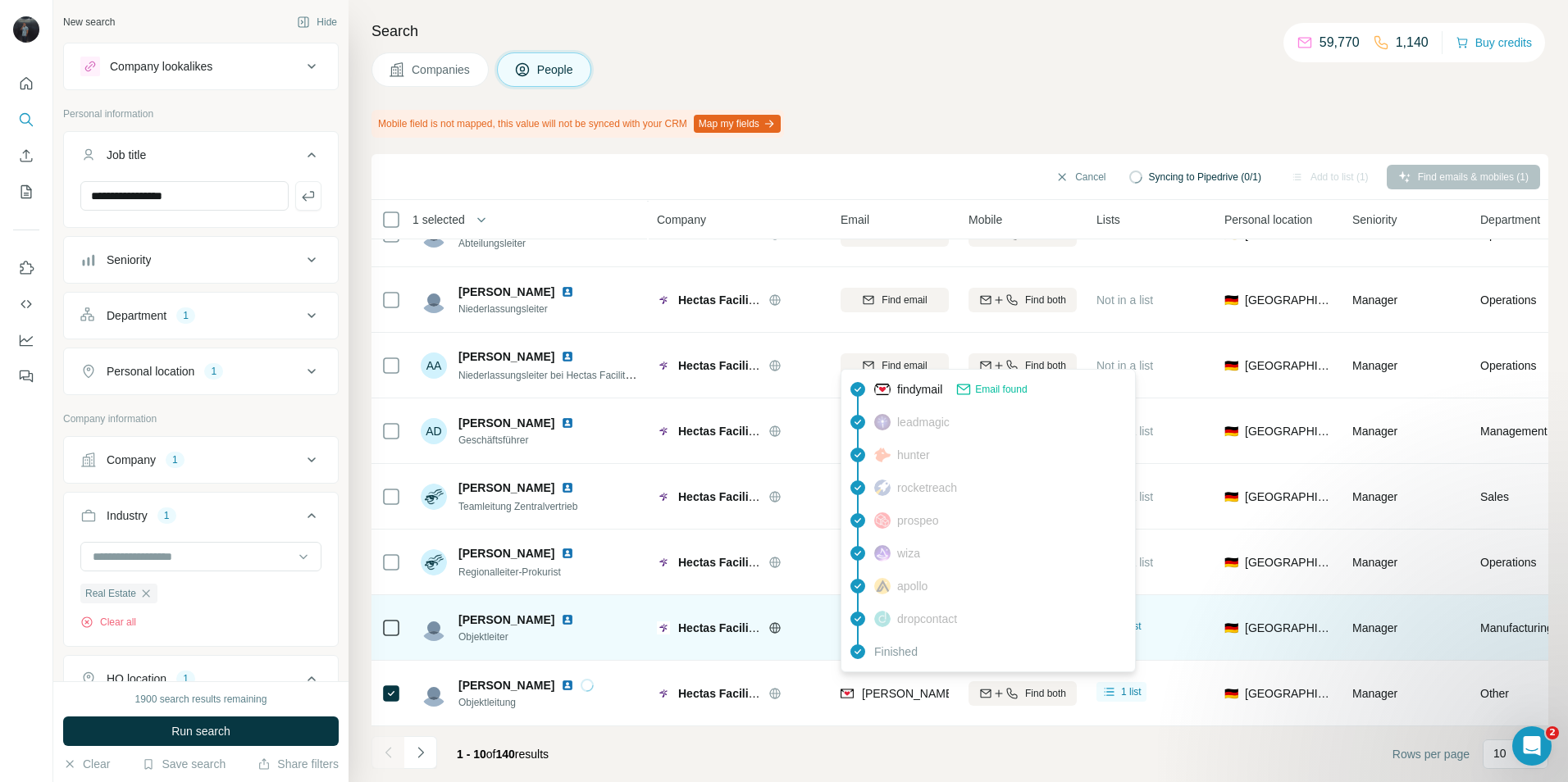
click at [907, 687] on span "[PERSON_NAME][EMAIL_ADDRESS][DOMAIN_NAME]" at bounding box center [1005, 693] width 288 height 13
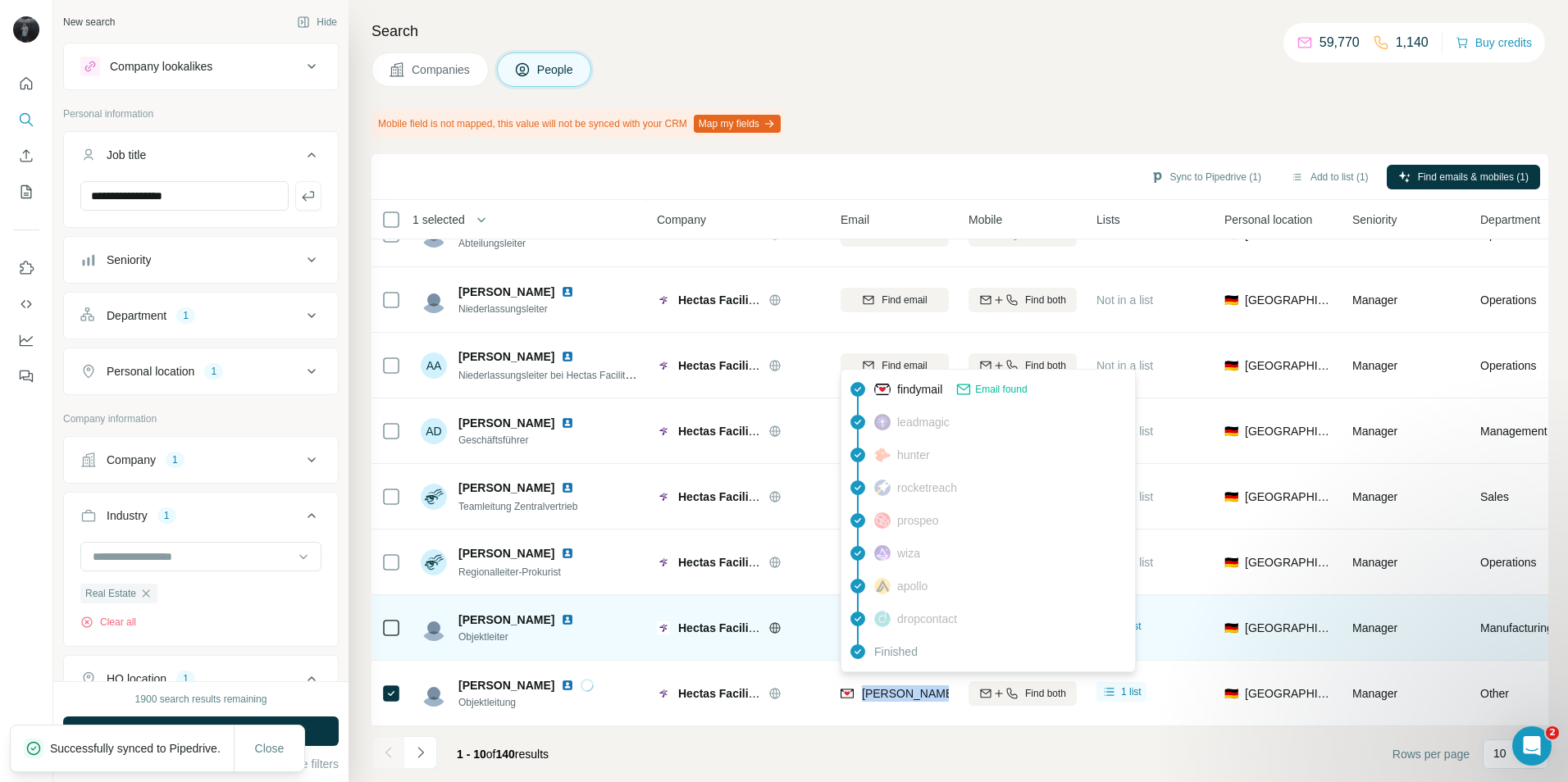
copy tr "[PERSON_NAME][EMAIL_ADDRESS][DOMAIN_NAME]"
click at [660, 690] on img at bounding box center [664, 693] width 13 height 13
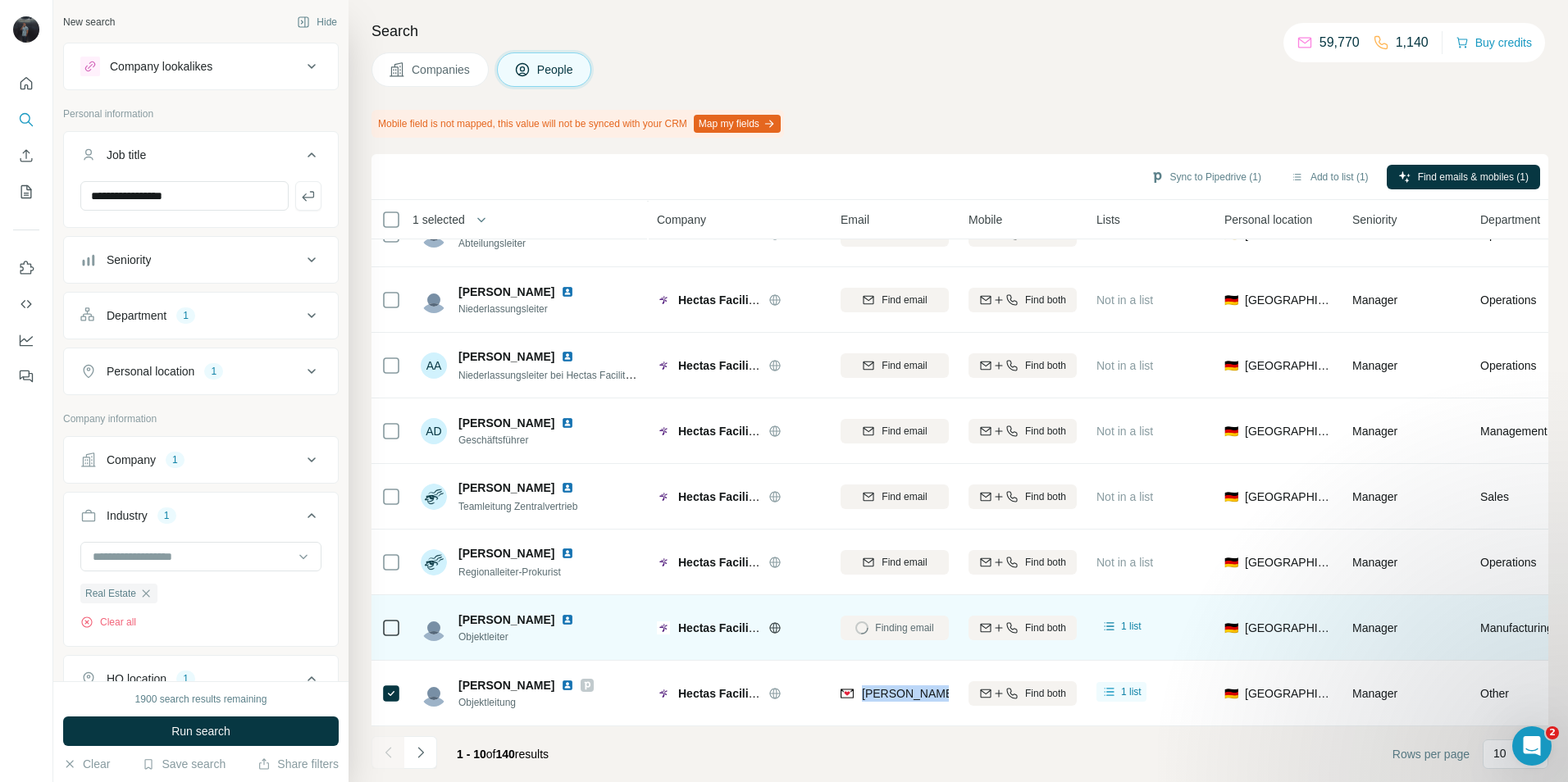
click at [592, 678] on icon at bounding box center [588, 685] width 10 height 13
click at [208, 734] on span "Run search" at bounding box center [201, 731] width 59 height 17
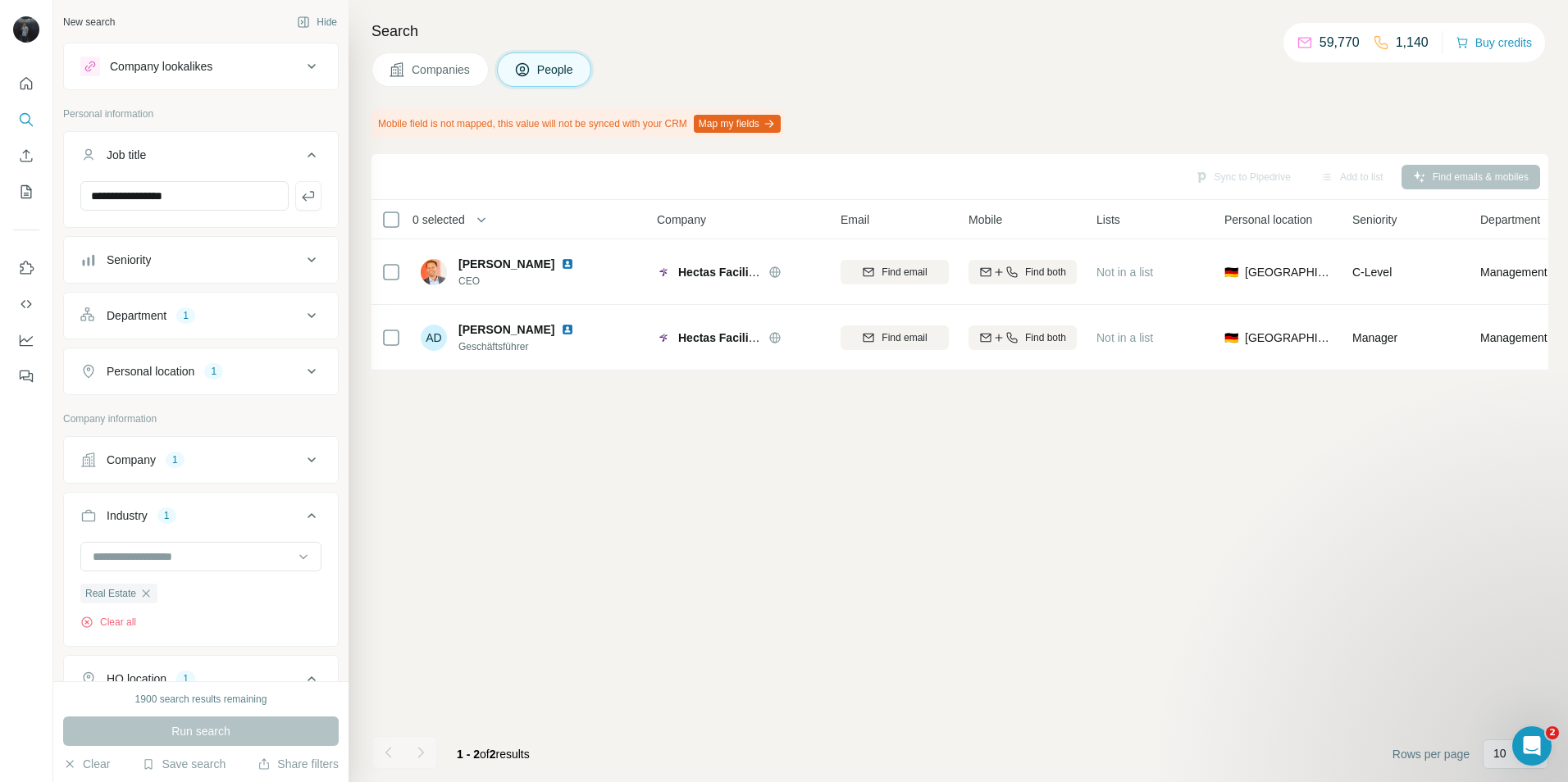
scroll to position [0, 0]
click at [146, 595] on icon "button" at bounding box center [146, 592] width 8 height 8
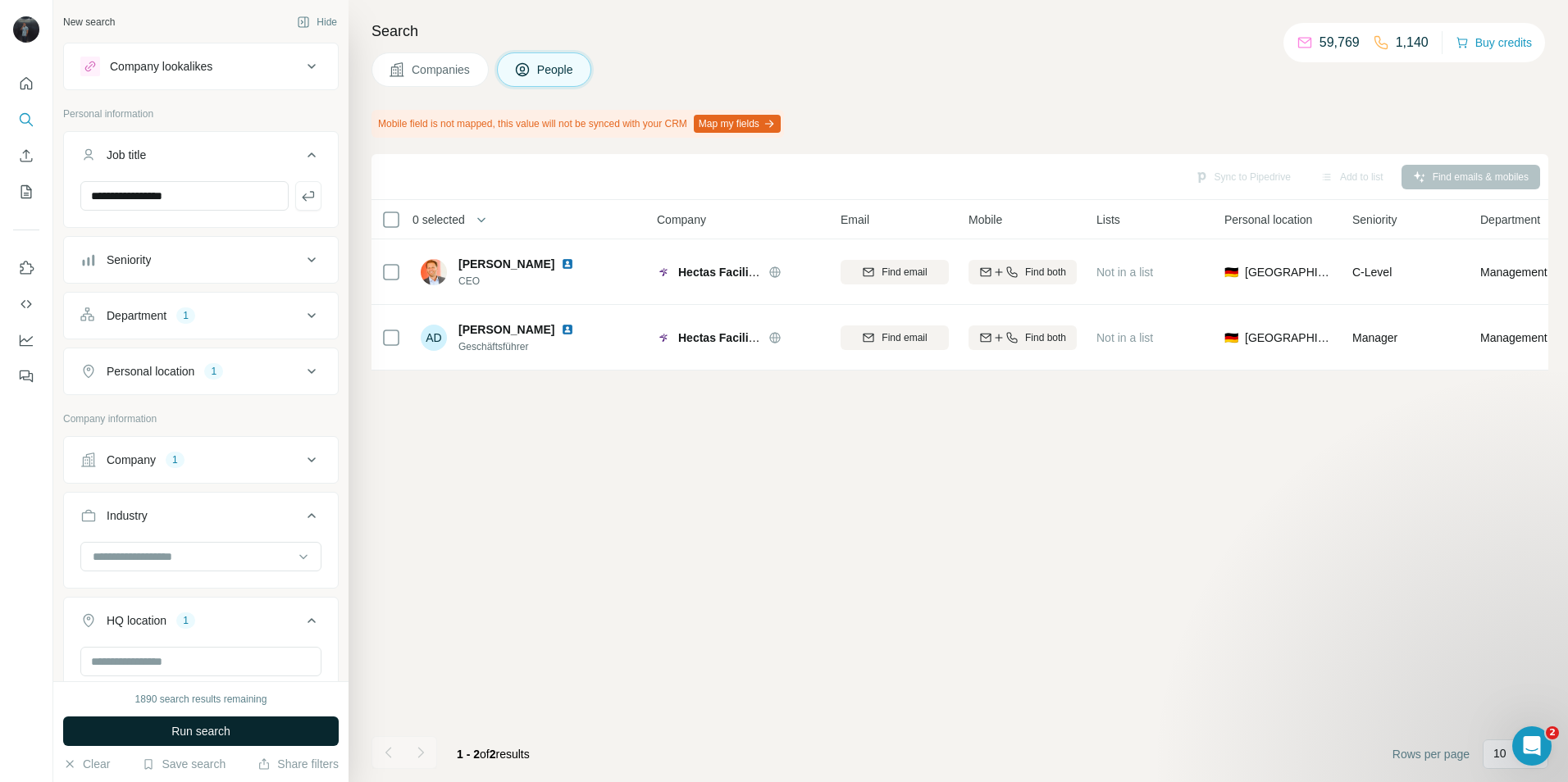
click at [203, 734] on span "Run search" at bounding box center [201, 731] width 59 height 17
click at [236, 318] on div "Department 1" at bounding box center [191, 316] width 221 height 17
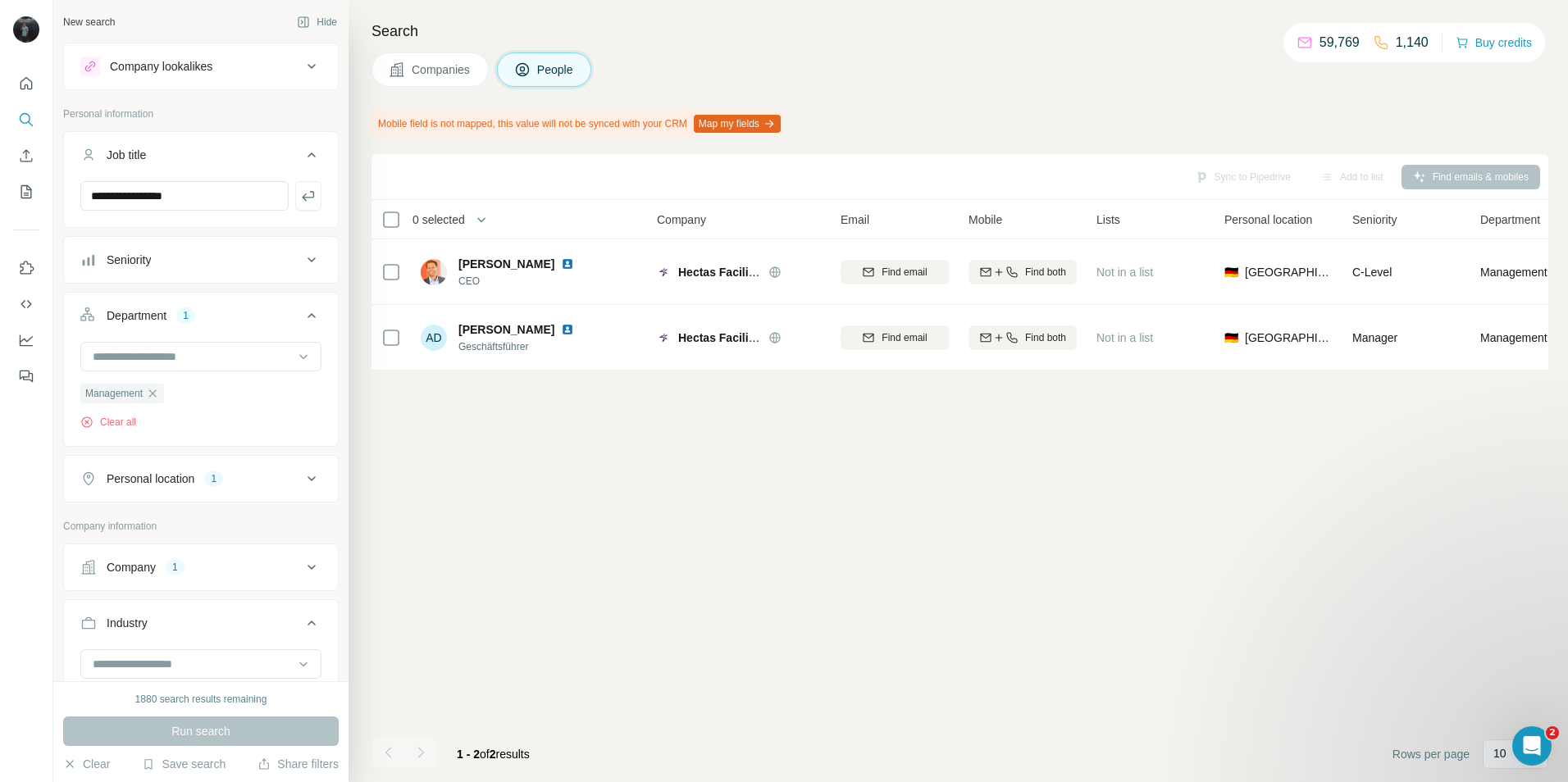
click at [159, 394] on icon "button" at bounding box center [153, 394] width 13 height 13
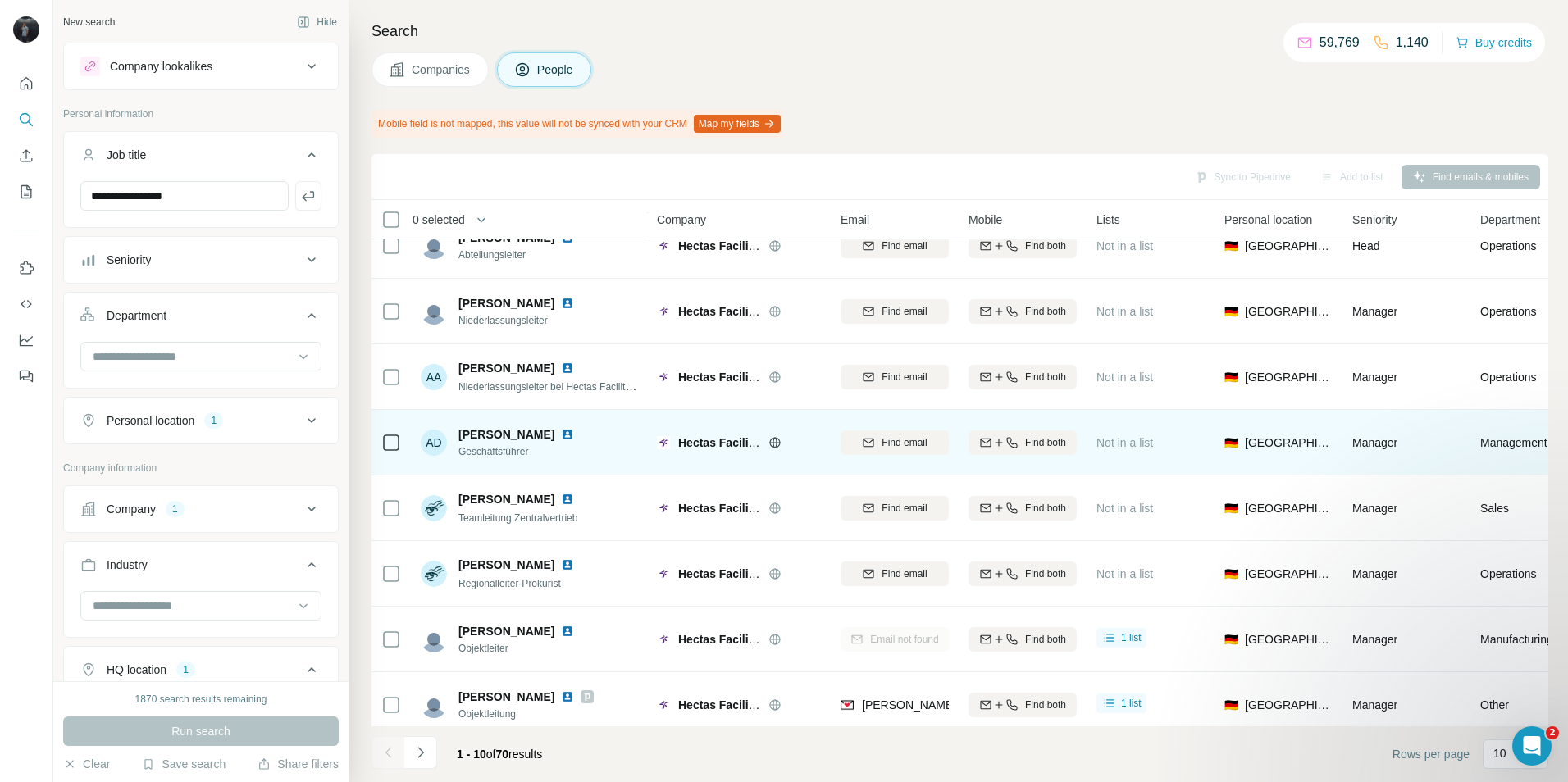
scroll to position [177, 0]
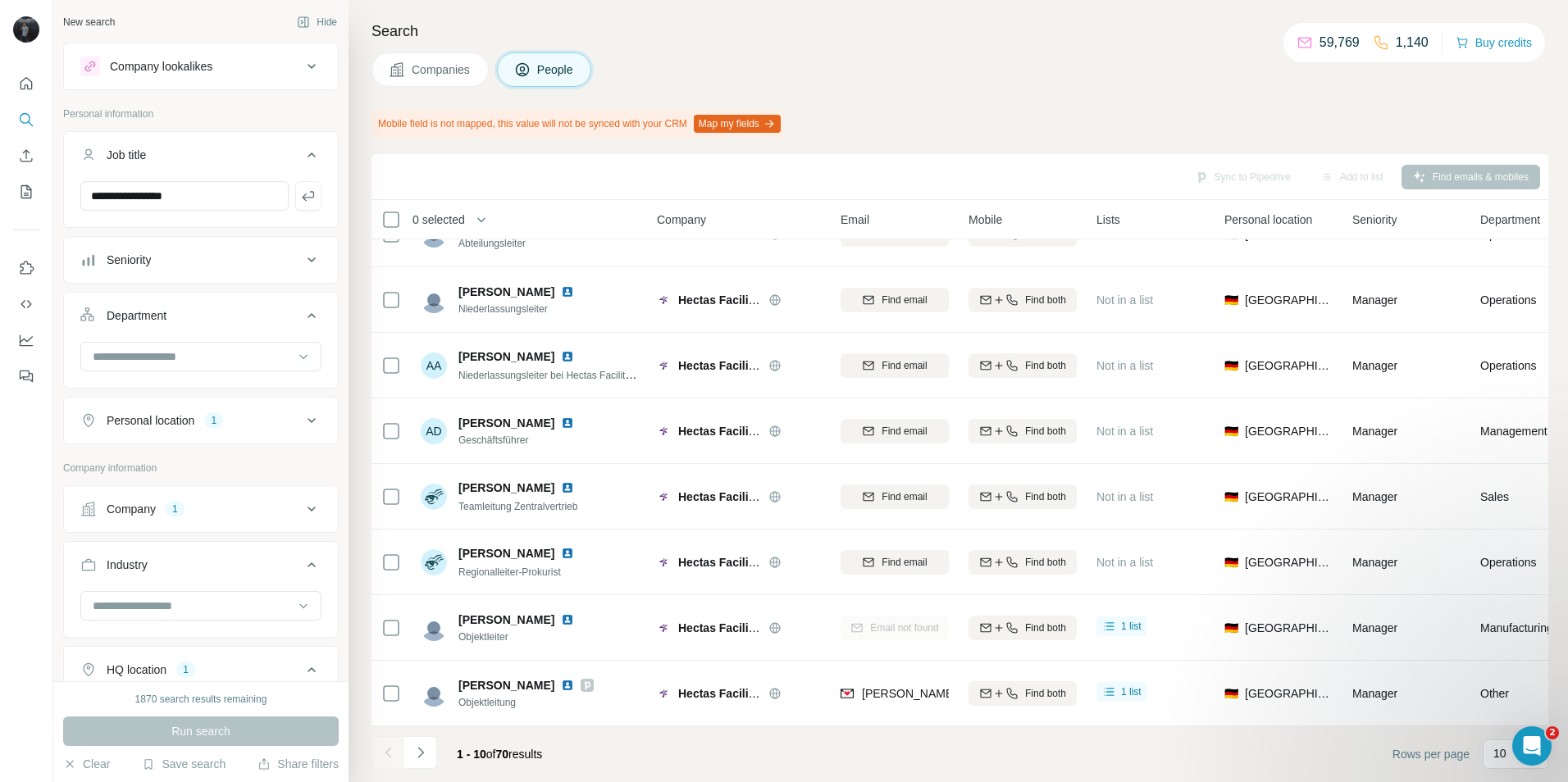
click at [435, 63] on span "Companies" at bounding box center [441, 70] width 60 height 17
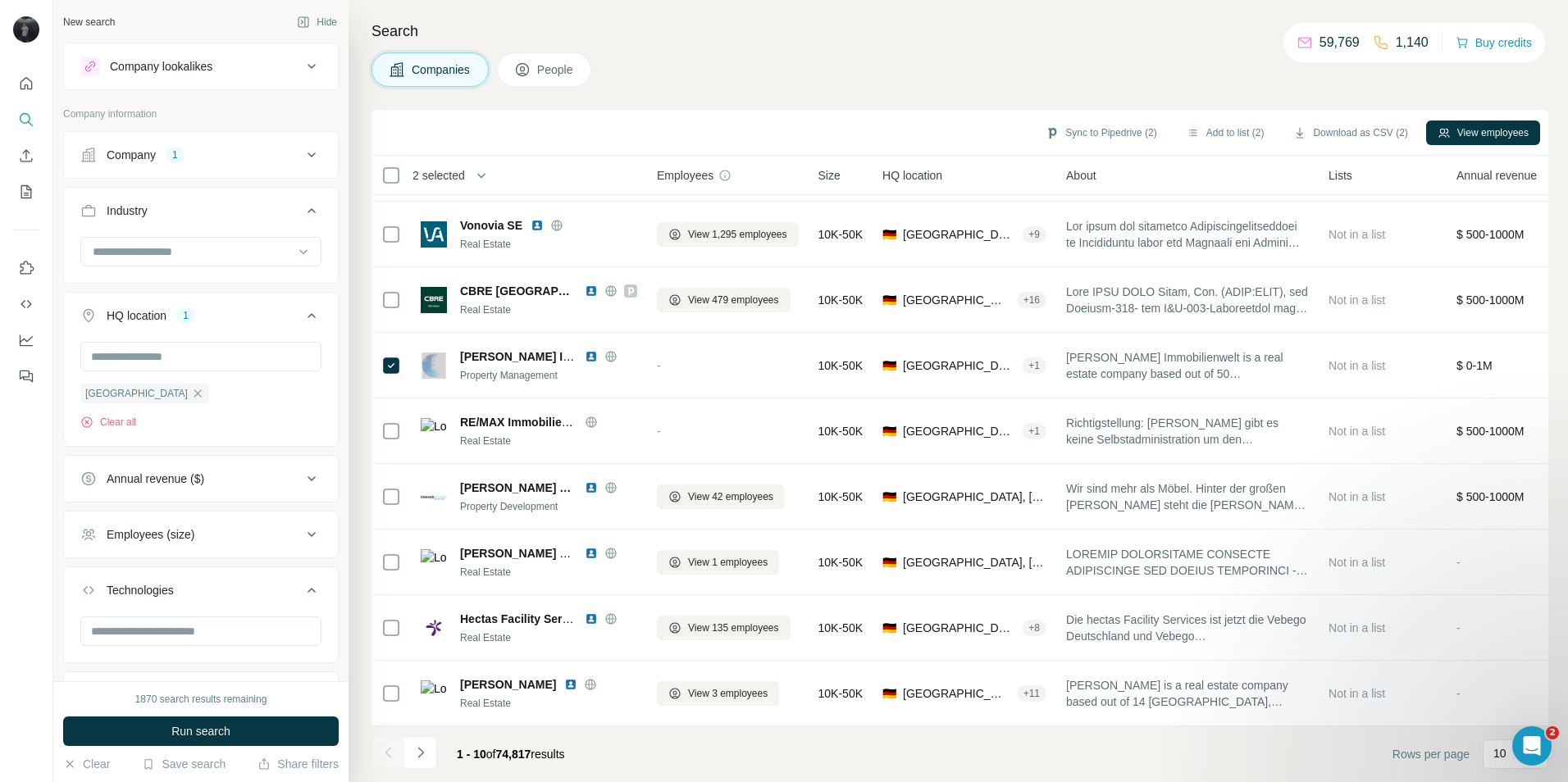
scroll to position [133, 0]
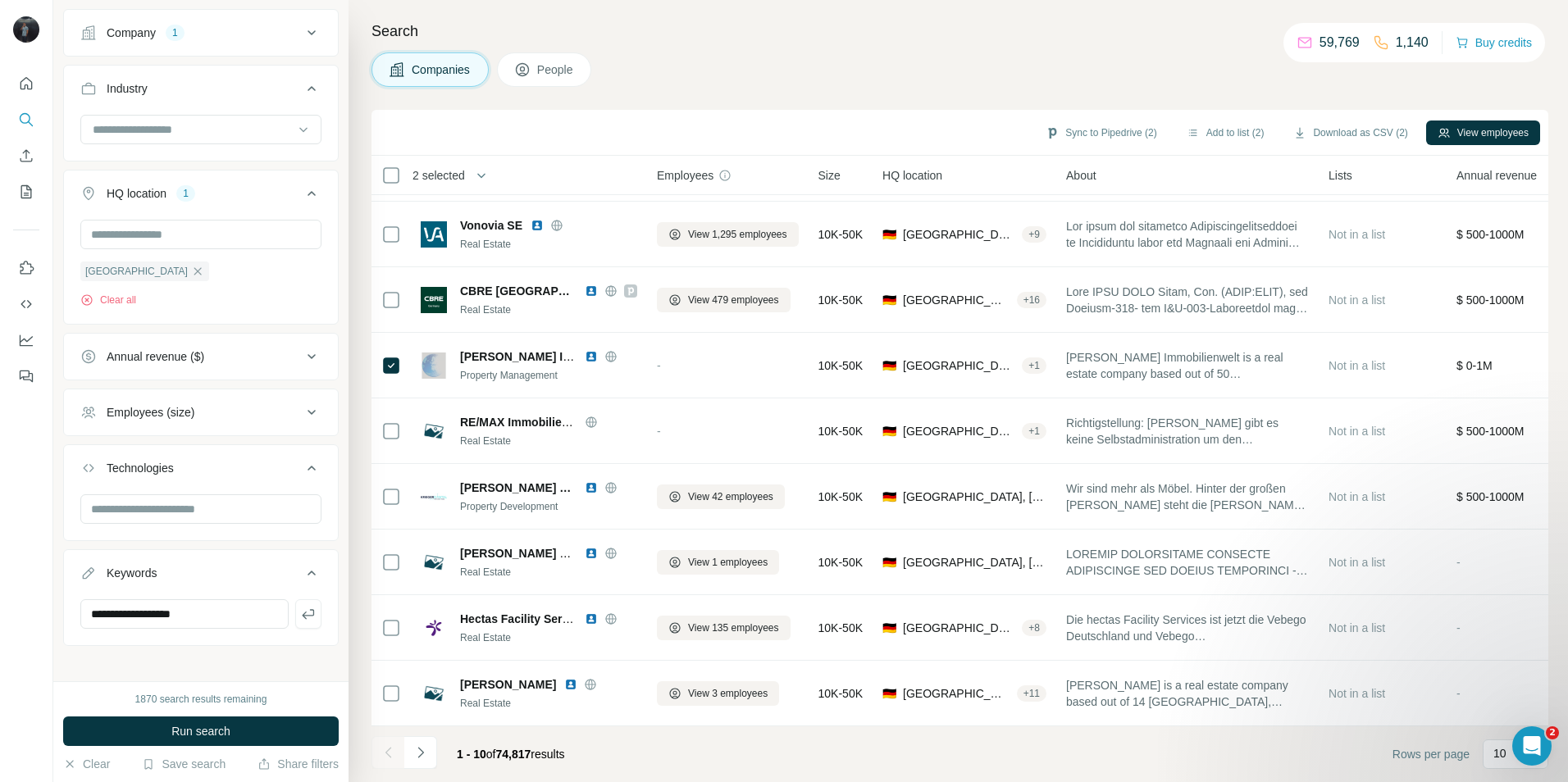
scroll to position [134, 0]
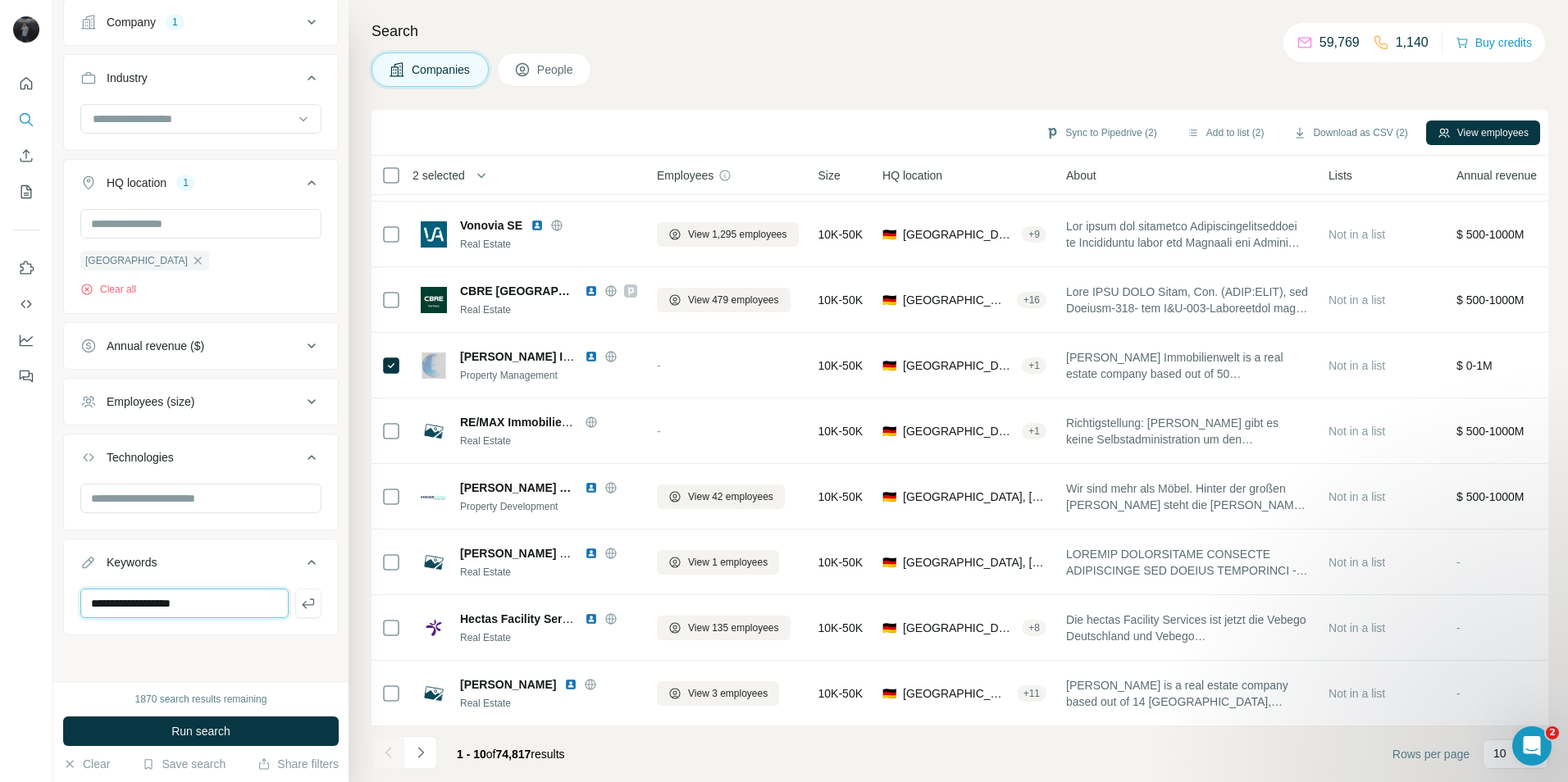
drag, startPoint x: 259, startPoint y: 602, endPoint x: 79, endPoint y: 592, distance: 180.3
click at [80, 592] on input "**********" at bounding box center [184, 602] width 208 height 29
click at [171, 727] on span "Run search" at bounding box center [201, 731] width 59 height 17
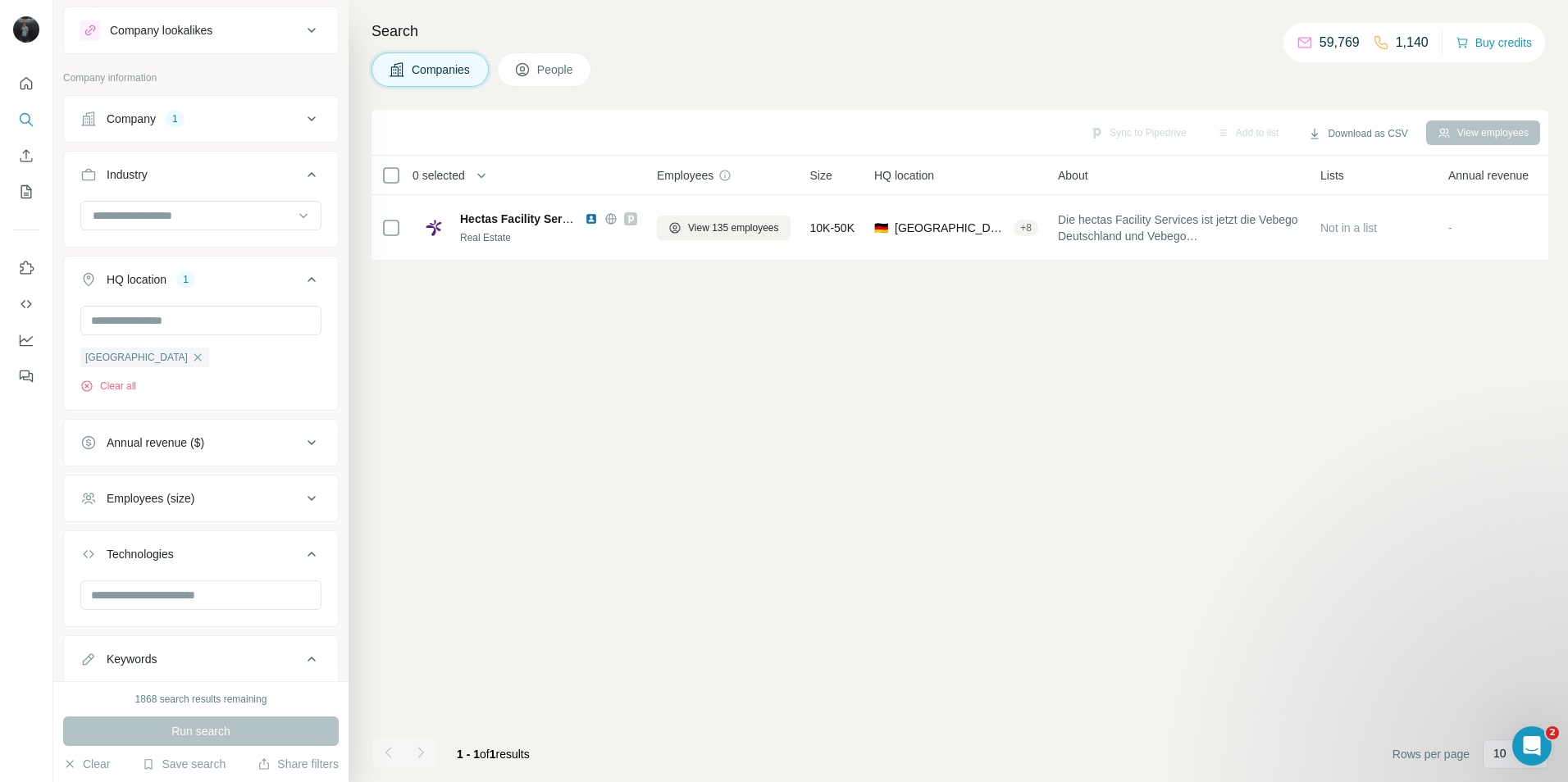
scroll to position [0, 0]
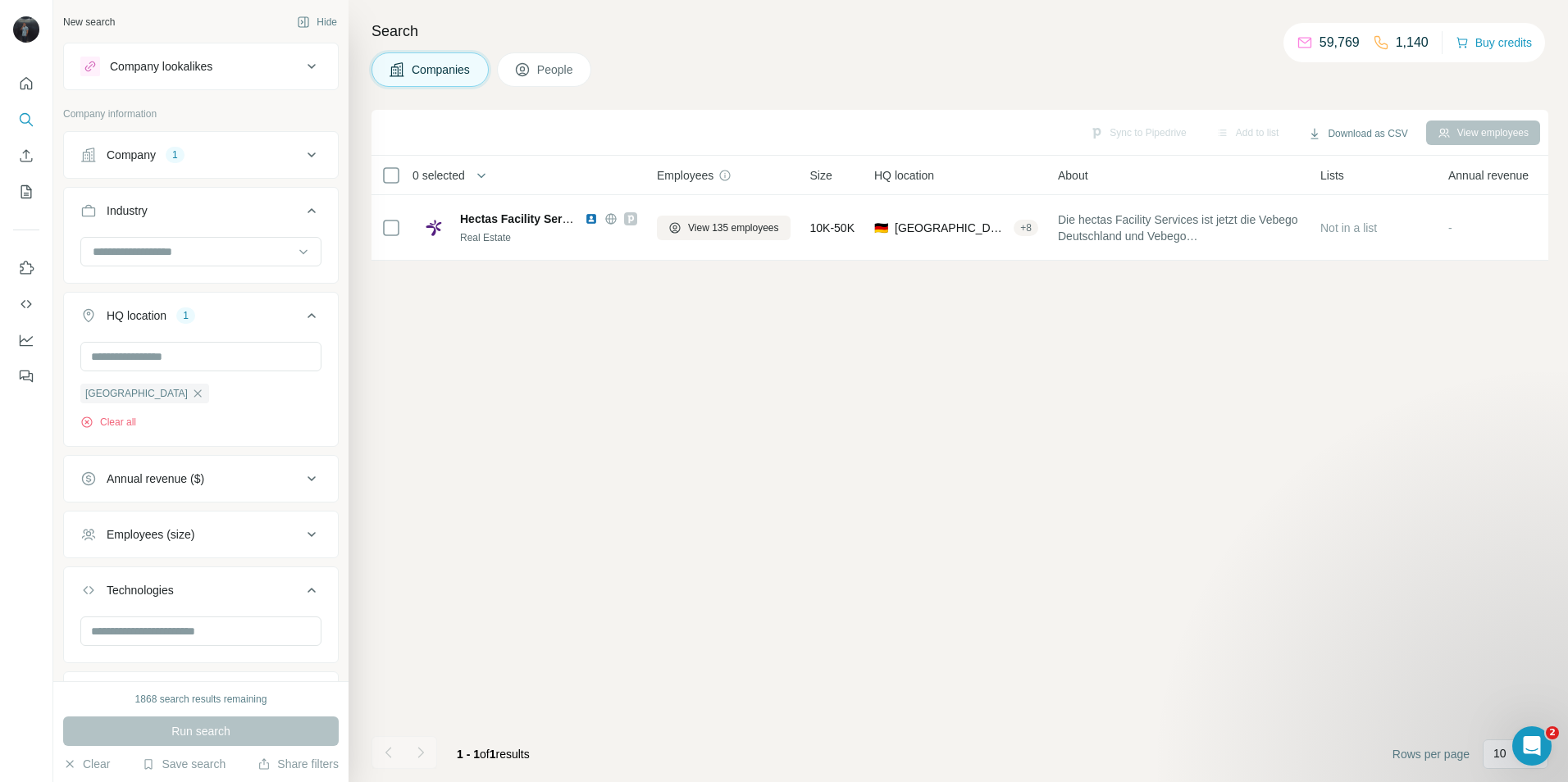
click at [212, 70] on div "Company lookalikes" at bounding box center [160, 67] width 103 height 17
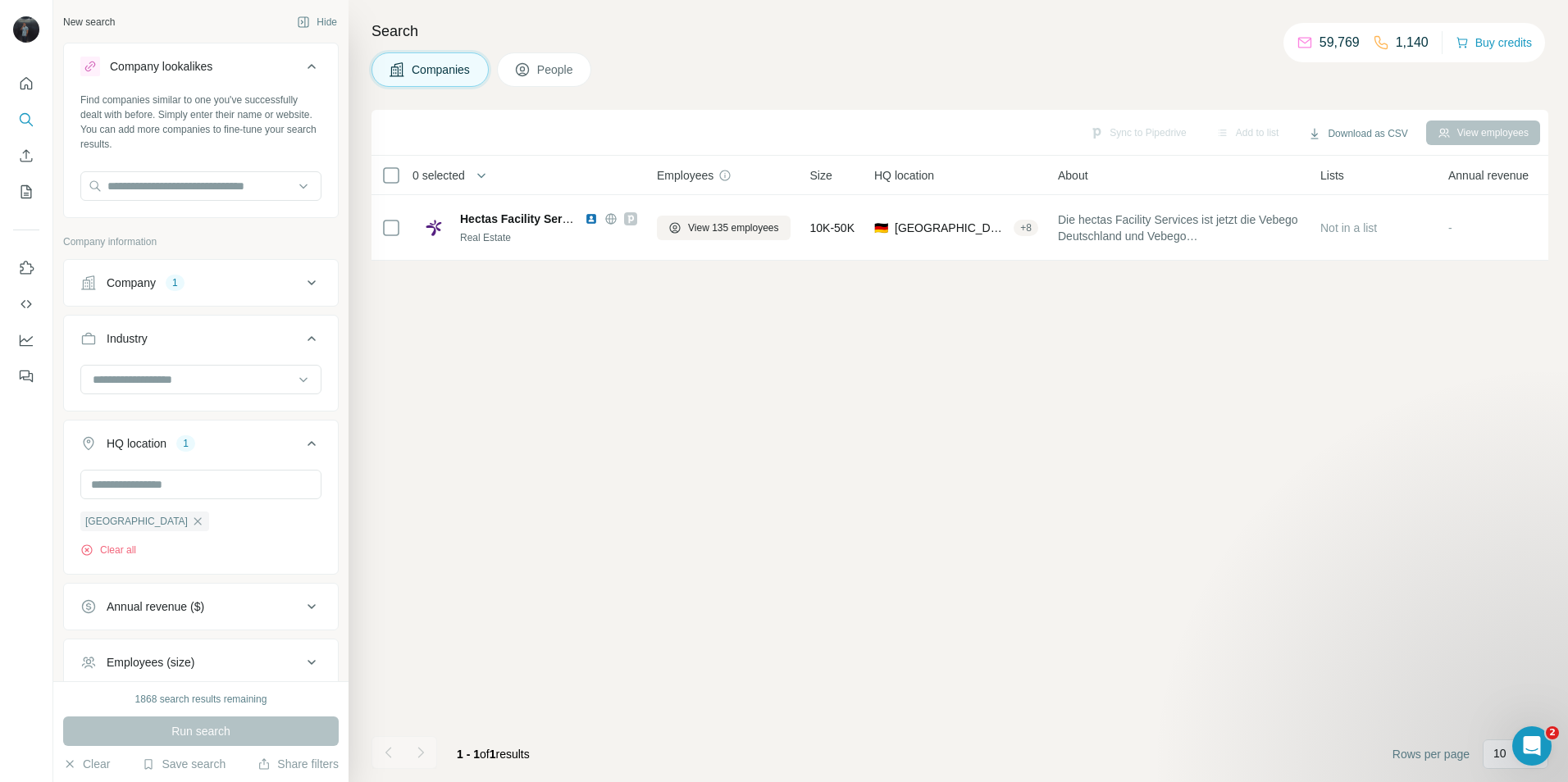
click at [275, 69] on div "Company lookalikes" at bounding box center [191, 67] width 221 height 20
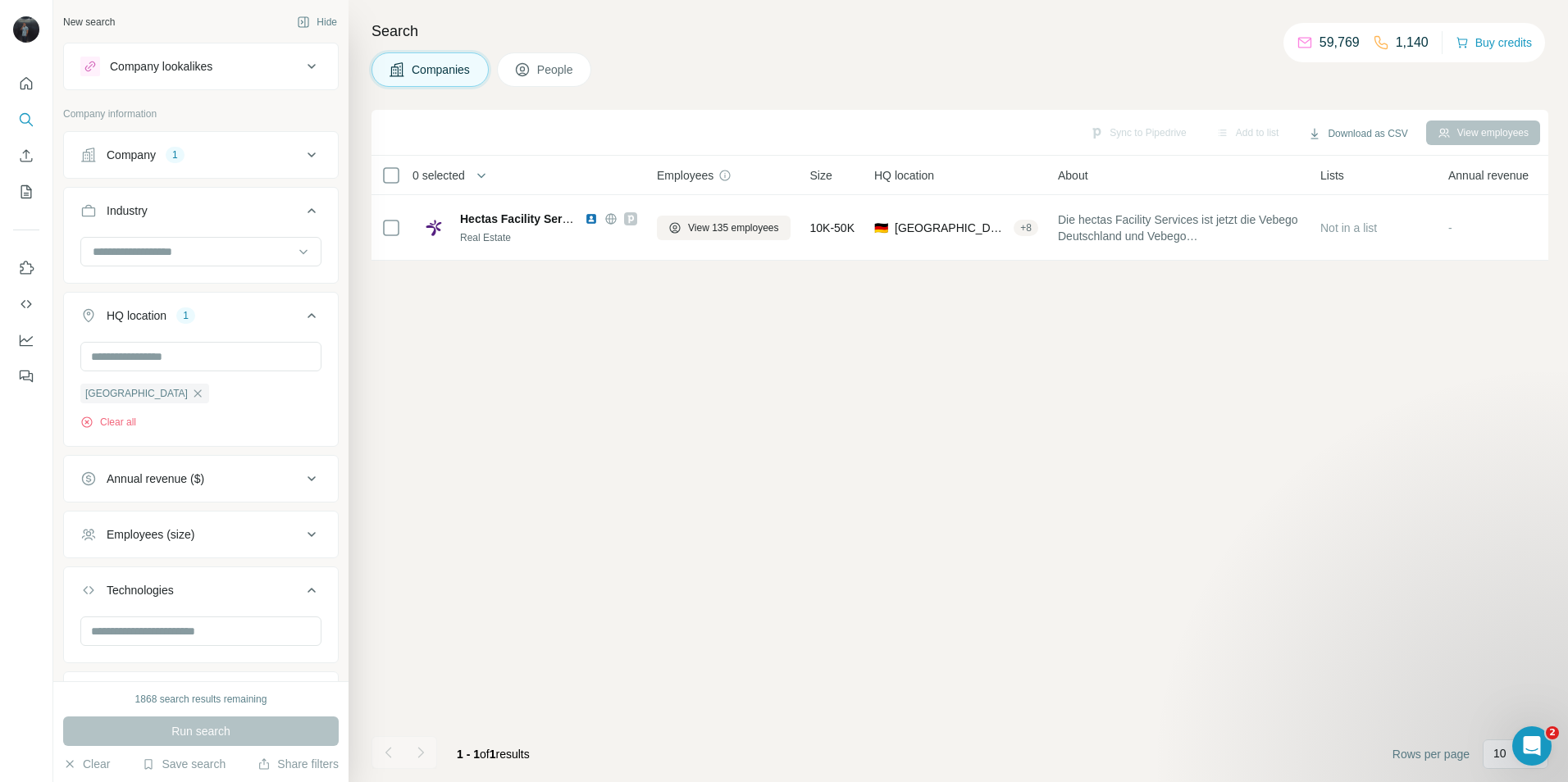
click at [236, 153] on div "Company 1" at bounding box center [191, 155] width 221 height 17
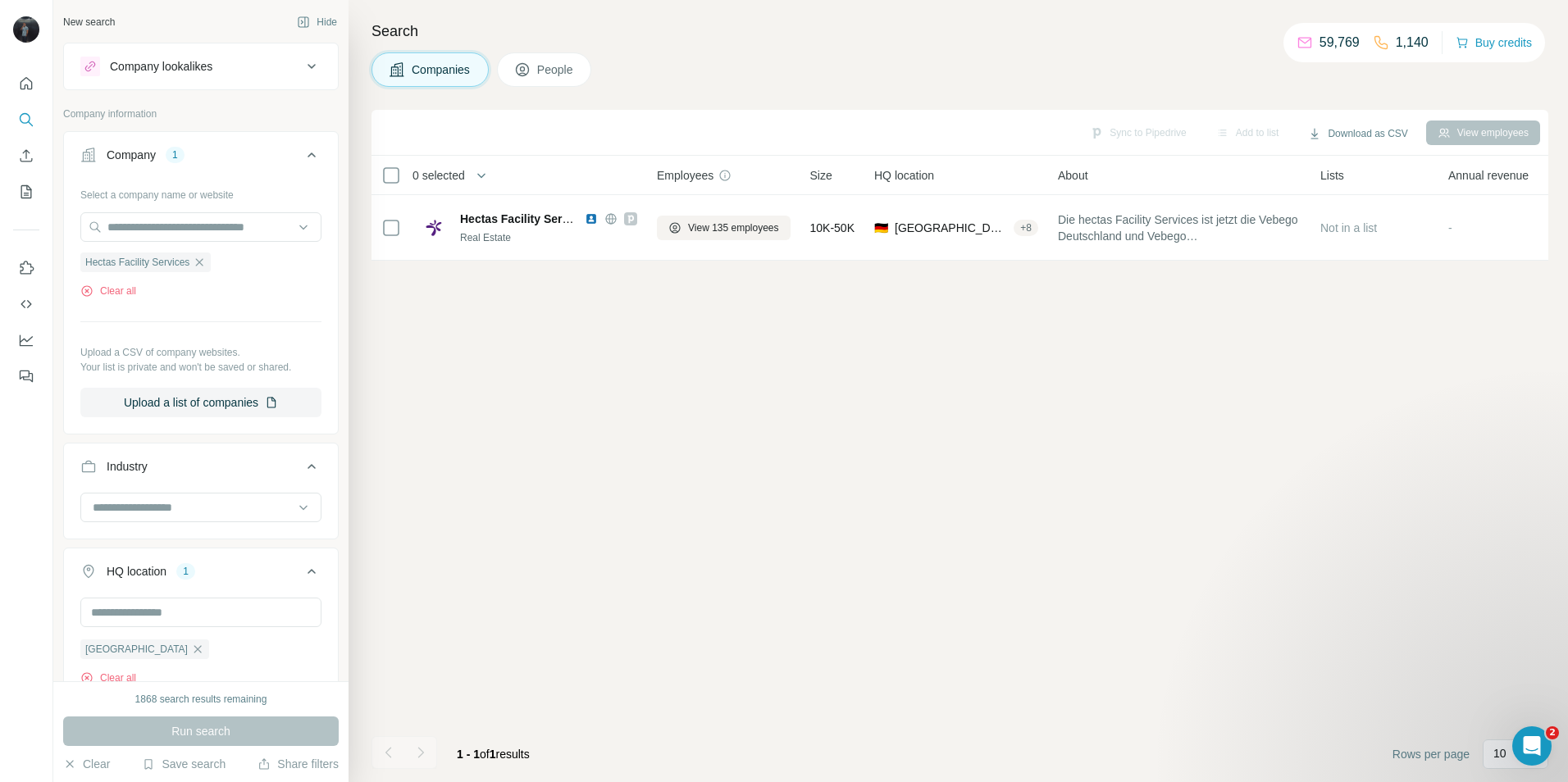
click at [206, 262] on icon "button" at bounding box center [200, 262] width 13 height 13
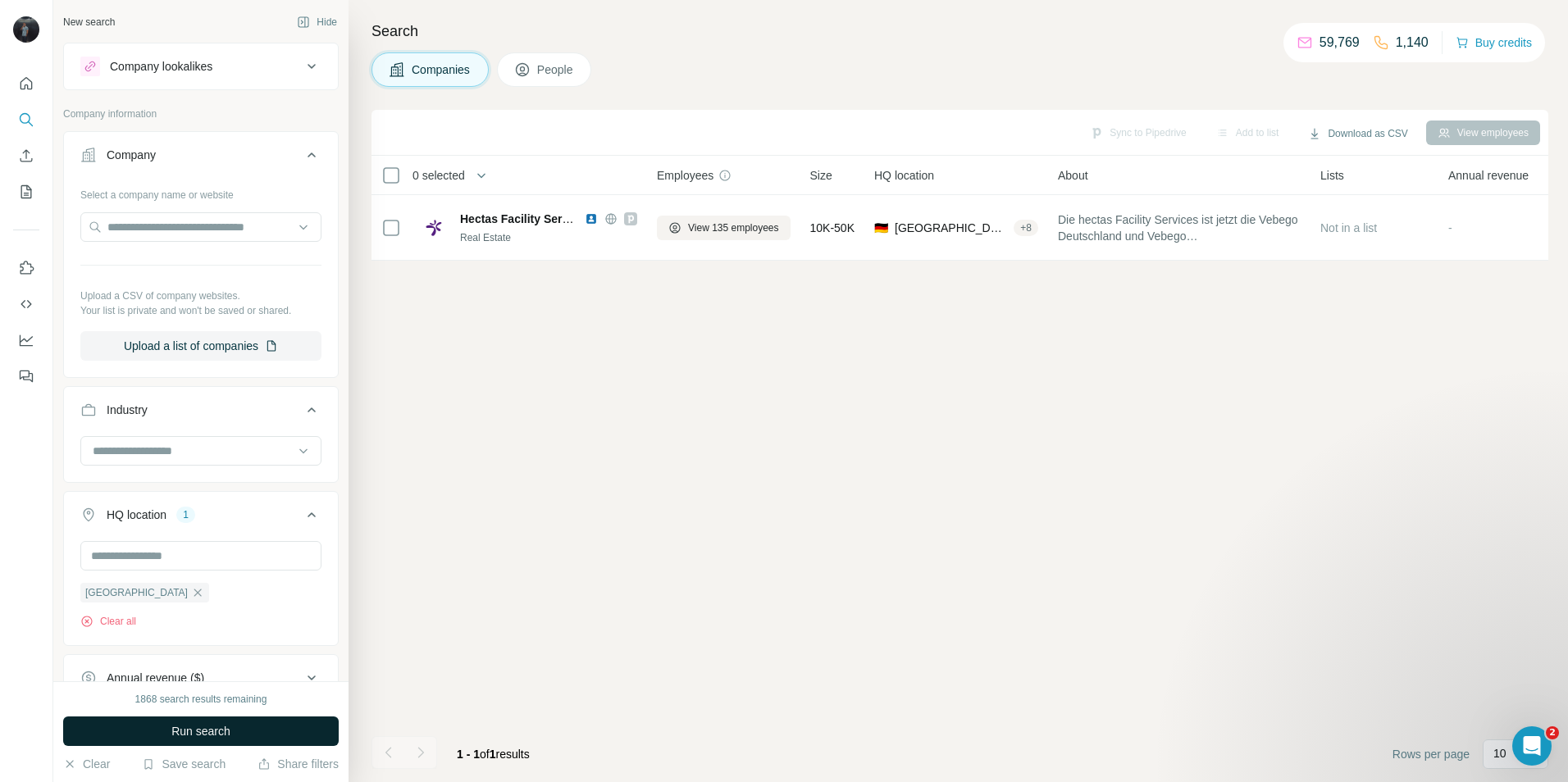
click at [209, 736] on span "Run search" at bounding box center [201, 731] width 59 height 17
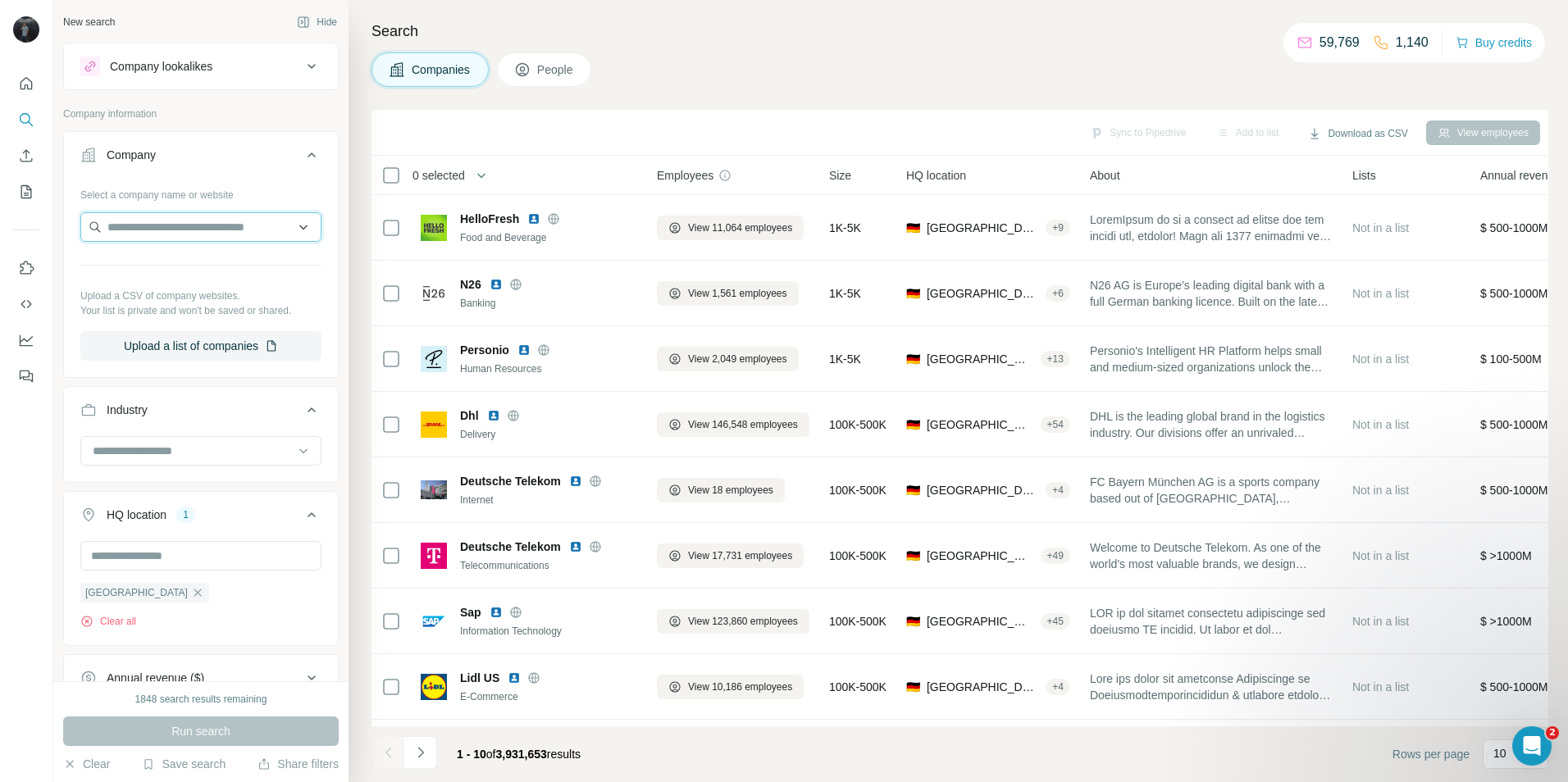
click at [168, 229] on input "text" at bounding box center [201, 226] width 241 height 29
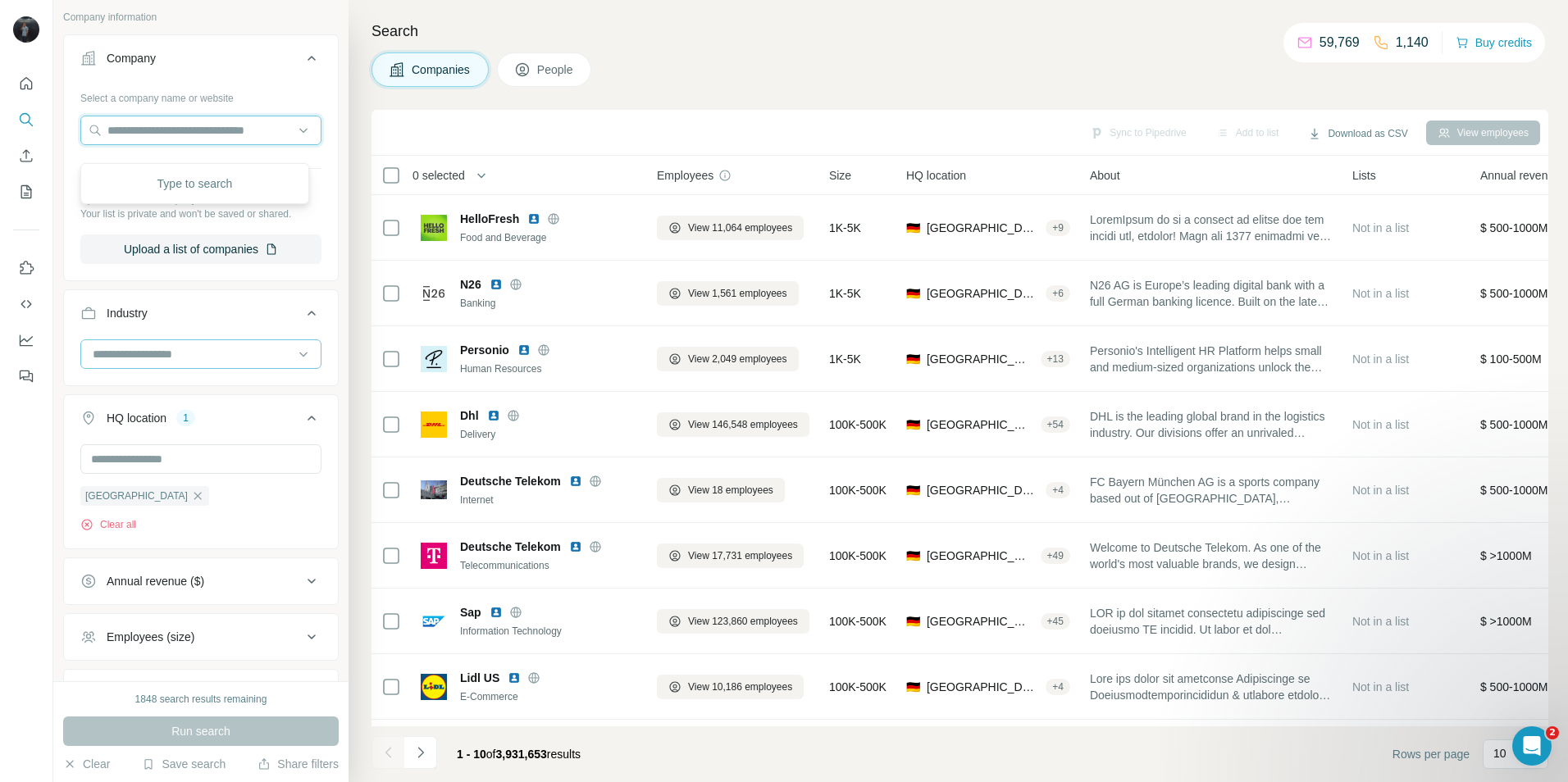
scroll to position [82, 0]
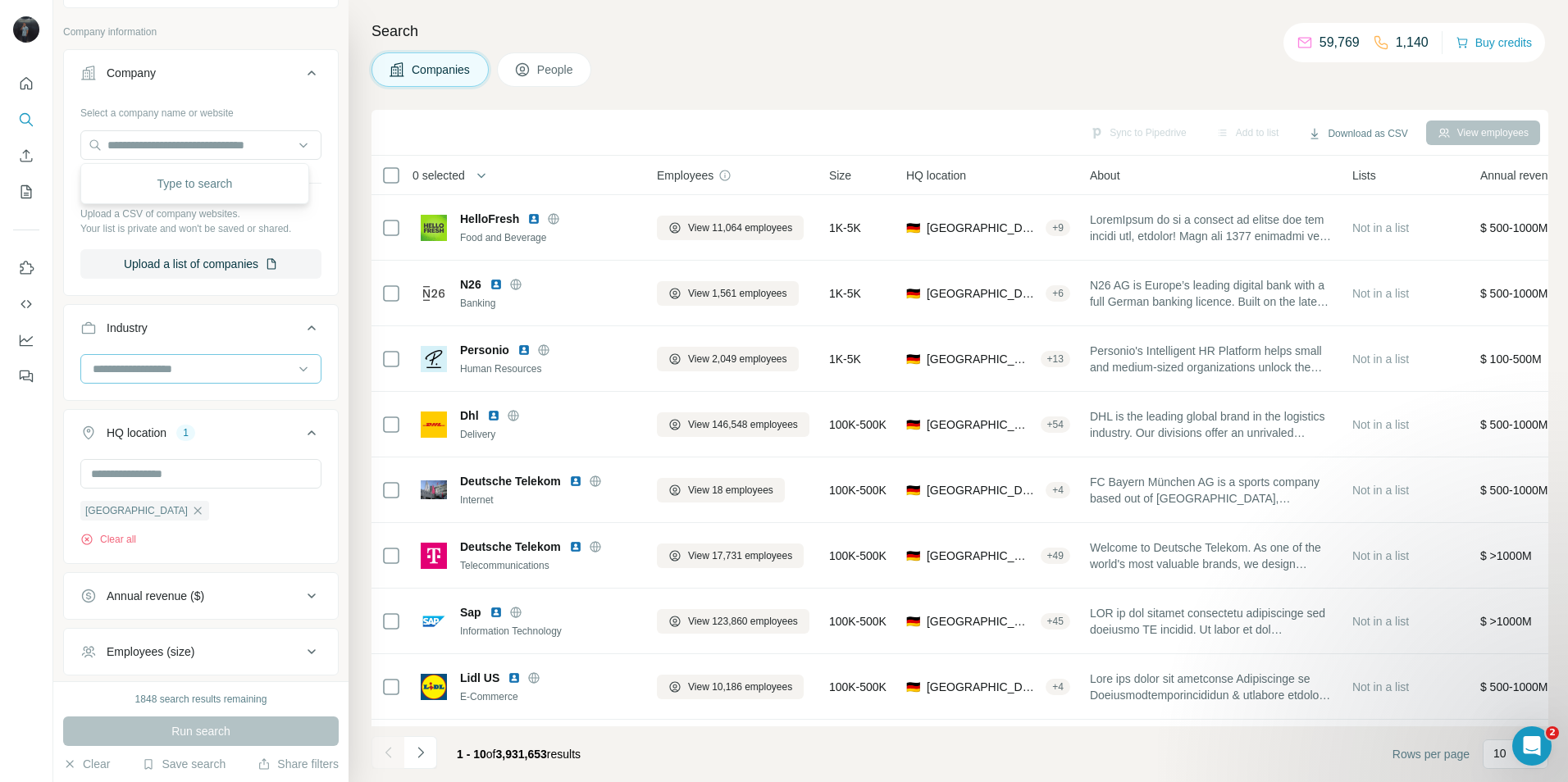
click at [183, 378] on div at bounding box center [192, 368] width 202 height 28
click at [183, 368] on input at bounding box center [192, 369] width 202 height 18
click at [176, 147] on input "text" at bounding box center [201, 145] width 241 height 29
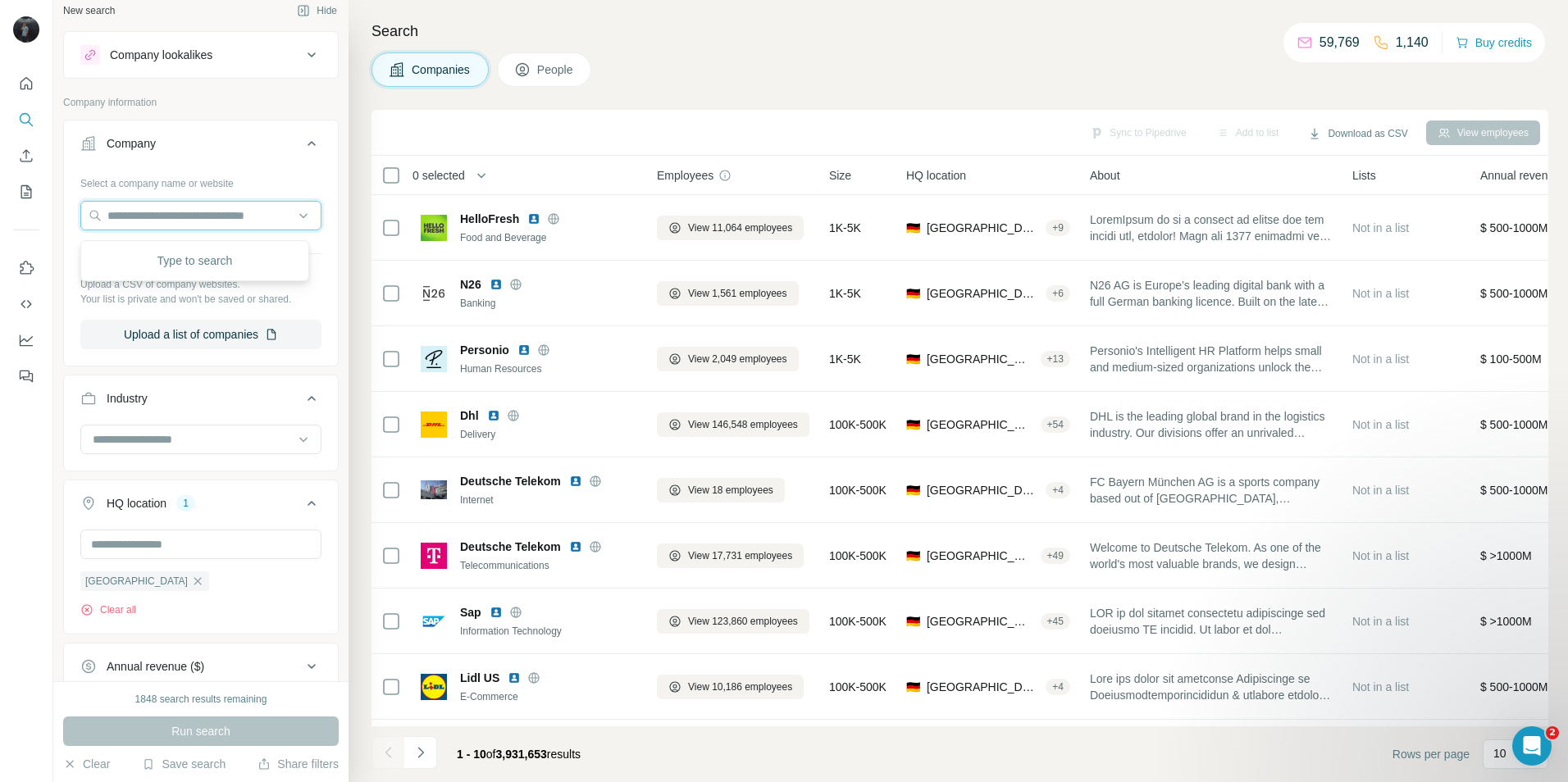
scroll to position [5, 0]
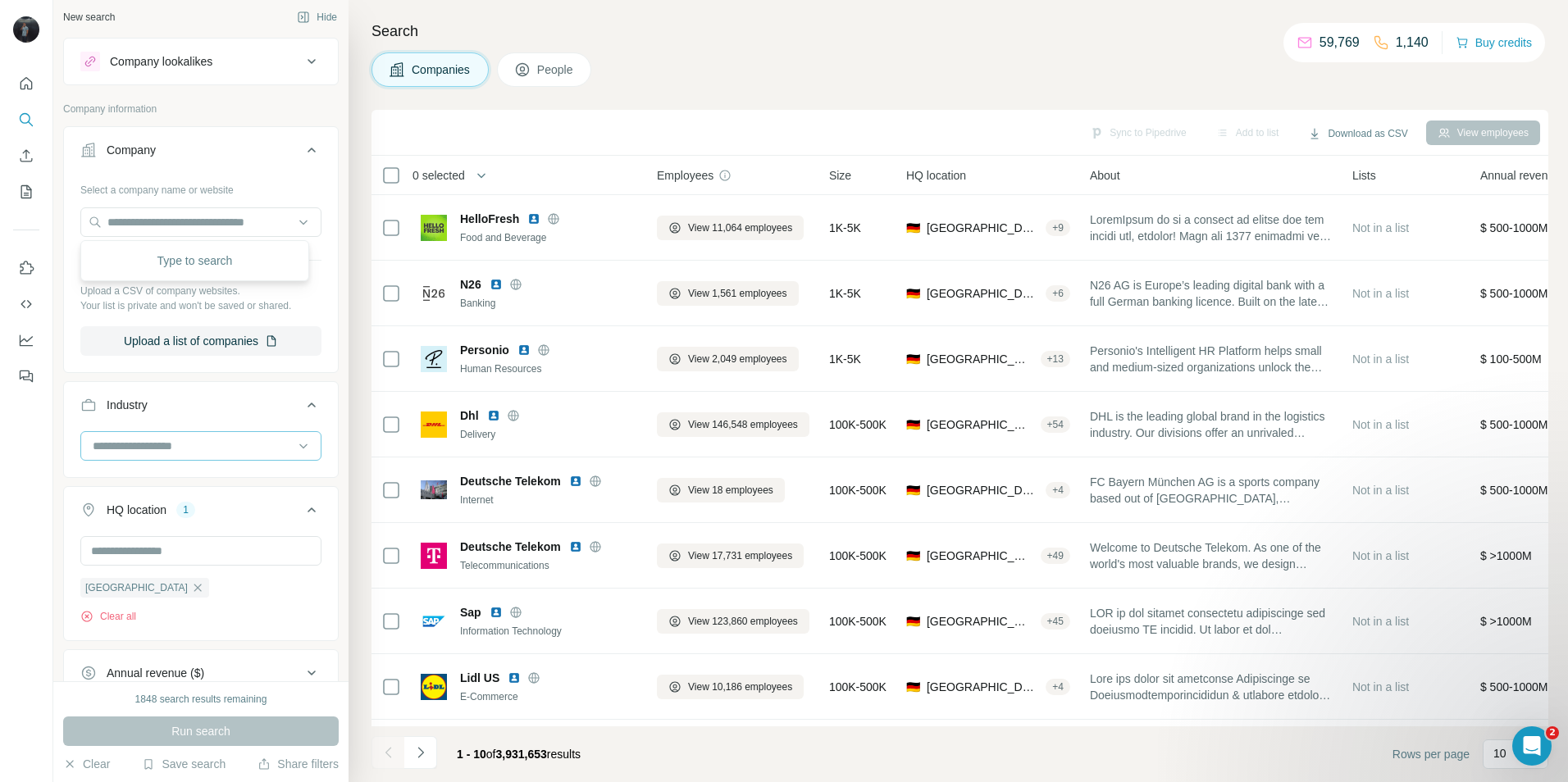
click at [174, 444] on input at bounding box center [192, 446] width 202 height 18
click at [208, 514] on p "Property Management" at bounding box center [151, 505] width 114 height 17
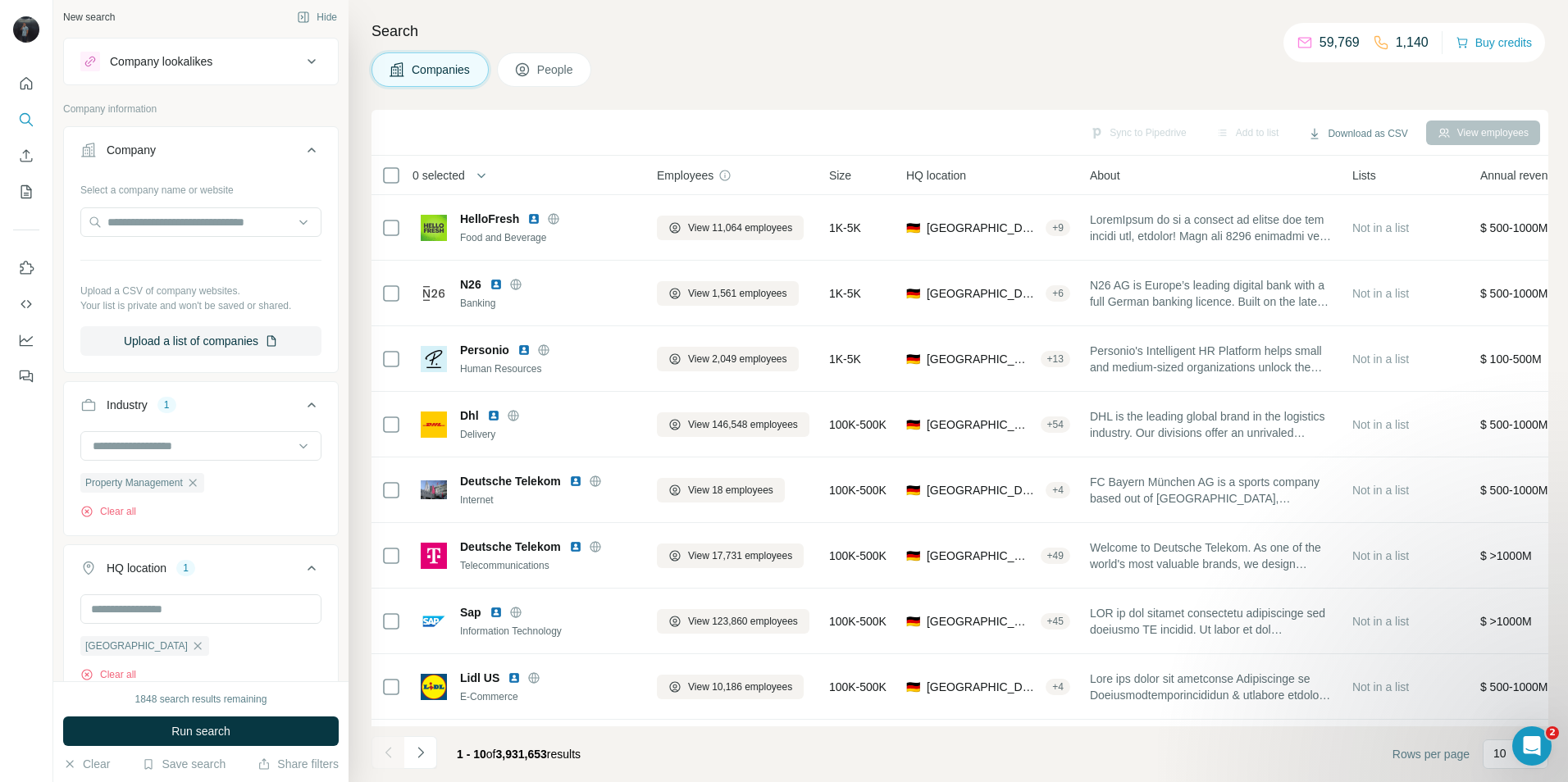
click at [177, 728] on span "Run search" at bounding box center [201, 731] width 59 height 17
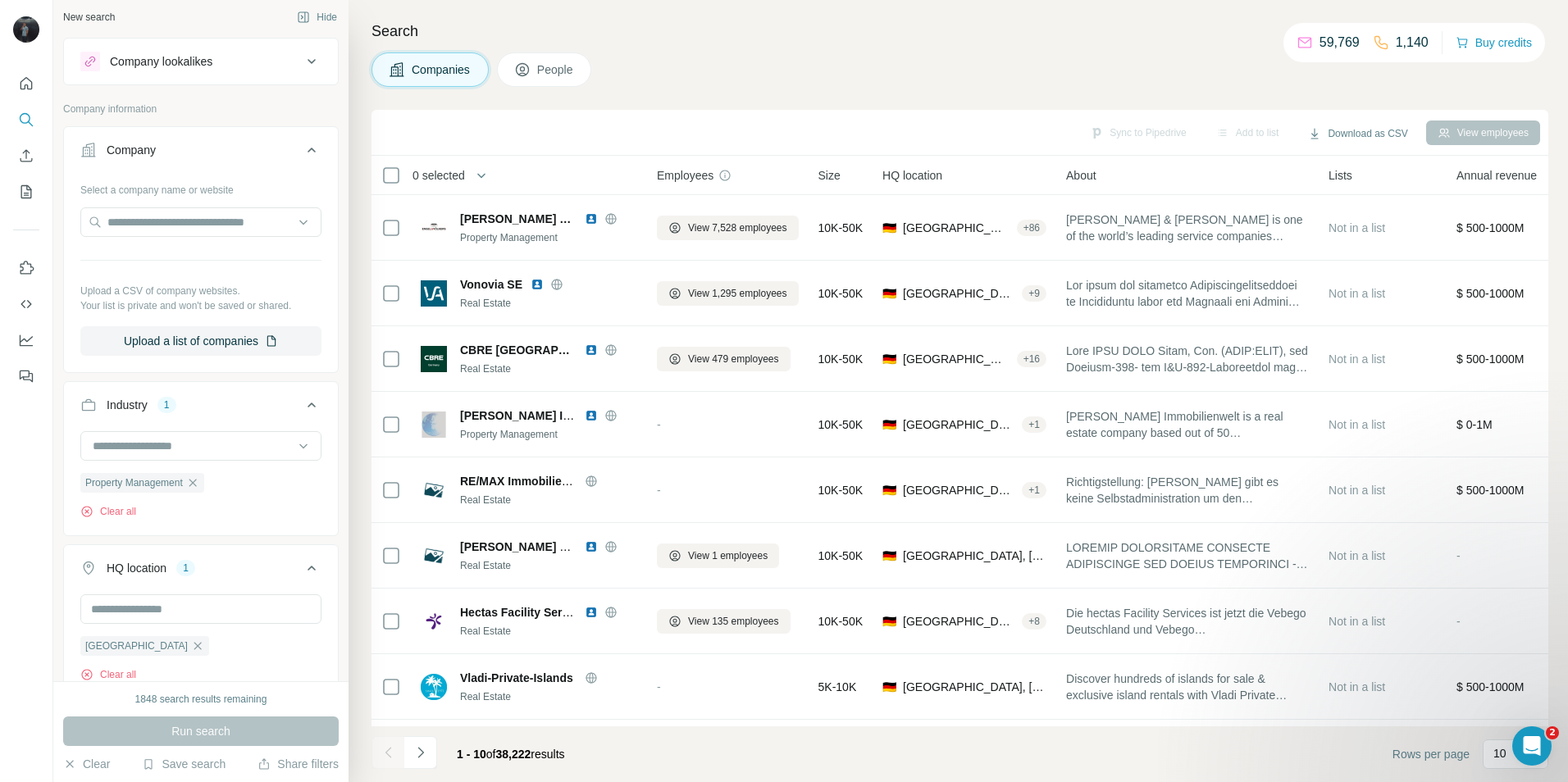
click at [575, 65] on span "People" at bounding box center [556, 70] width 38 height 17
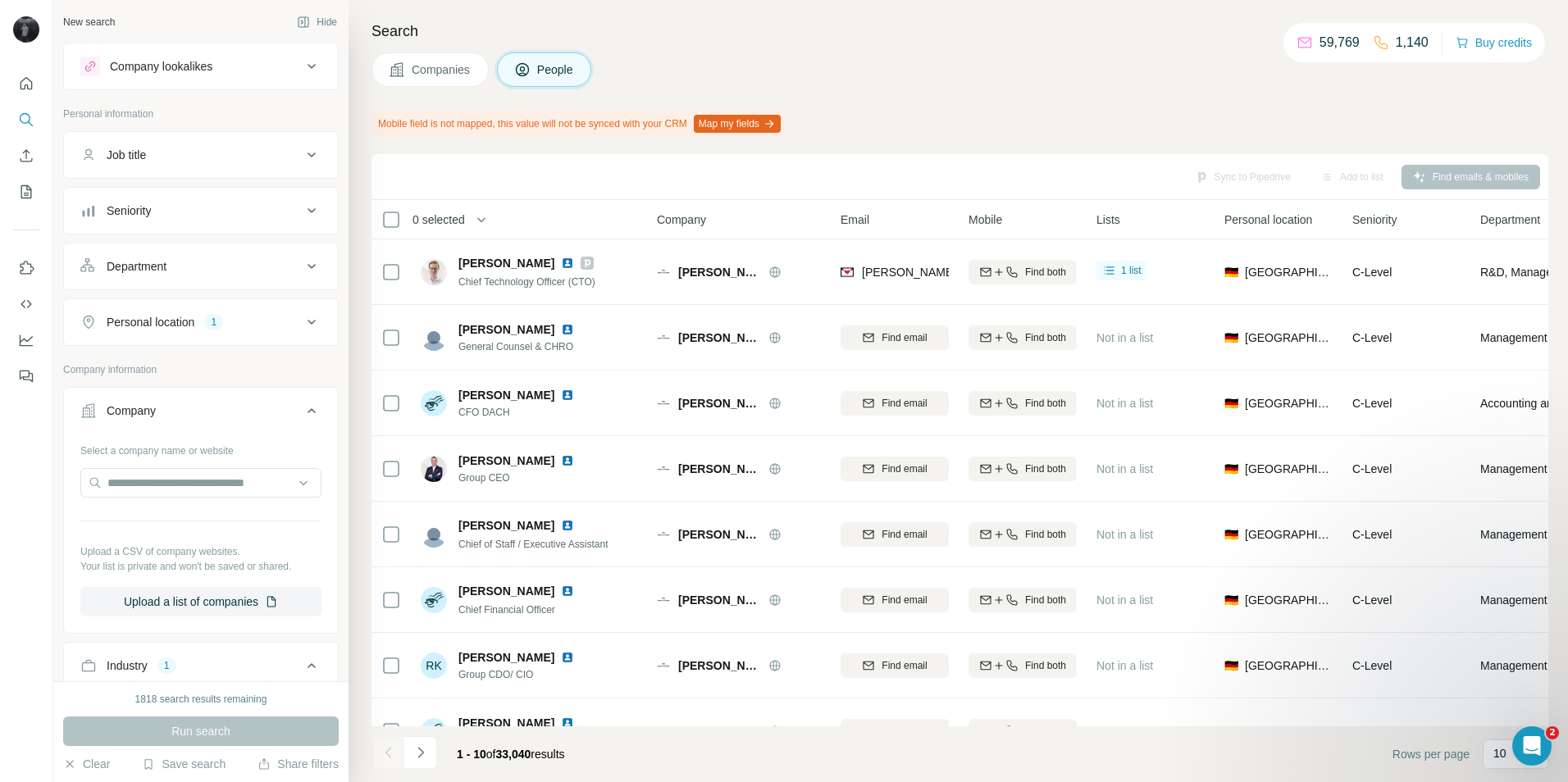
click at [449, 70] on span "Companies" at bounding box center [441, 70] width 60 height 17
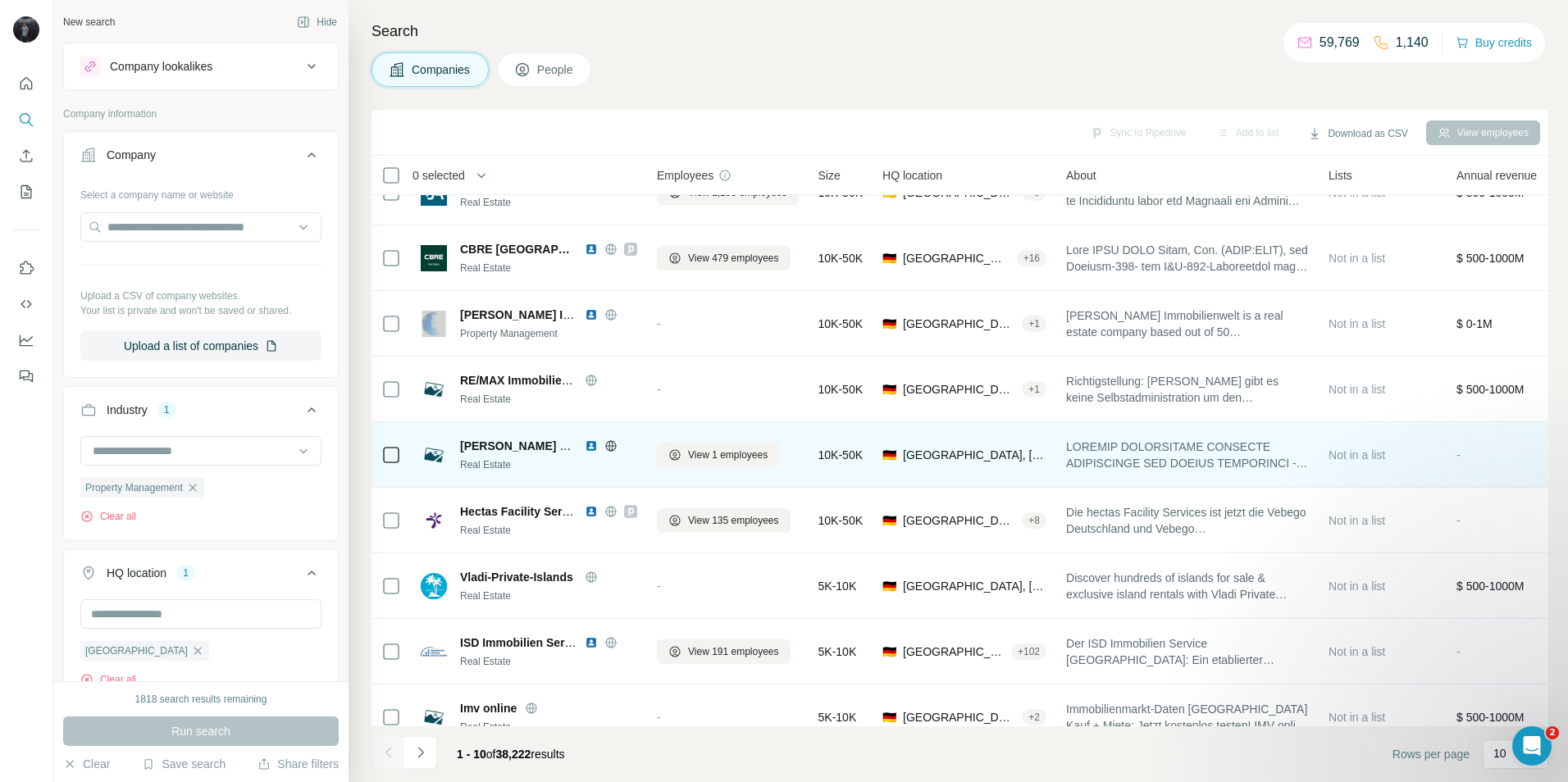
scroll to position [133, 0]
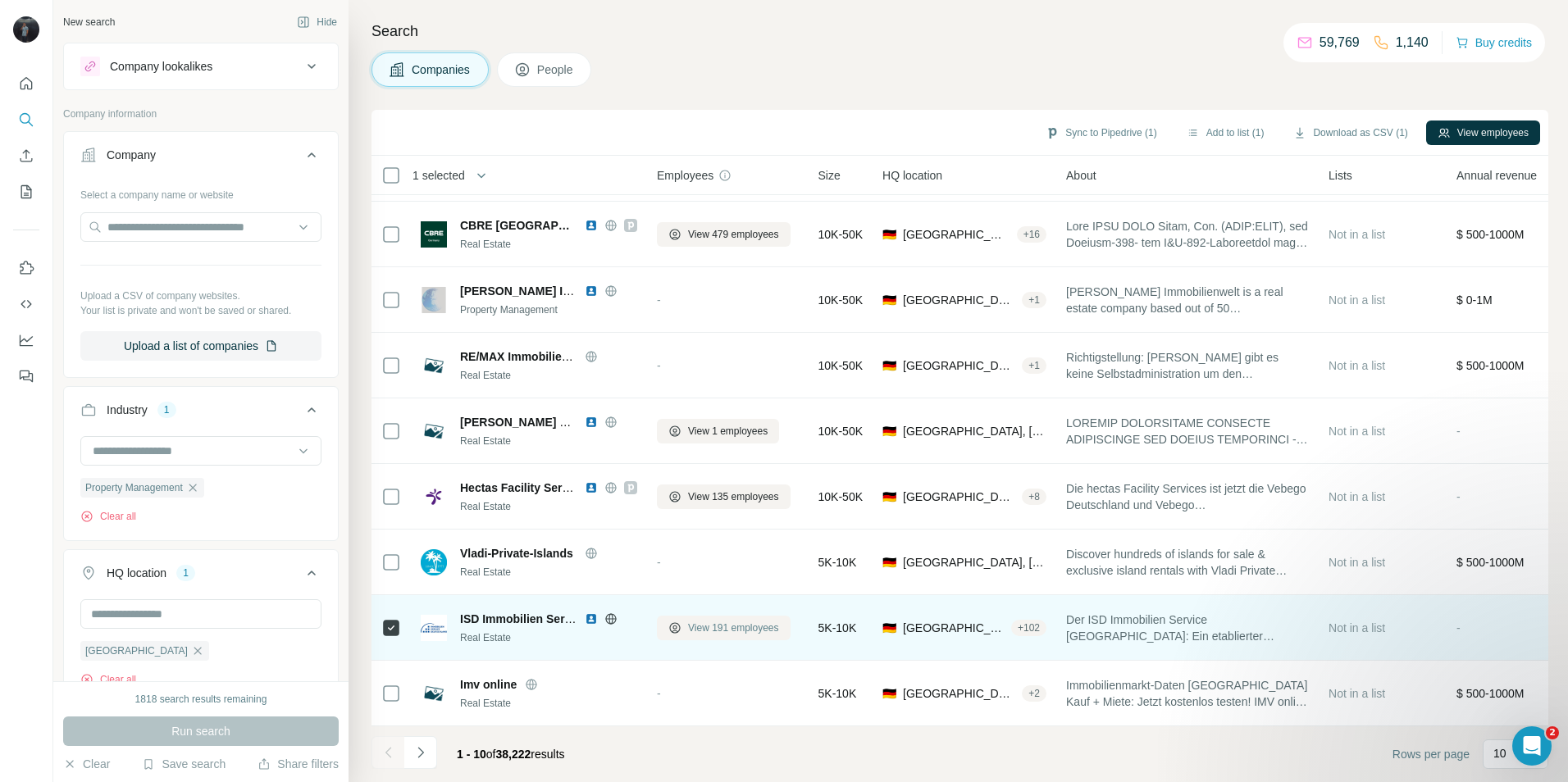
click at [715, 621] on span "View 191 employees" at bounding box center [733, 628] width 91 height 15
